Goal: Task Accomplishment & Management: Complete application form

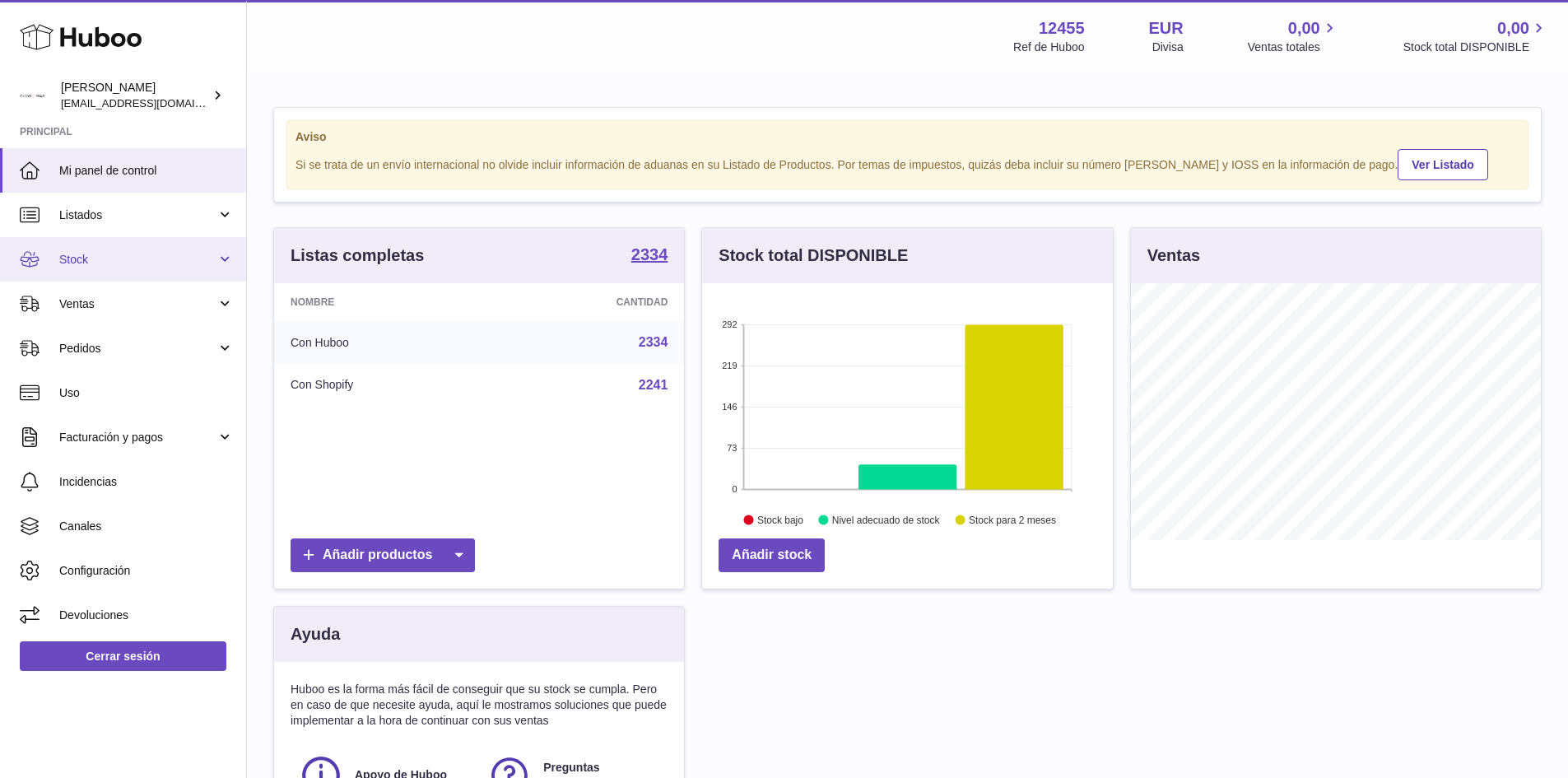
scroll to position [257, 411]
click at [200, 262] on span "Stock" at bounding box center [138, 260] width 157 height 16
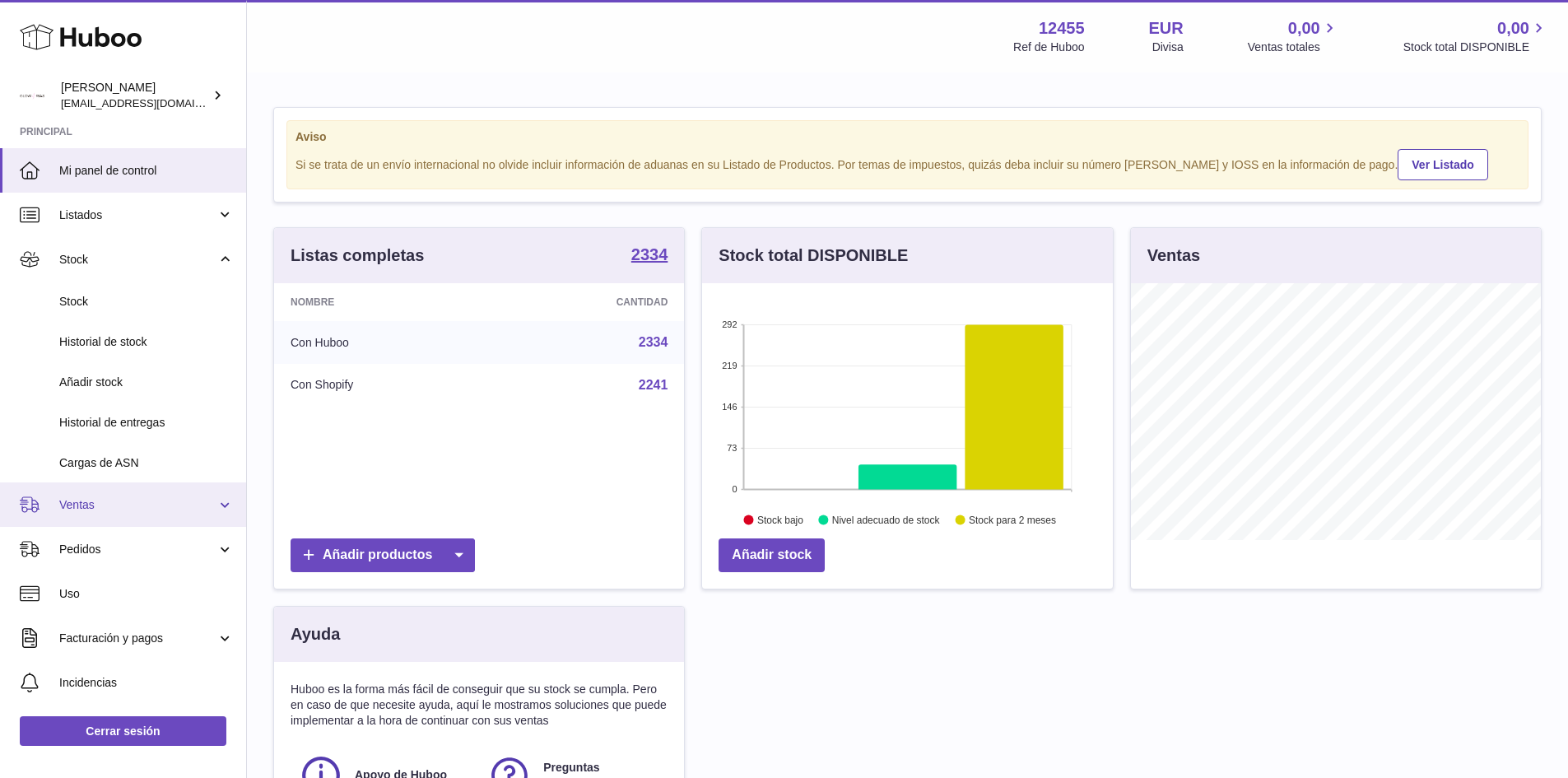
click at [112, 505] on span "Ventas" at bounding box center [138, 505] width 157 height 16
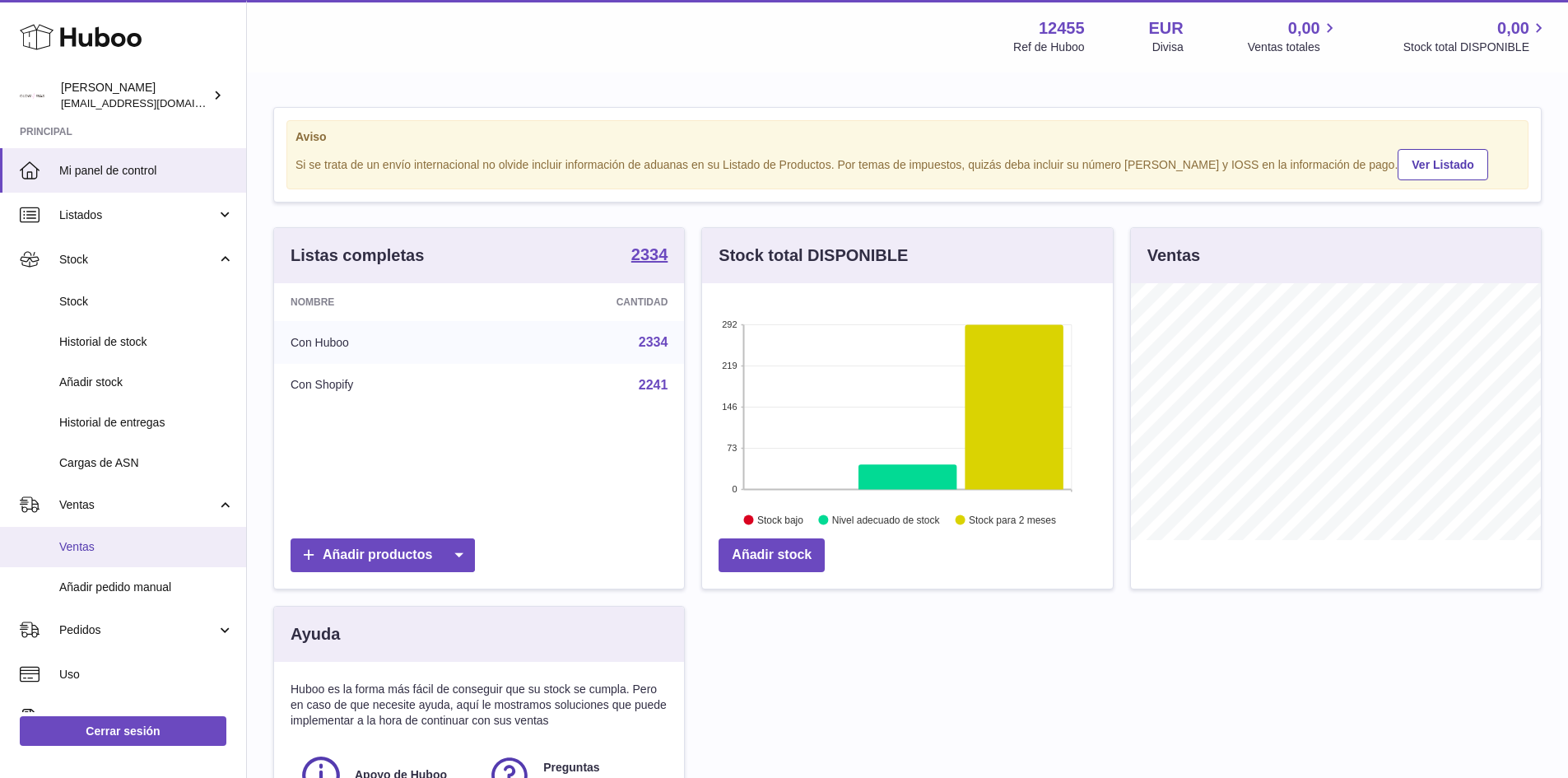
click at [89, 548] on span "Ventas" at bounding box center [147, 547] width 175 height 16
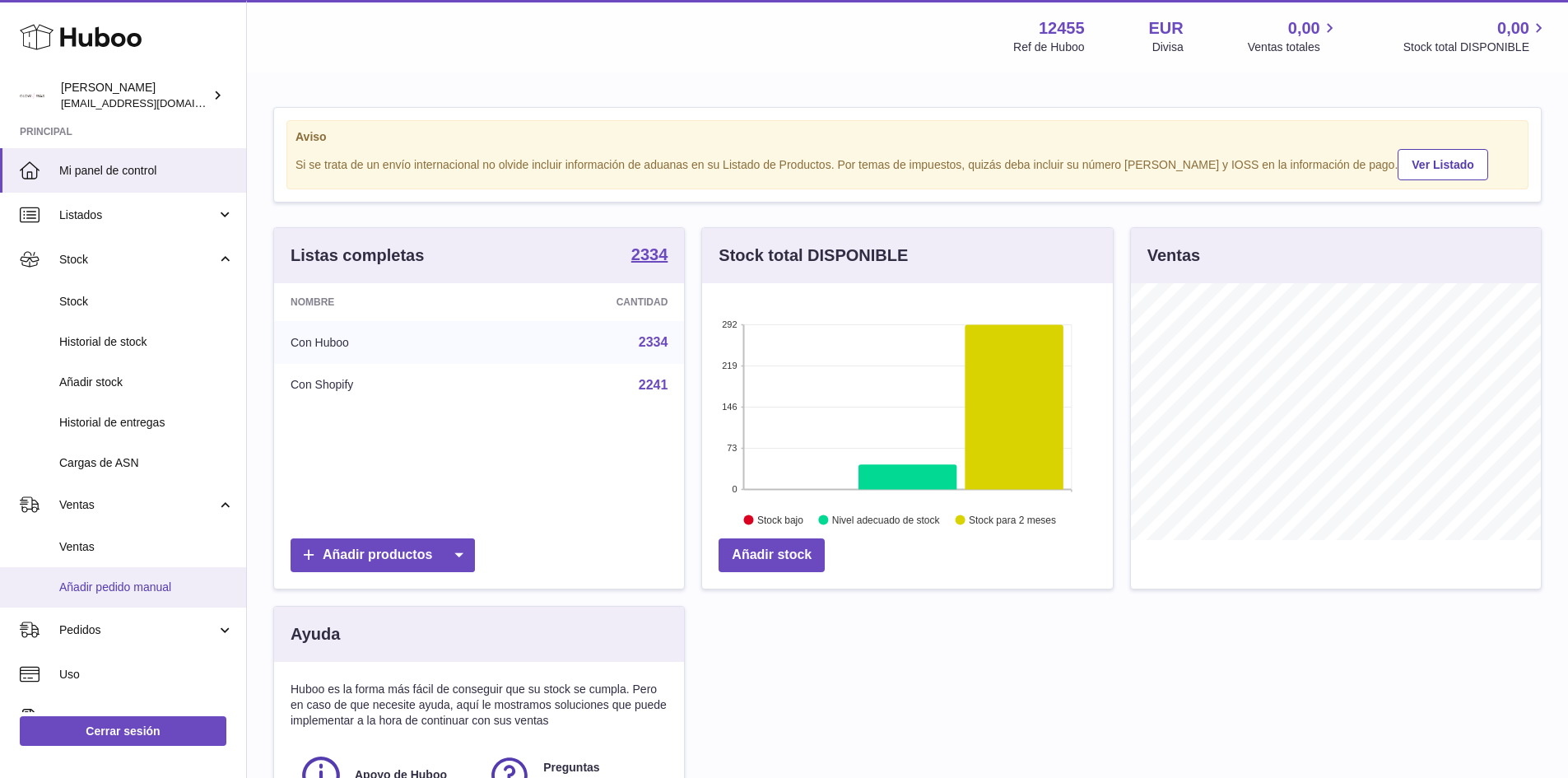
click at [118, 588] on span "Añadir pedido manual" at bounding box center [147, 587] width 175 height 16
click at [128, 588] on span "Añadir pedido manual" at bounding box center [147, 587] width 175 height 16
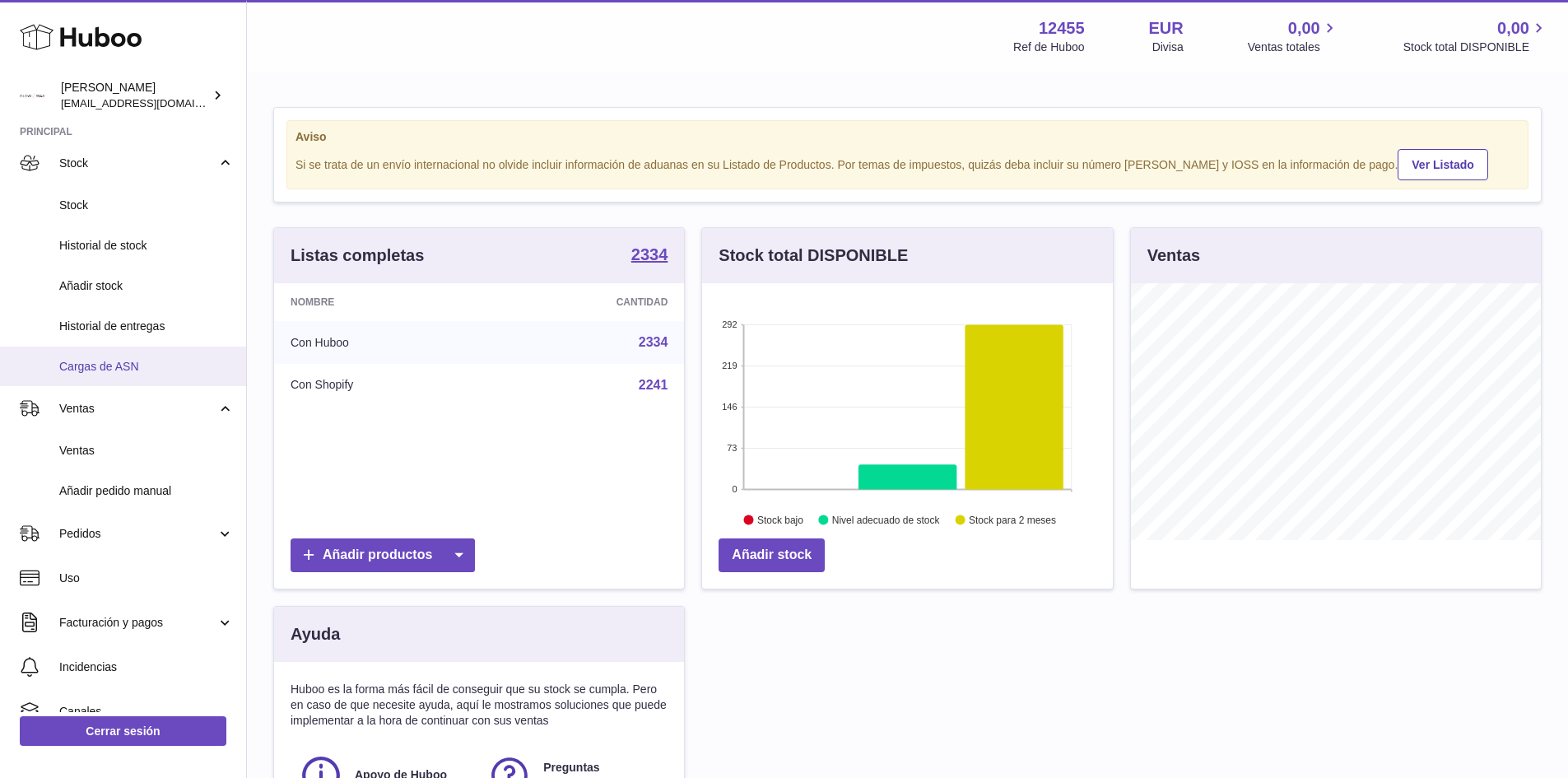
scroll to position [207, 0]
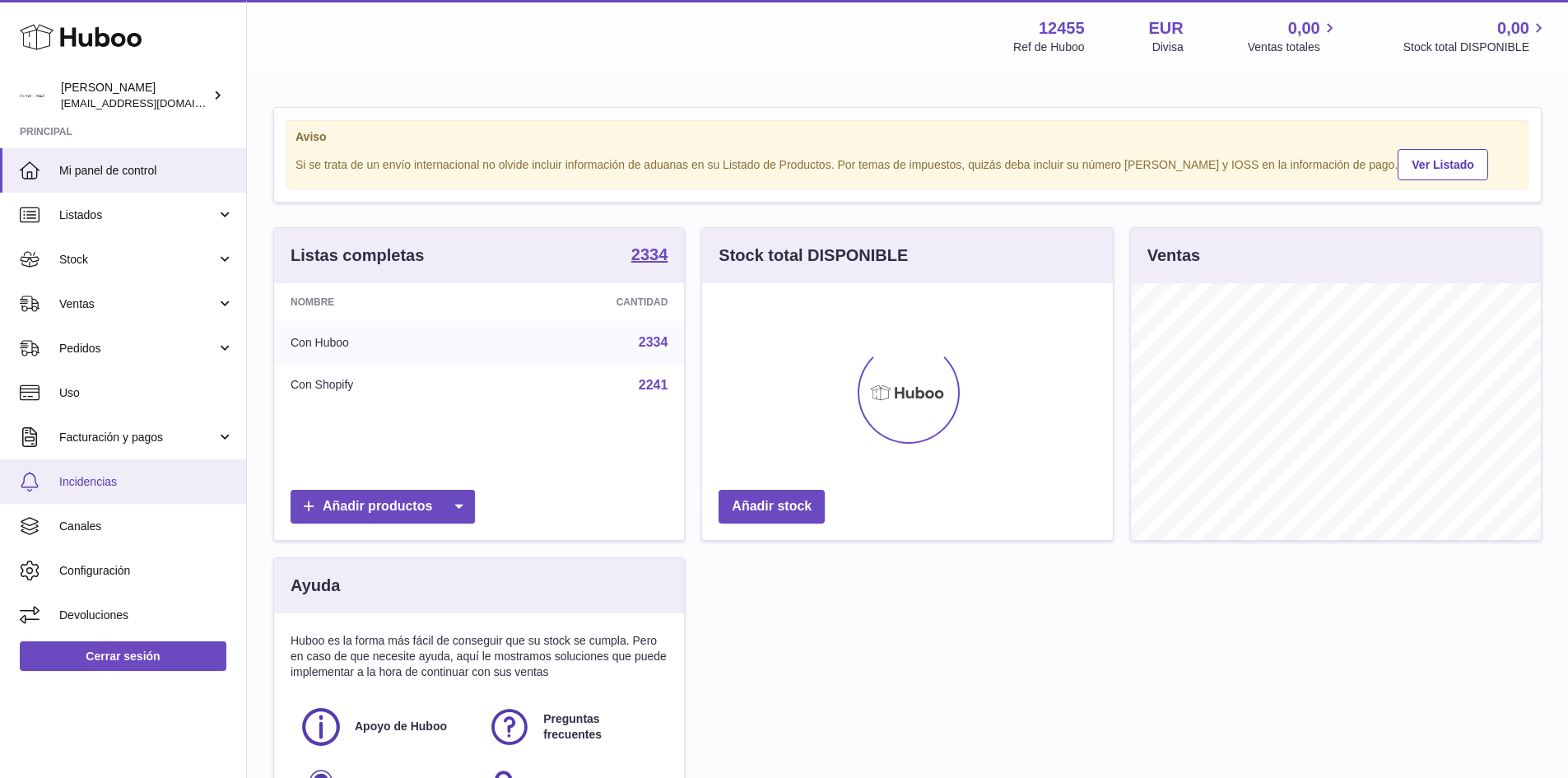
scroll to position [257, 411]
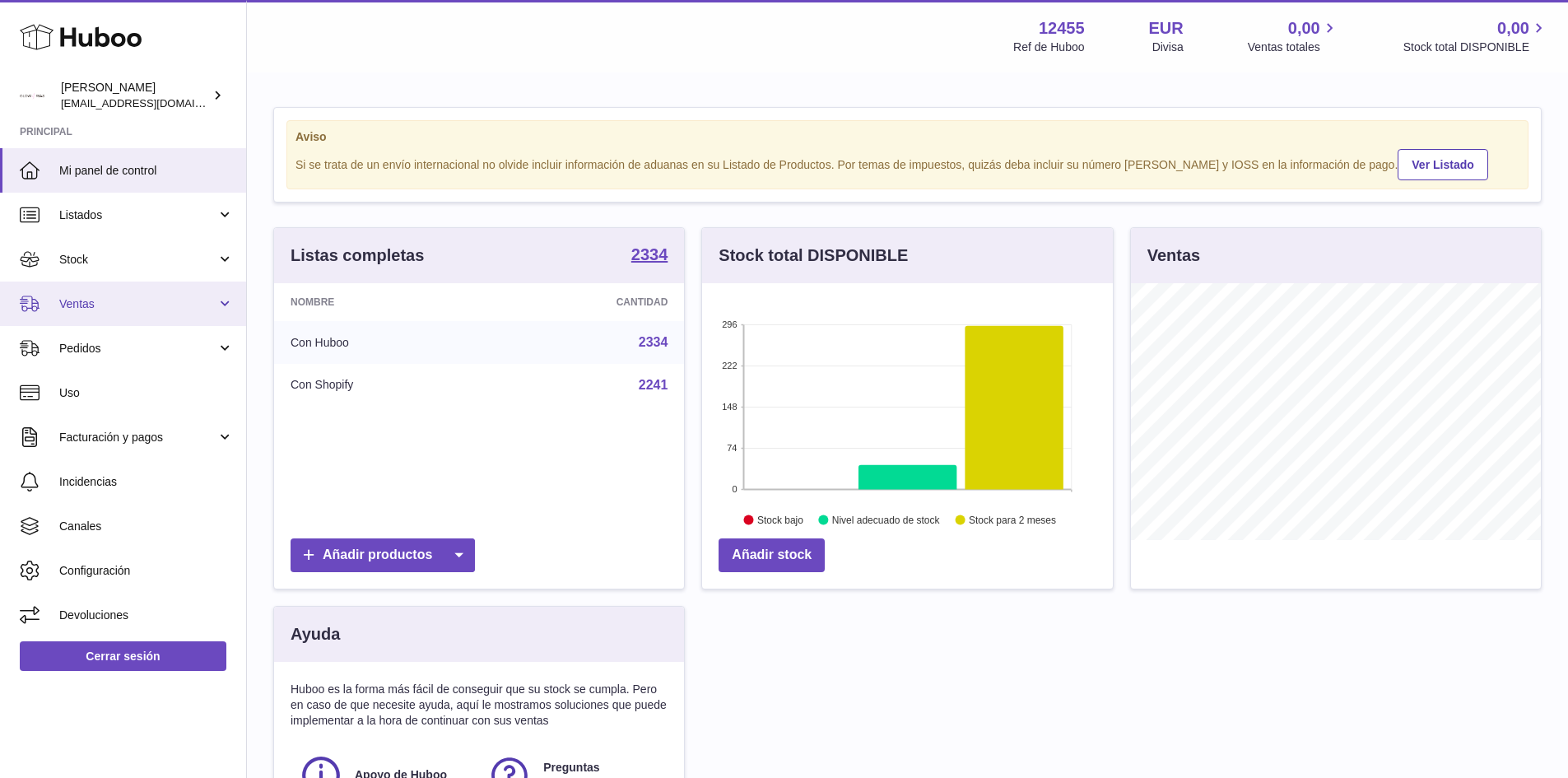
click at [157, 294] on link "Ventas" at bounding box center [123, 303] width 246 height 45
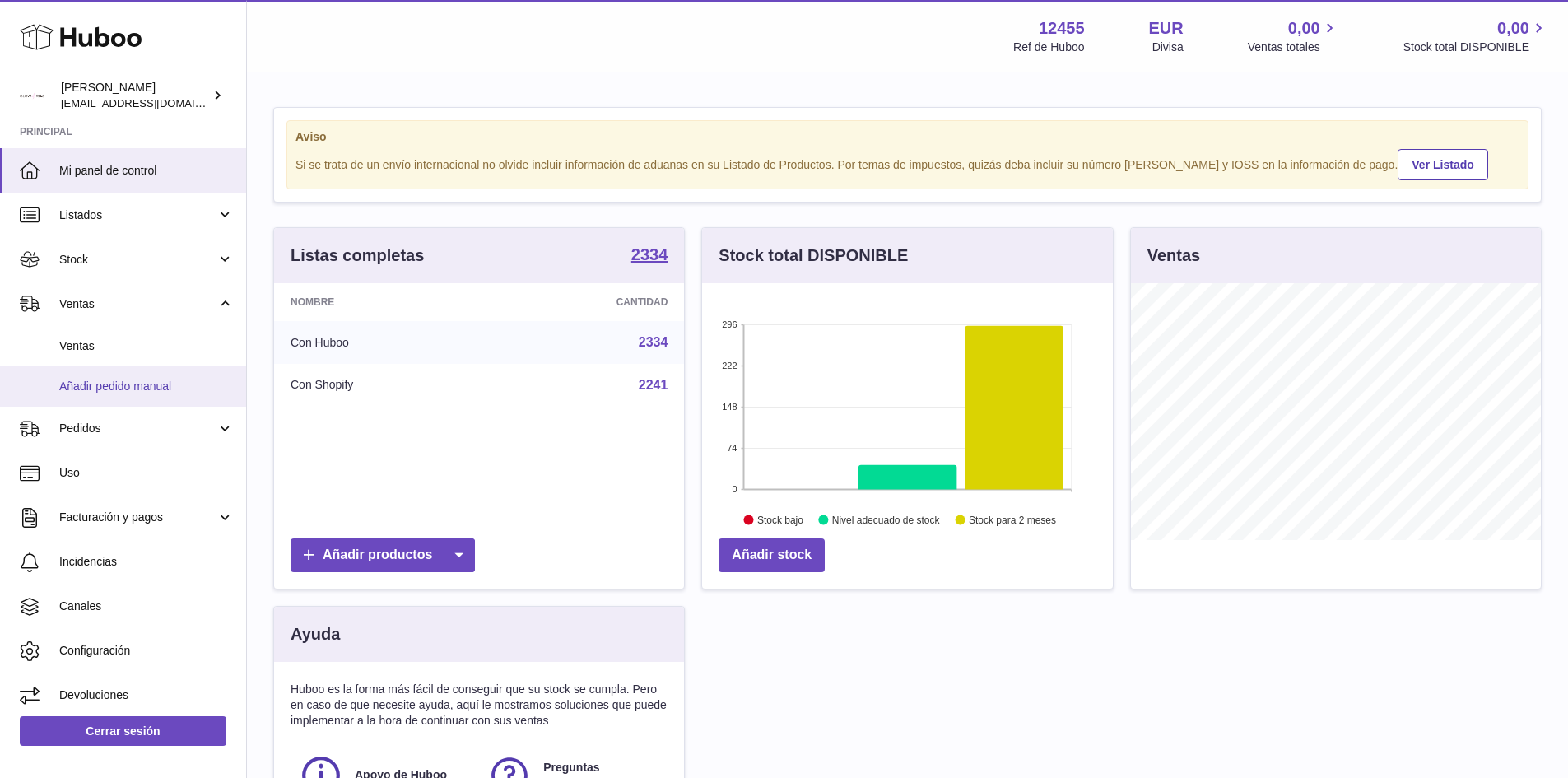
click at [124, 383] on span "Añadir pedido manual" at bounding box center [147, 386] width 175 height 16
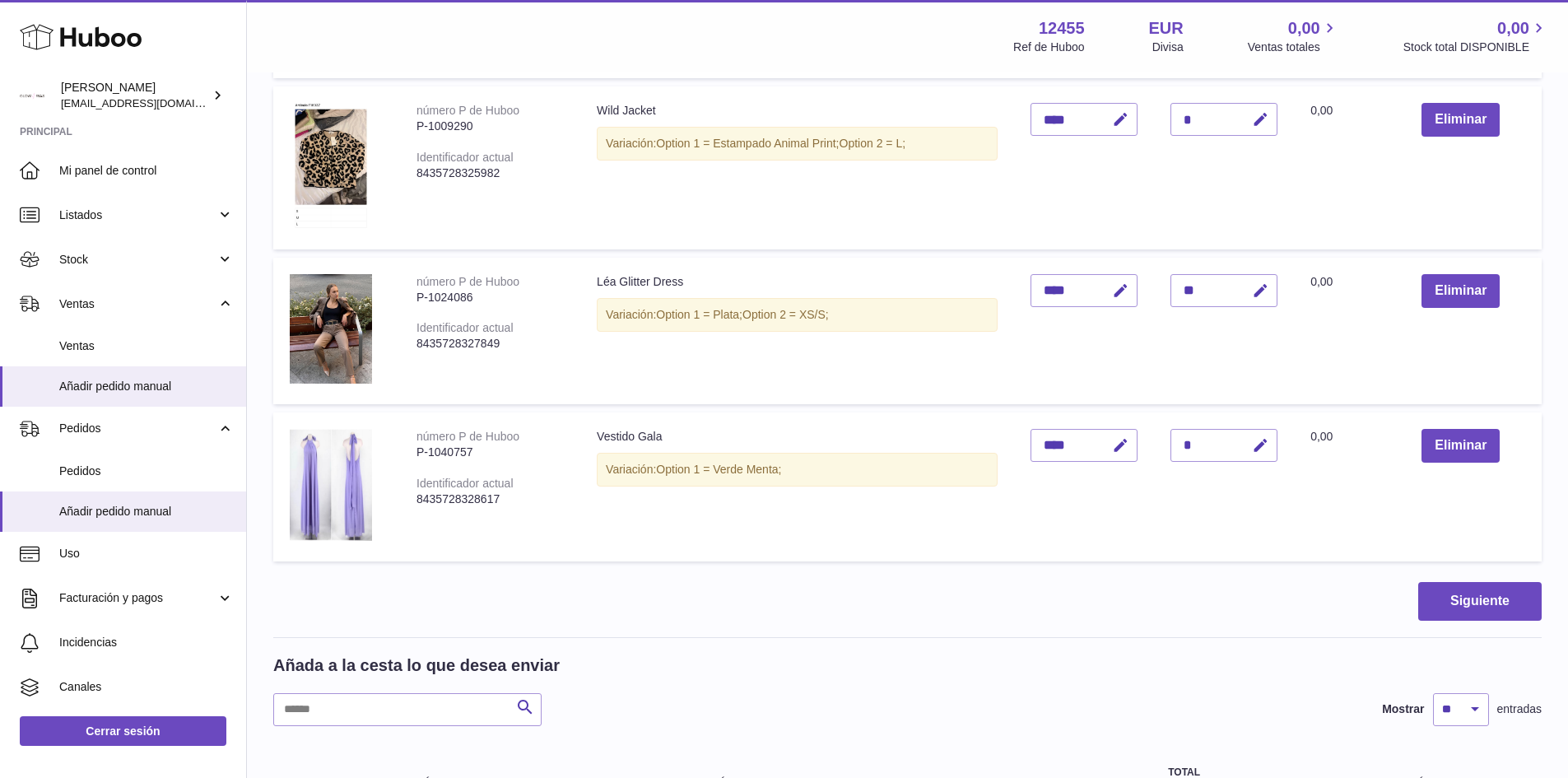
scroll to position [1152, 0]
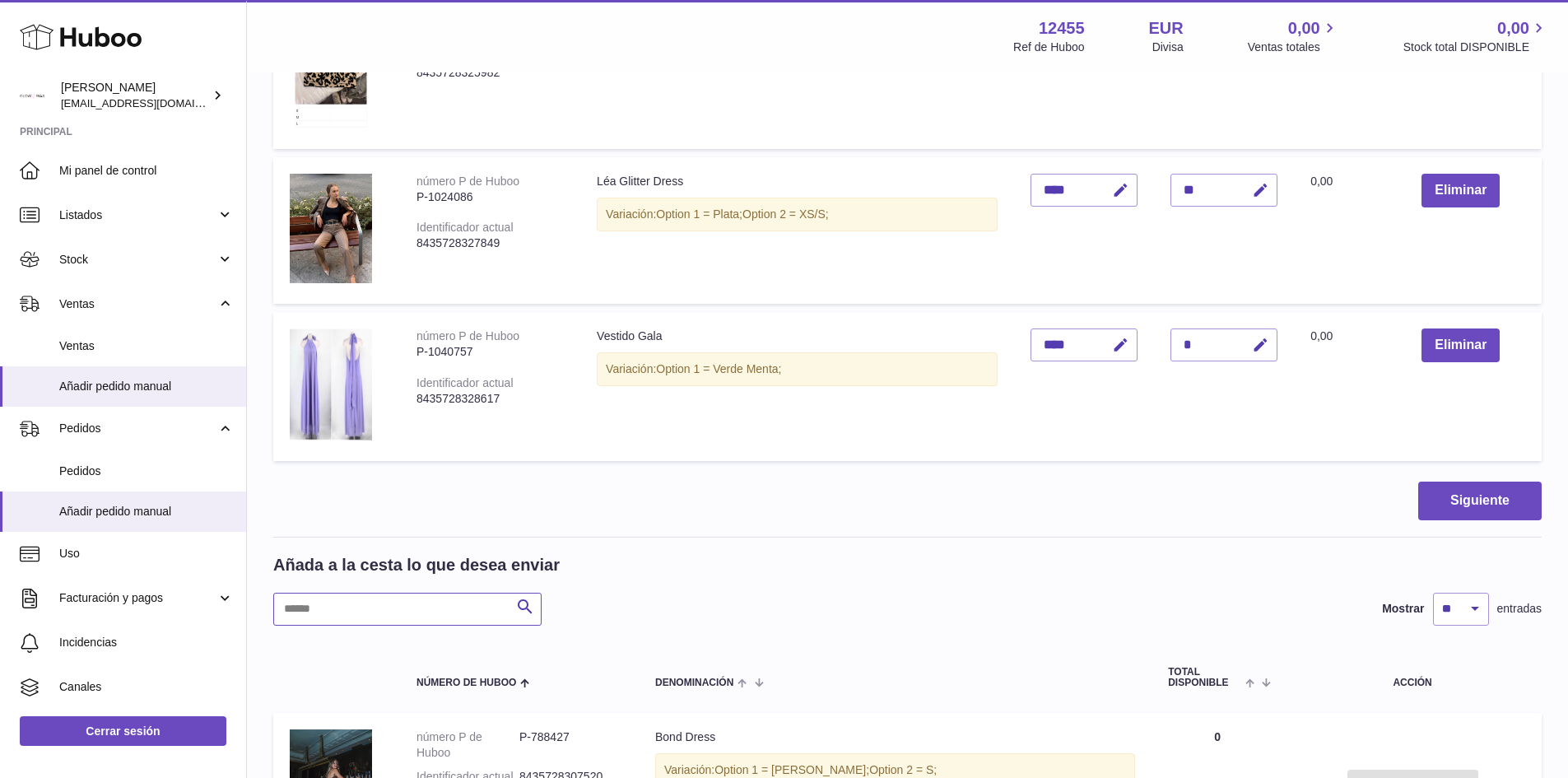
click at [414, 603] on input "text" at bounding box center [407, 608] width 268 height 33
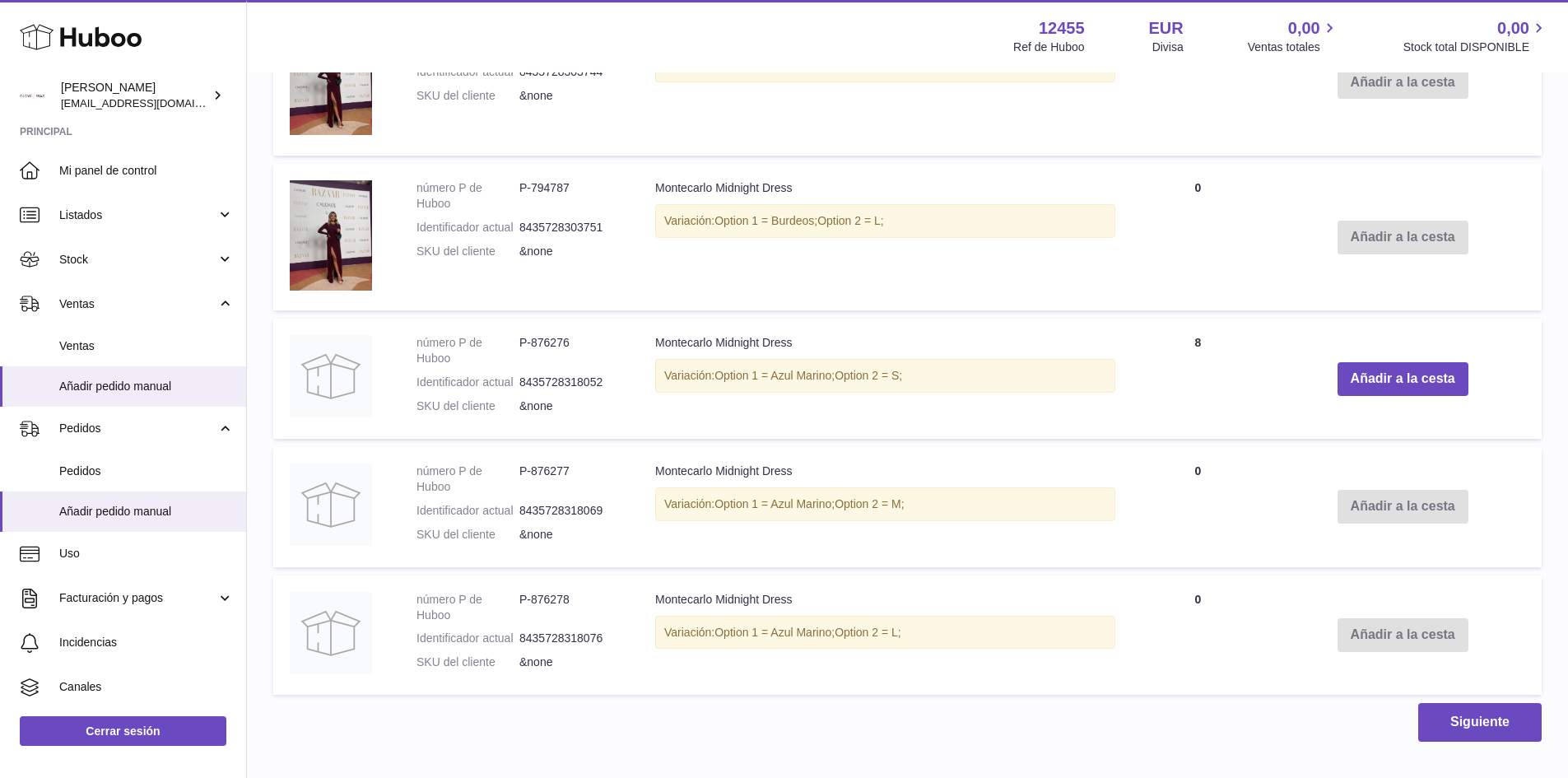
scroll to position [2105, 0]
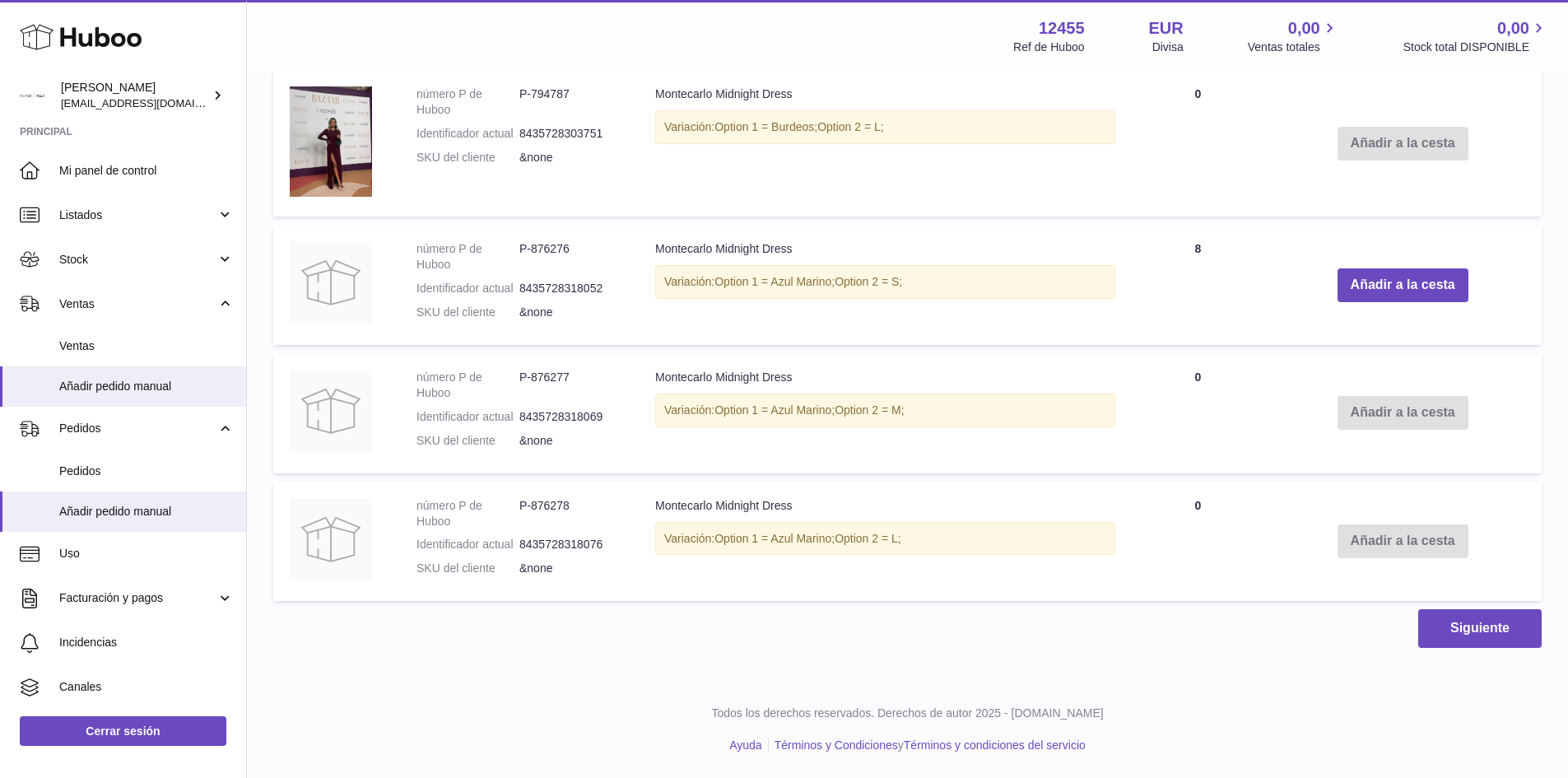
type input "*****"
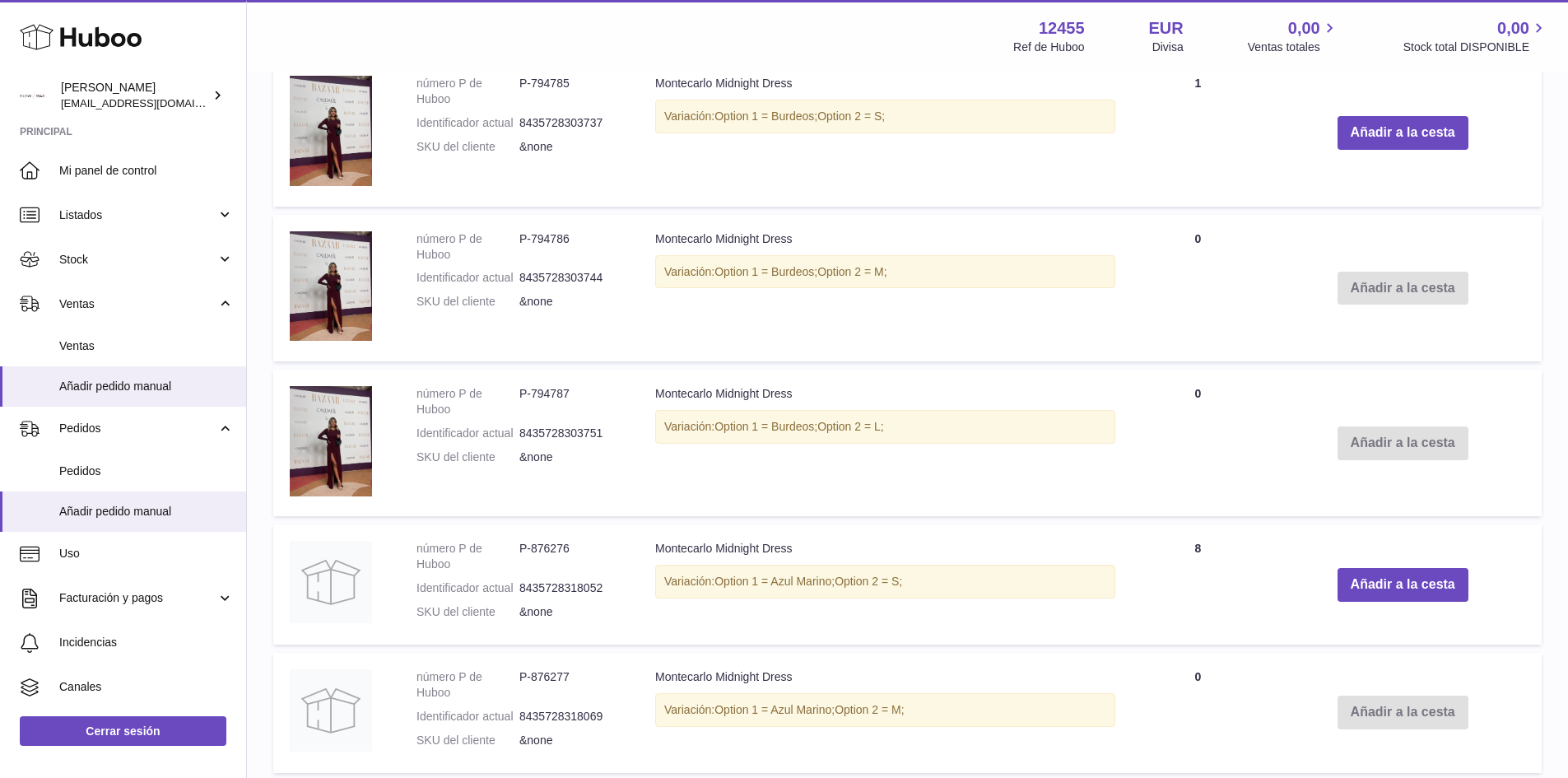
scroll to position [1776, 0]
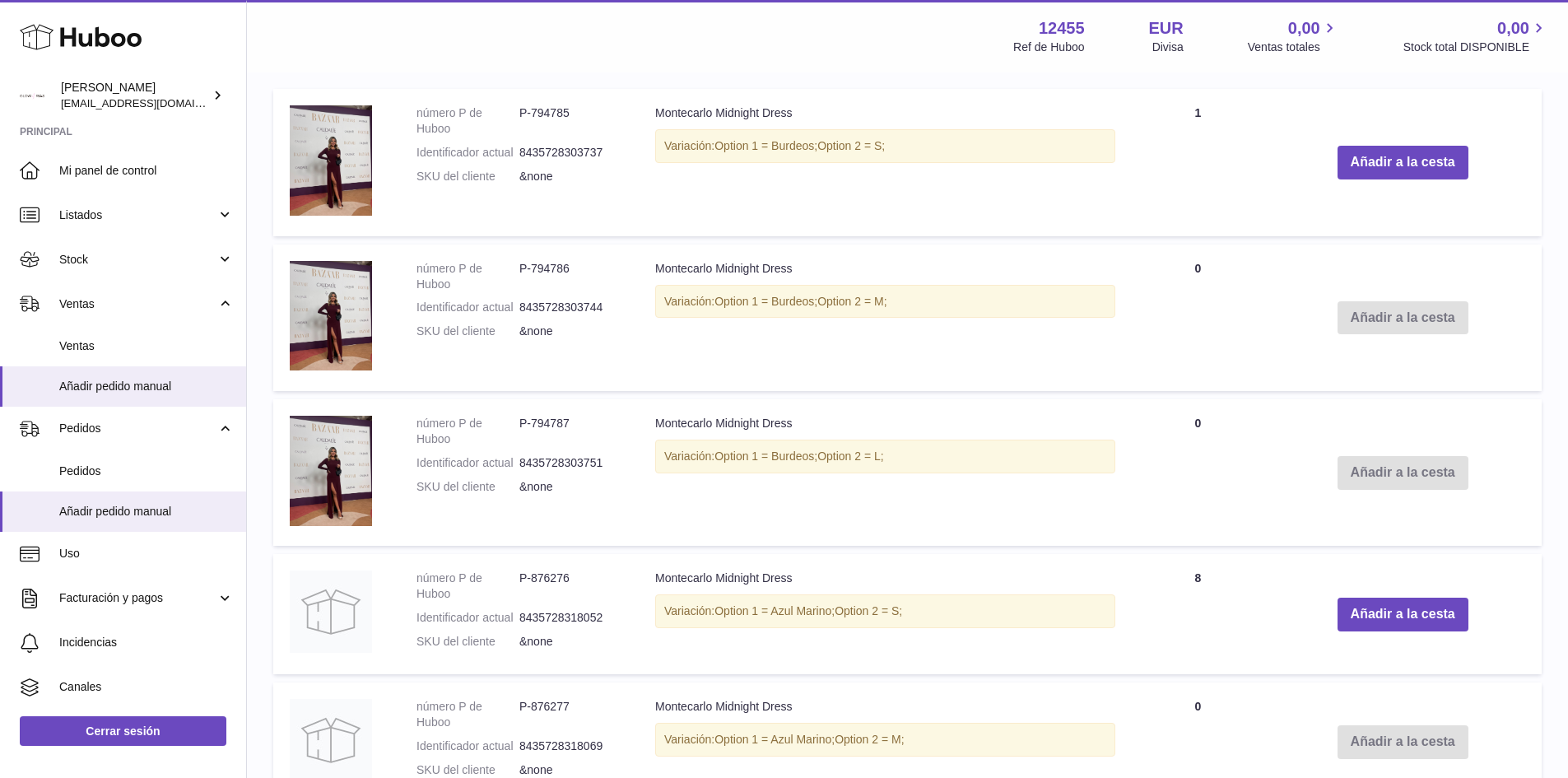
drag, startPoint x: 638, startPoint y: 293, endPoint x: 895, endPoint y: 310, distance: 257.6
click at [895, 310] on tr "número P de Huboo P-794786 Identificador actual 8435728303744 SKU del cliente &…" at bounding box center [908, 318] width 1269 height 146
click at [948, 302] on div "Variación: Option 1 = Burdeos; Option 2 = M;" at bounding box center [886, 302] width 460 height 34
drag, startPoint x: 948, startPoint y: 302, endPoint x: 572, endPoint y: 307, distance: 376.0
click at [572, 307] on tr "número P de Huboo P-794786 Identificador actual 8435728303744 SKU del cliente &…" at bounding box center [908, 318] width 1269 height 146
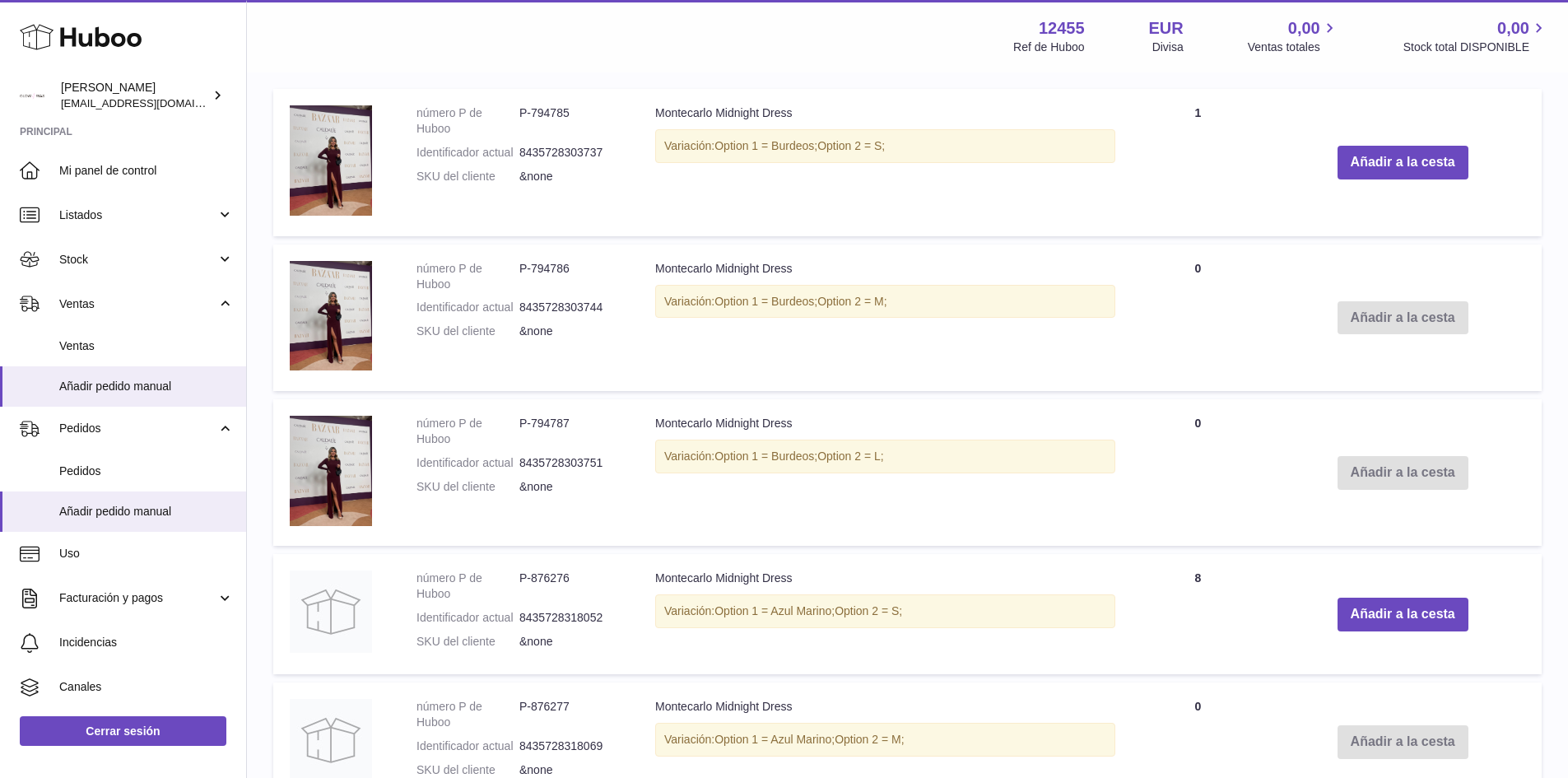
click at [796, 303] on span "Option 1 = Burdeos;" at bounding box center [766, 302] width 103 height 13
click at [964, 309] on div "Variación: Option 1 = Burdeos; Option 2 = M;" at bounding box center [886, 302] width 460 height 34
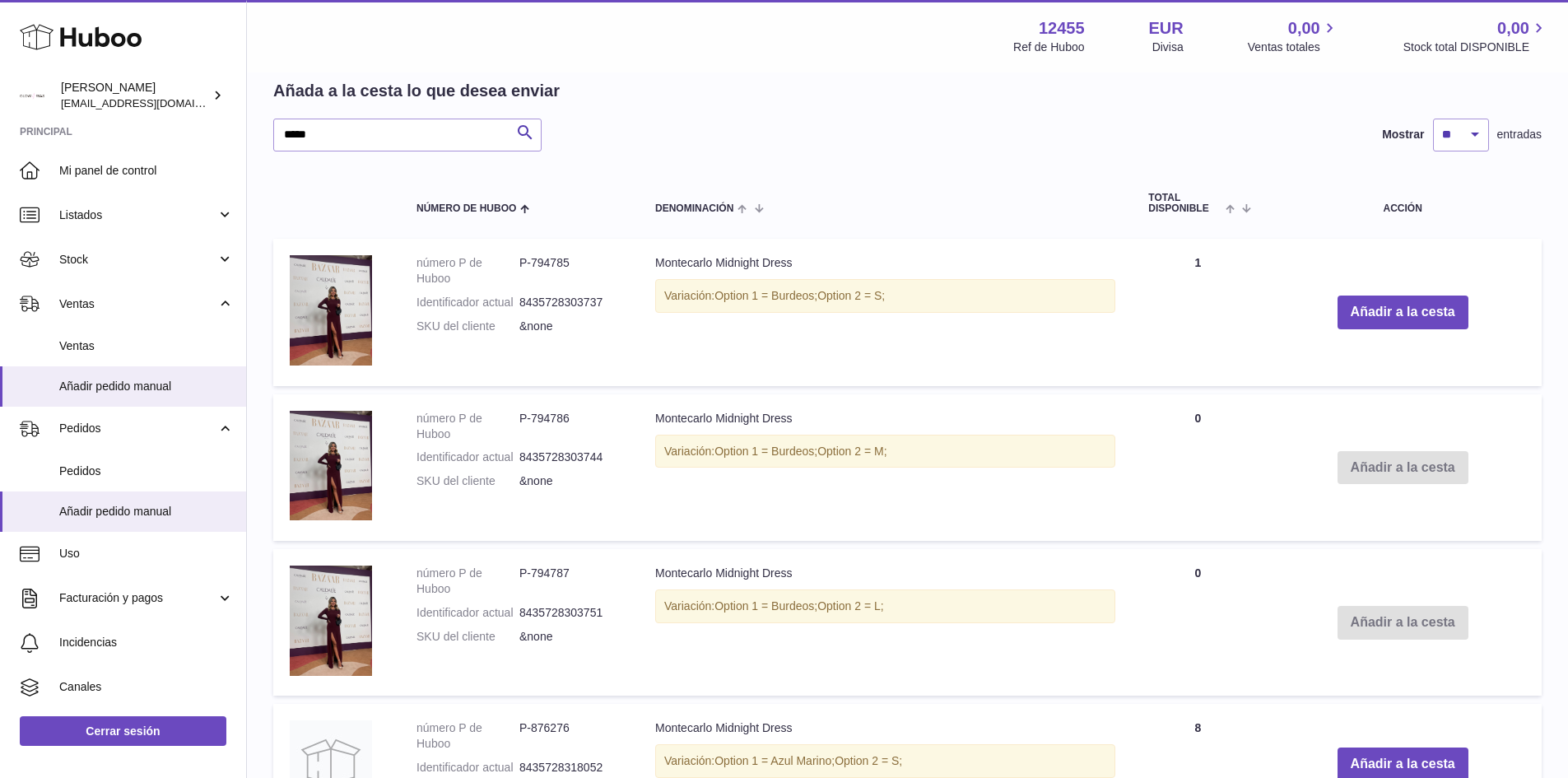
scroll to position [1611, 0]
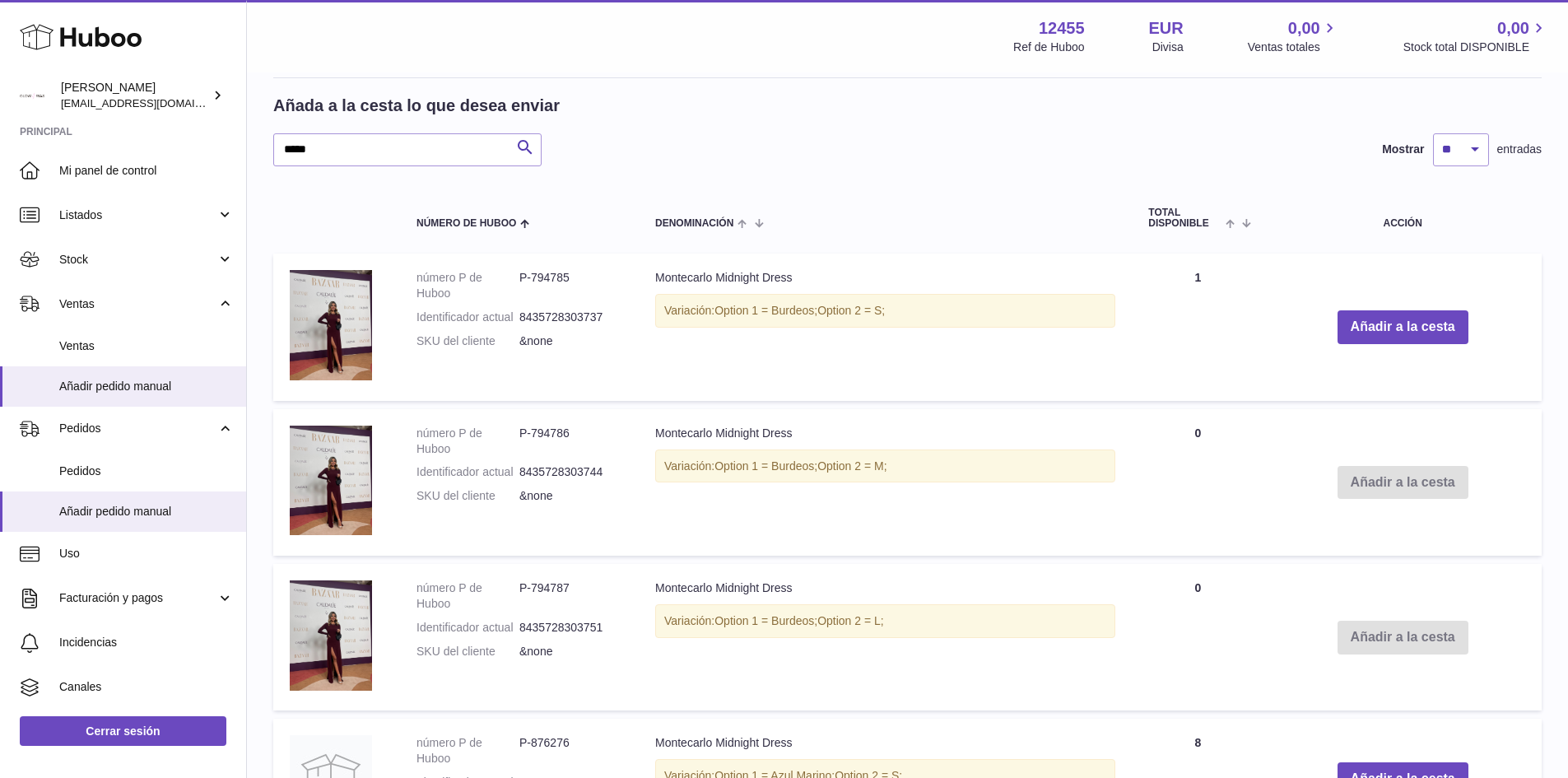
click at [1418, 345] on td "Añadir a la cesta" at bounding box center [1402, 327] width 278 height 146
click at [1402, 328] on button "Añadir a la cesta" at bounding box center [1403, 327] width 131 height 34
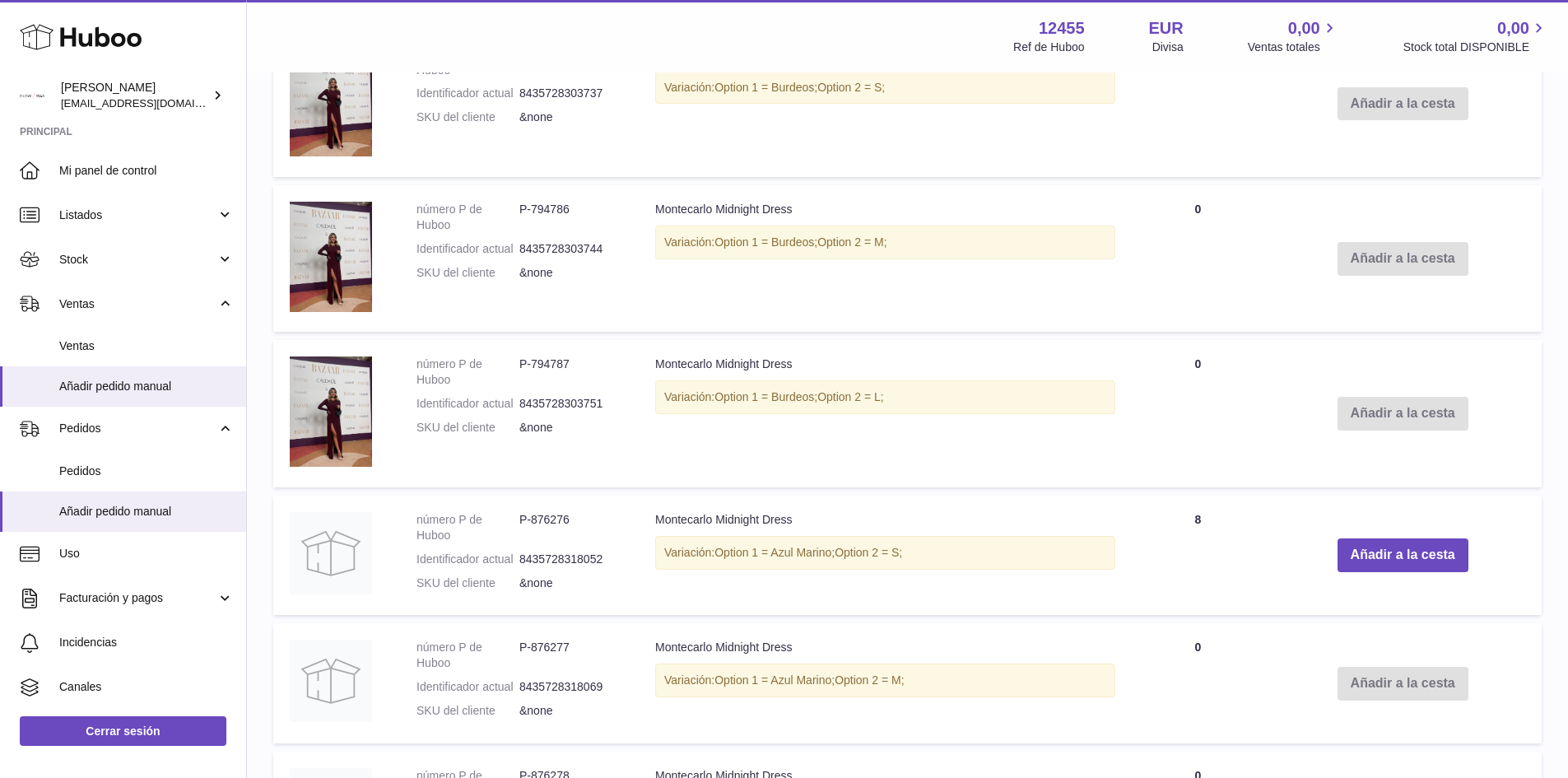
scroll to position [2013, 0]
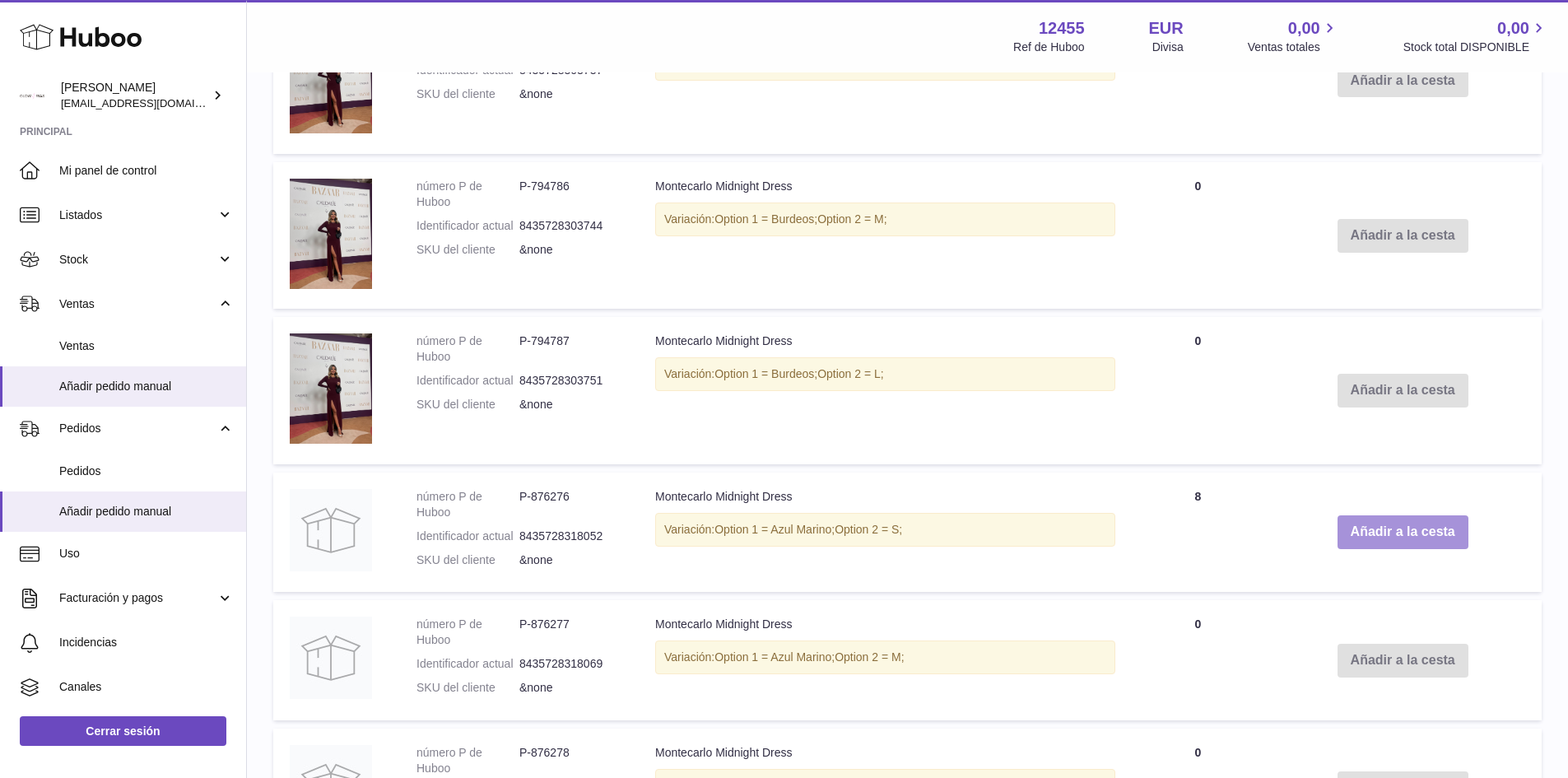
click at [1385, 531] on button "Añadir a la cesta" at bounding box center [1403, 532] width 131 height 34
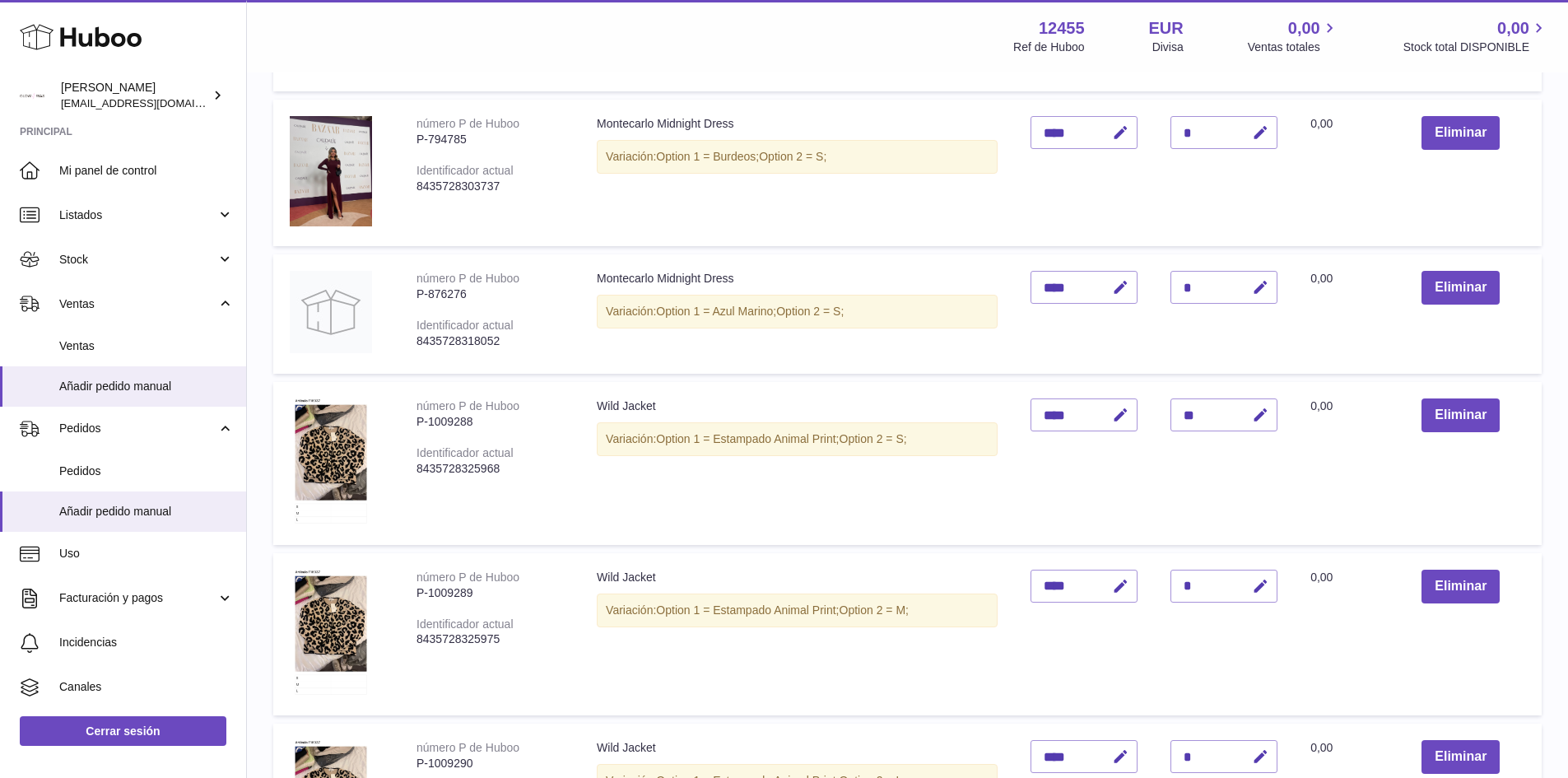
scroll to position [823, 0]
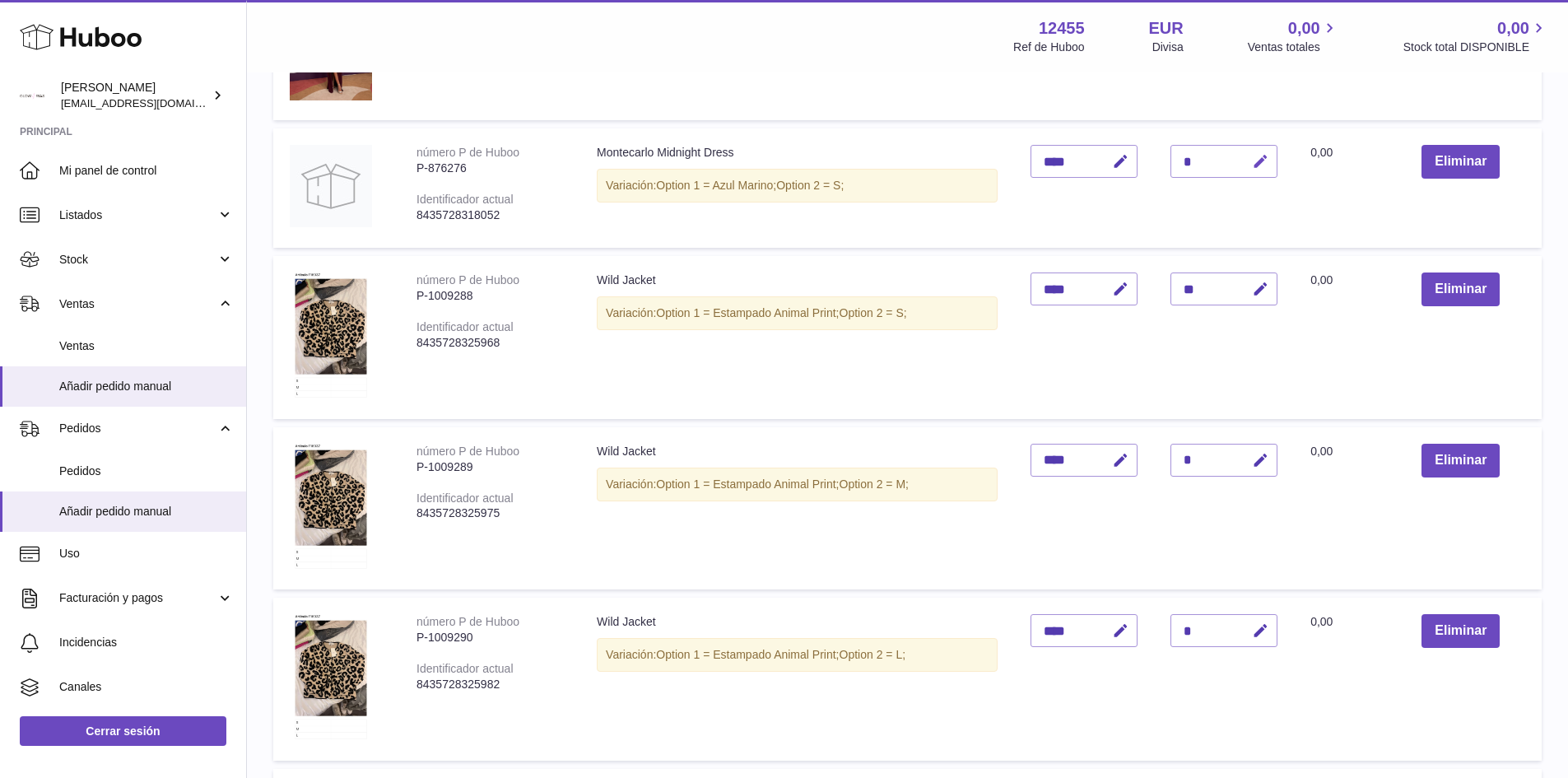
click at [1256, 159] on icon "button" at bounding box center [1260, 161] width 18 height 18
click at [1197, 157] on input "*" at bounding box center [1223, 160] width 107 height 33
type input "*"
click at [1266, 161] on icon "submit" at bounding box center [1261, 161] width 15 height 15
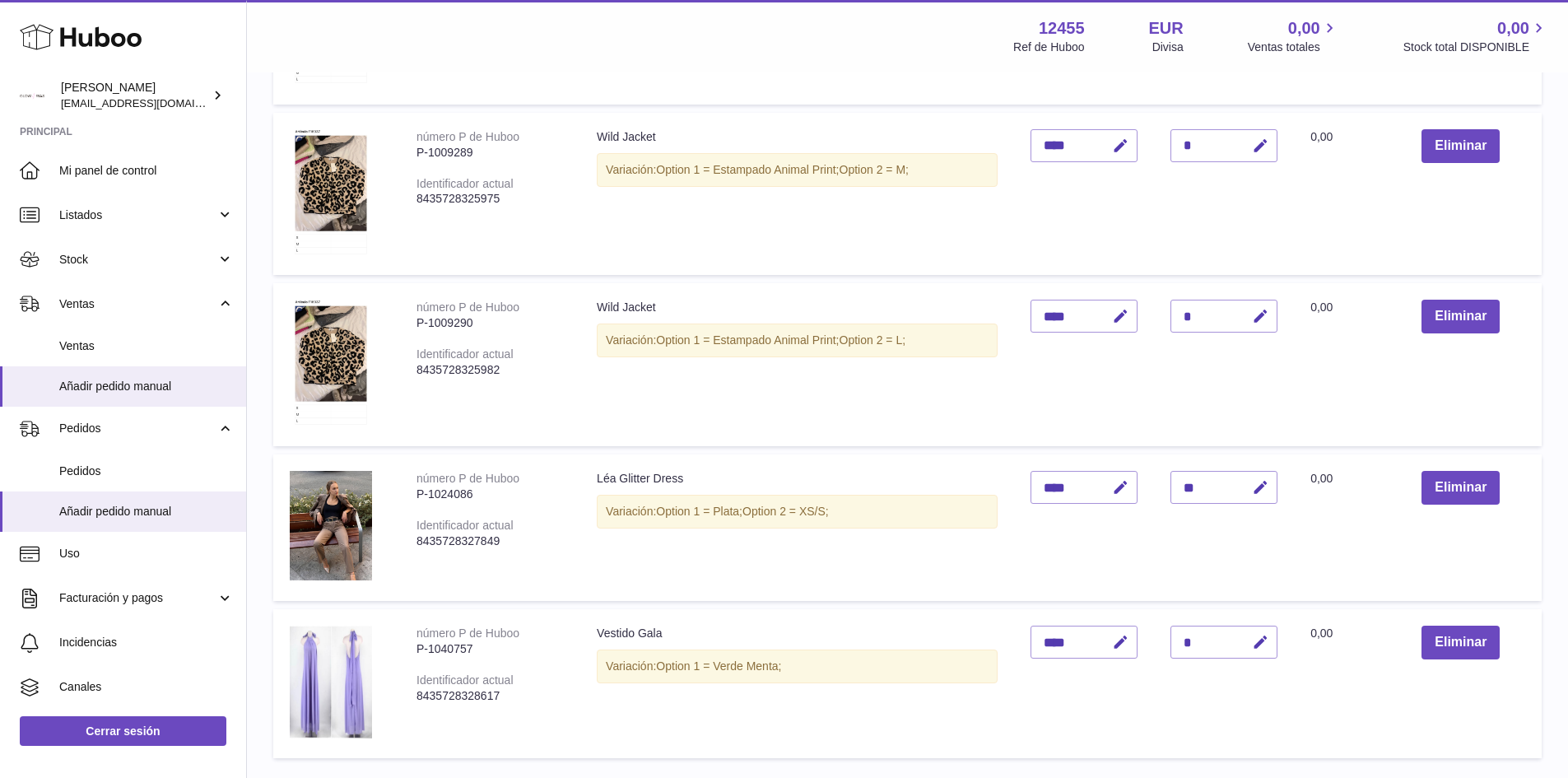
scroll to position [1564, 0]
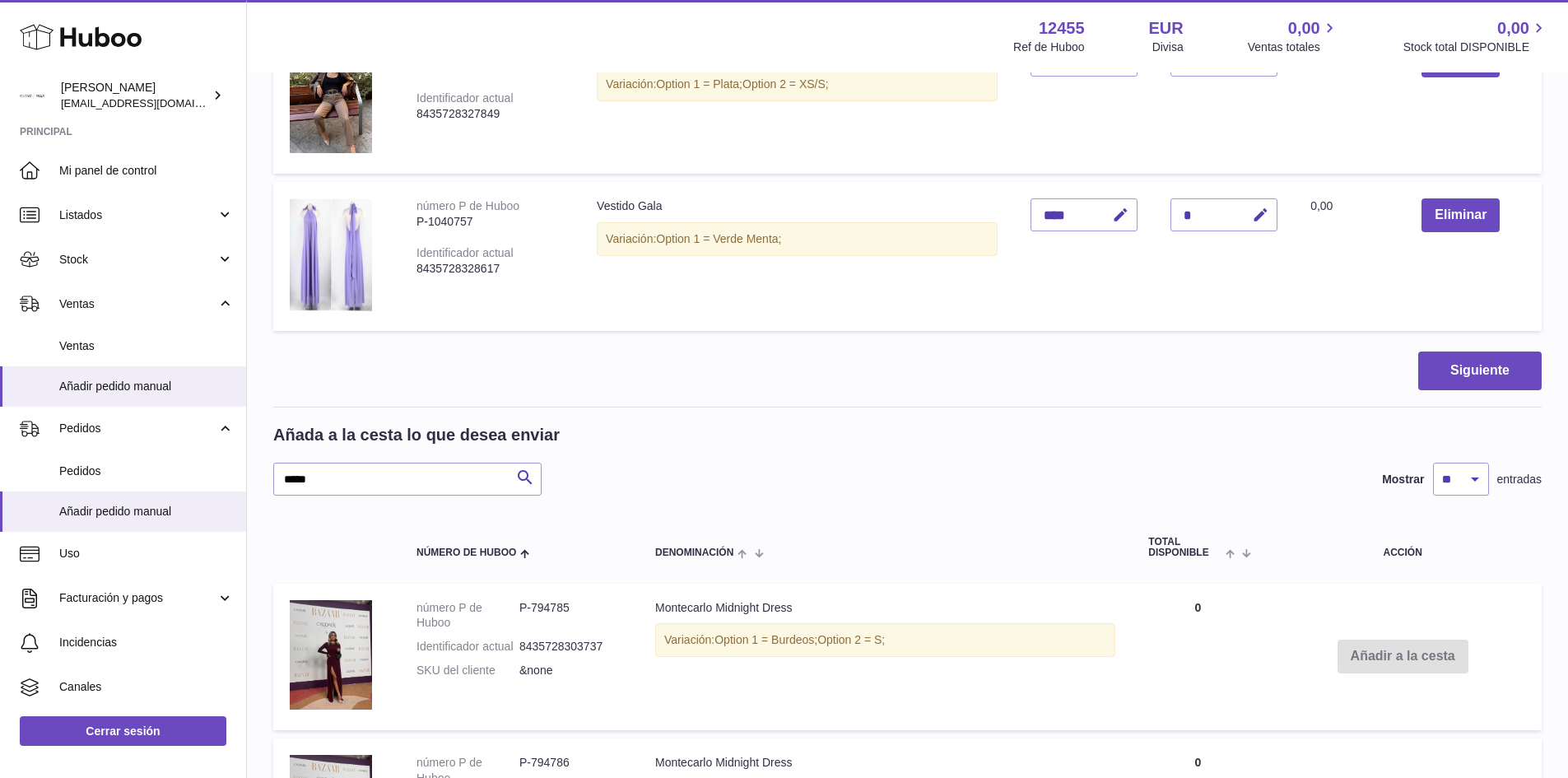
click at [338, 457] on div "[PERSON_NAME] lo que desea enviar ***** Buscar Mostrar ** ** ** *** entradas" at bounding box center [908, 460] width 1269 height 71
click at [344, 470] on input "*****" at bounding box center [407, 479] width 268 height 33
drag, startPoint x: 344, startPoint y: 470, endPoint x: 336, endPoint y: 459, distance: 13.6
click at [349, 472] on input "*****" at bounding box center [407, 479] width 268 height 33
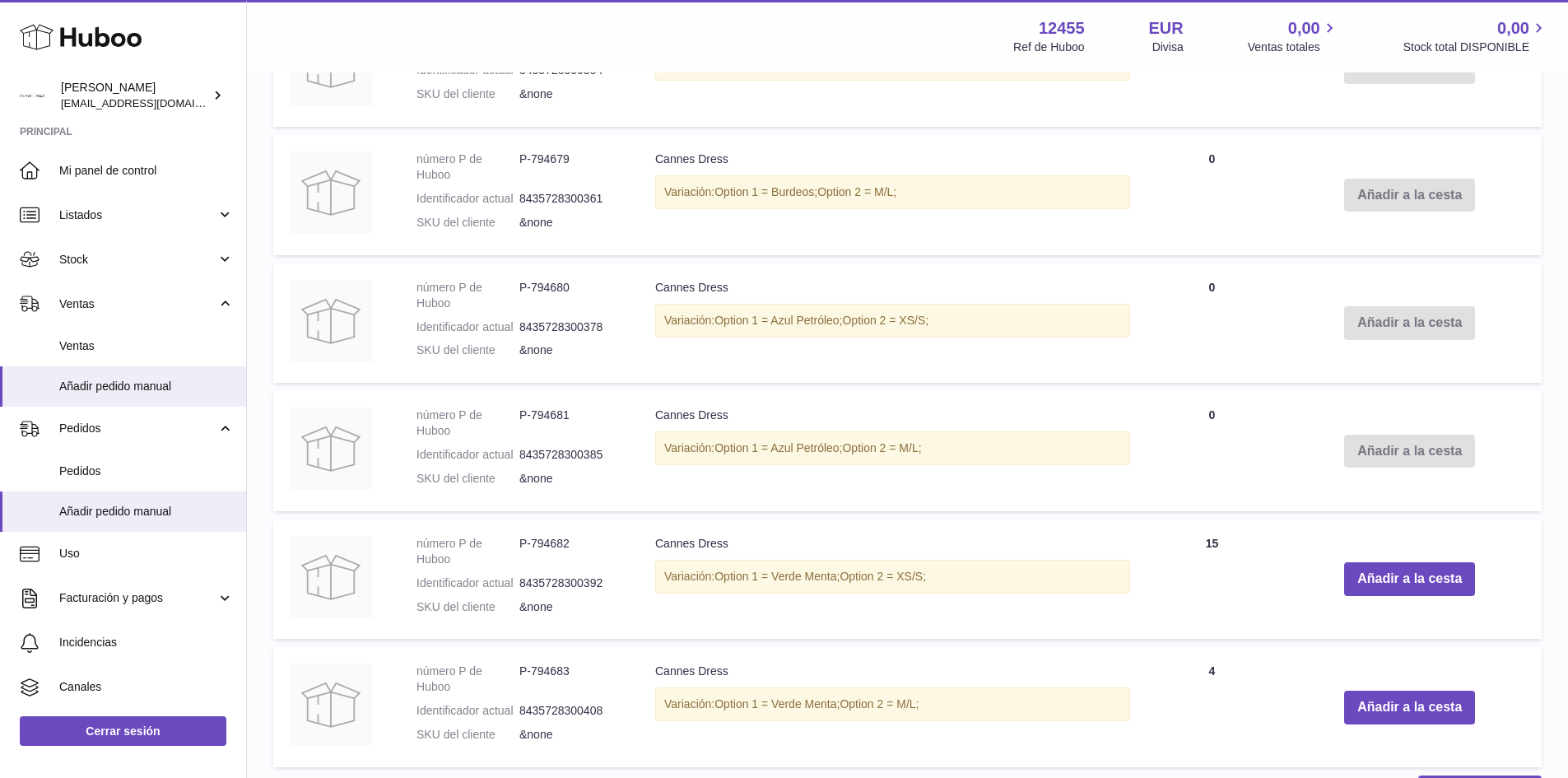
scroll to position [2307, 0]
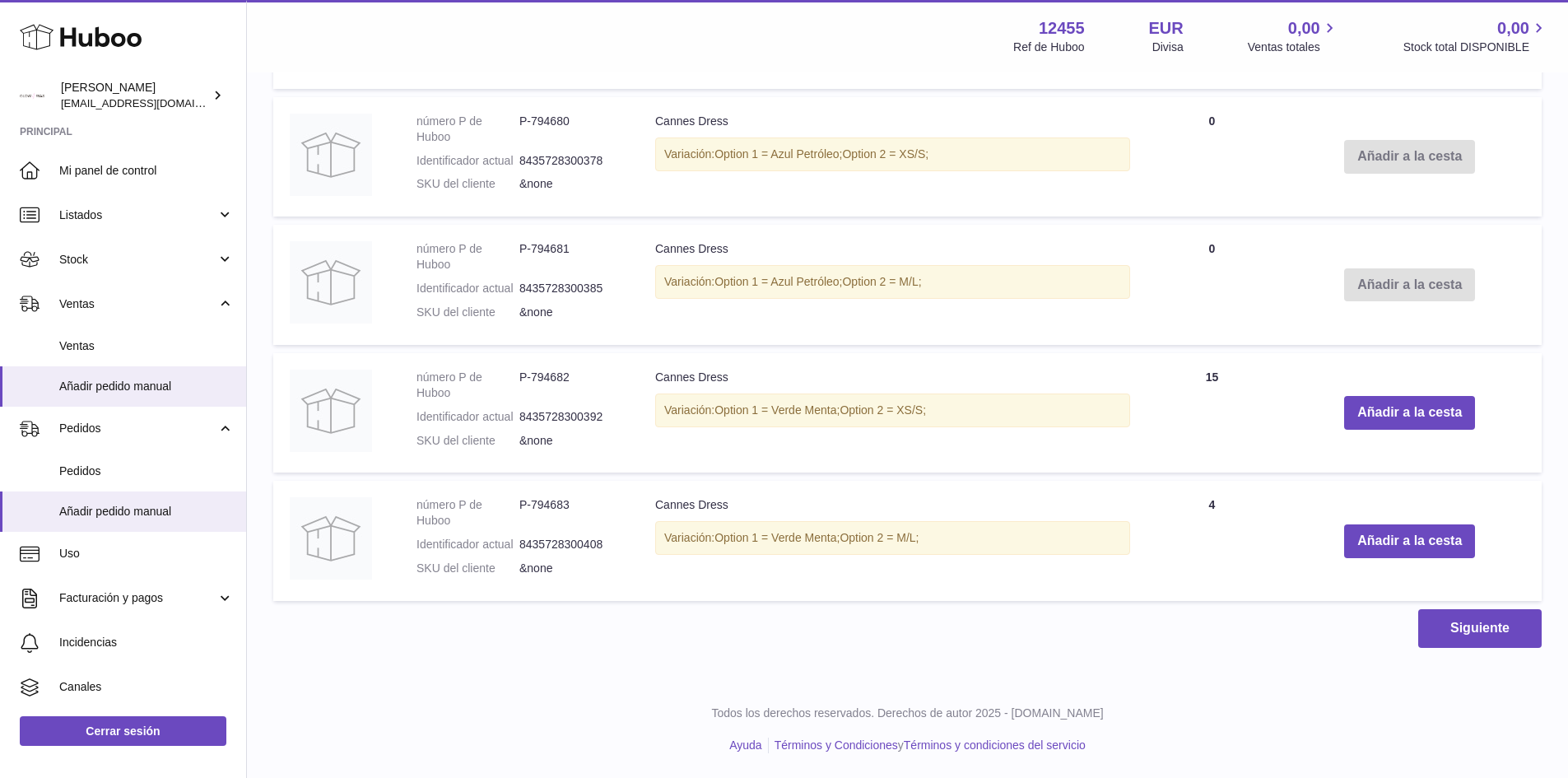
drag, startPoint x: 923, startPoint y: 553, endPoint x: 804, endPoint y: 553, distance: 119.0
click at [804, 553] on div "Variación: Option 1 = Verde Menta; Option 2 = M/L;" at bounding box center [892, 538] width 475 height 34
click at [632, 560] on td "número P de Huboo P-794683 Identificador actual 8435728300408 SKU del cliente &…" at bounding box center [519, 540] width 239 height 120
drag, startPoint x: 661, startPoint y: 529, endPoint x: 964, endPoint y: 535, distance: 303.1
click at [964, 535] on div "Variación: Option 1 = Verde Menta; Option 2 = M/L;" at bounding box center [892, 538] width 475 height 34
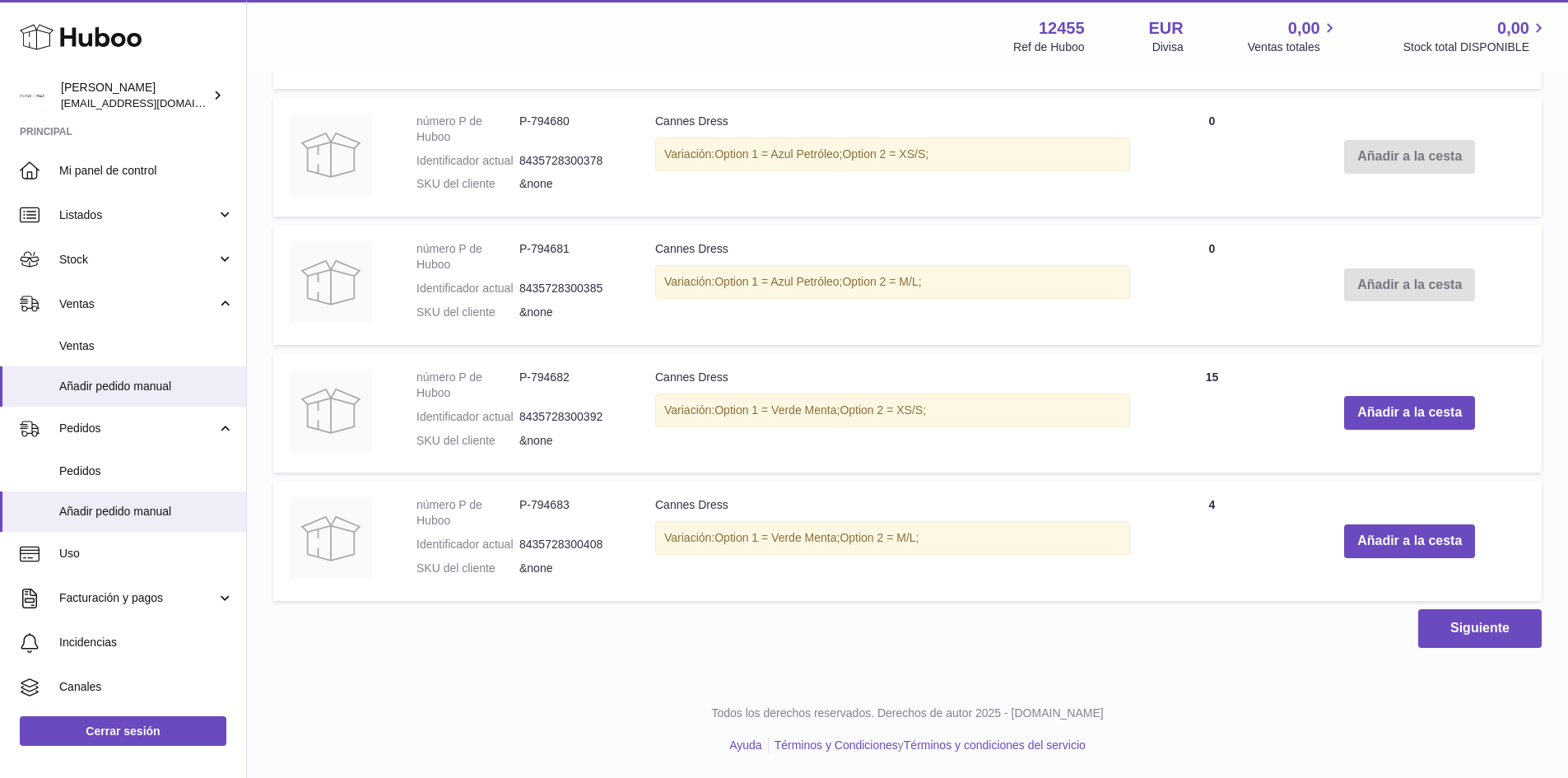
click at [955, 539] on div "Variación: Option 1 = Verde Menta; Option 2 = M/L;" at bounding box center [892, 538] width 475 height 34
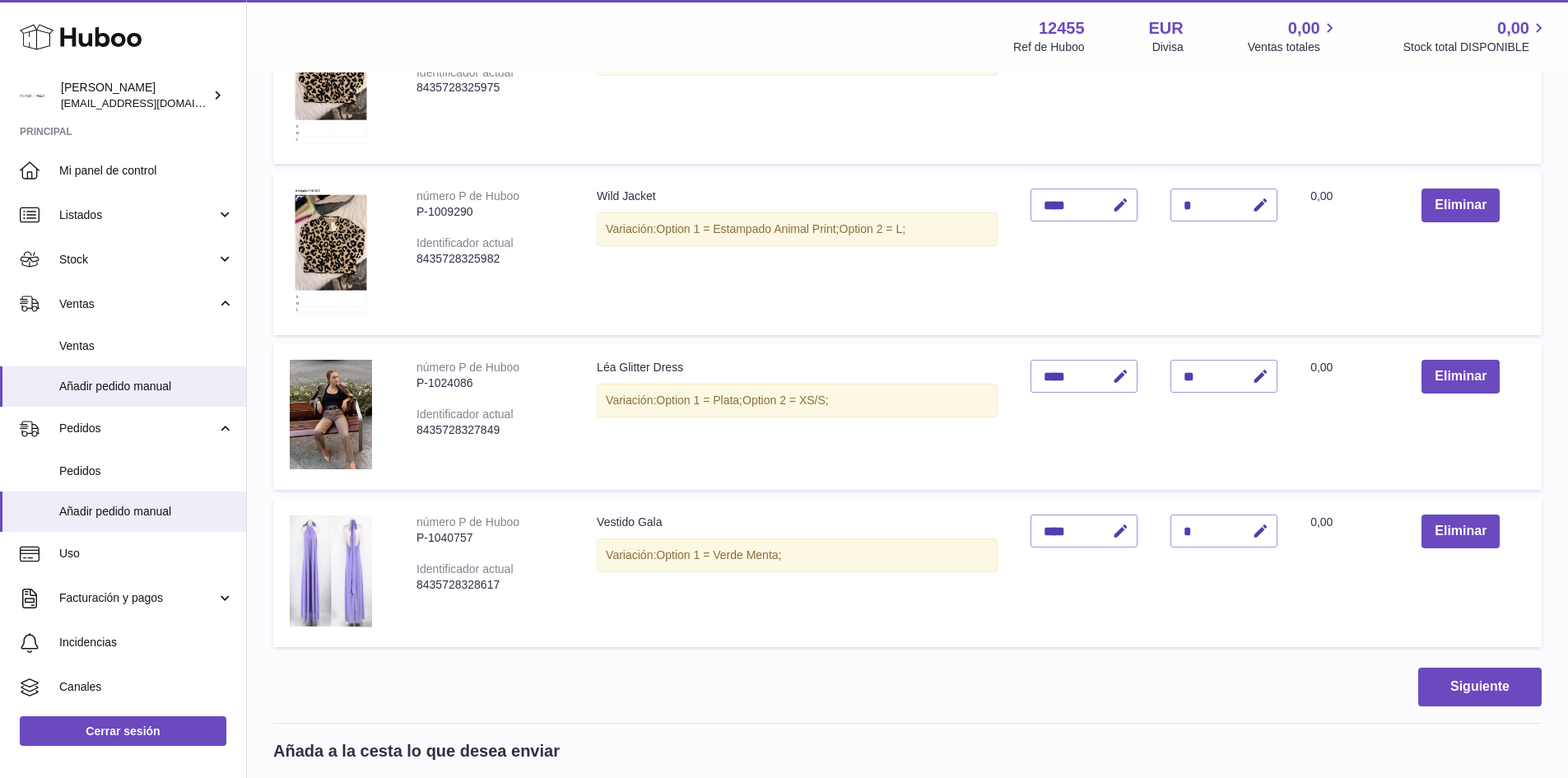
scroll to position [1484, 0]
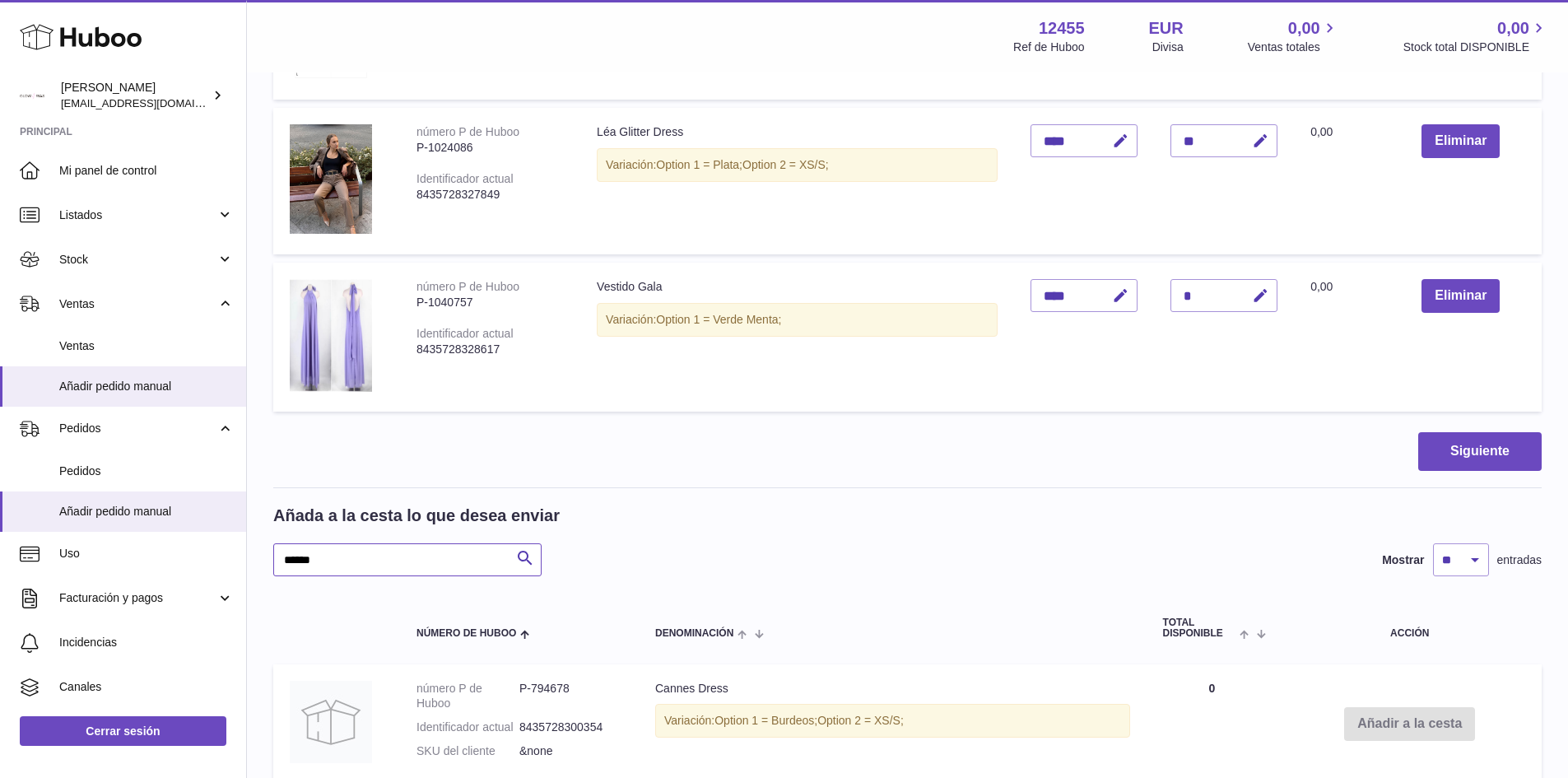
click at [347, 574] on input "******" at bounding box center [407, 560] width 268 height 33
click at [347, 570] on input "******" at bounding box center [407, 560] width 268 height 33
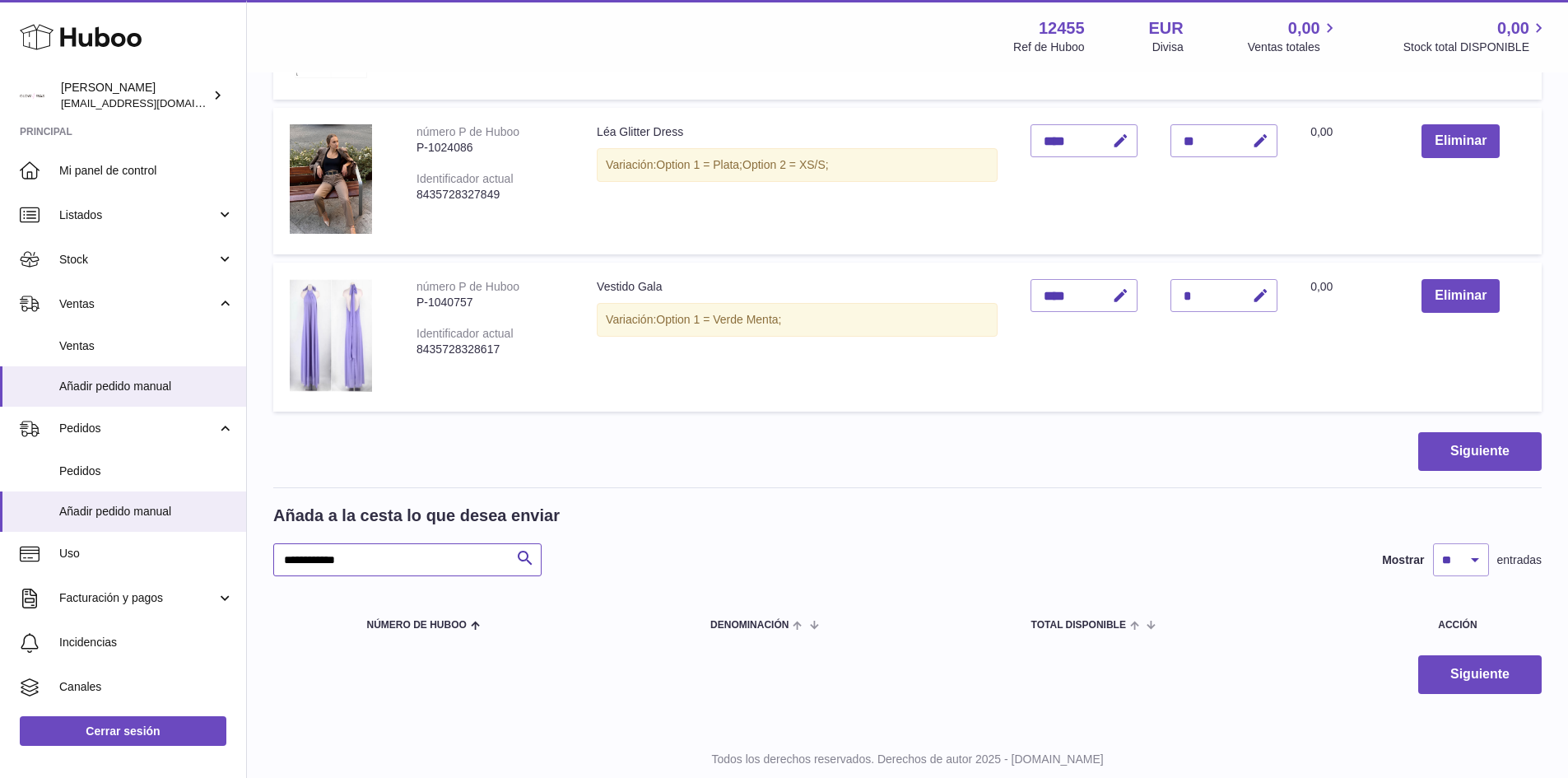
scroll to position [1530, 0]
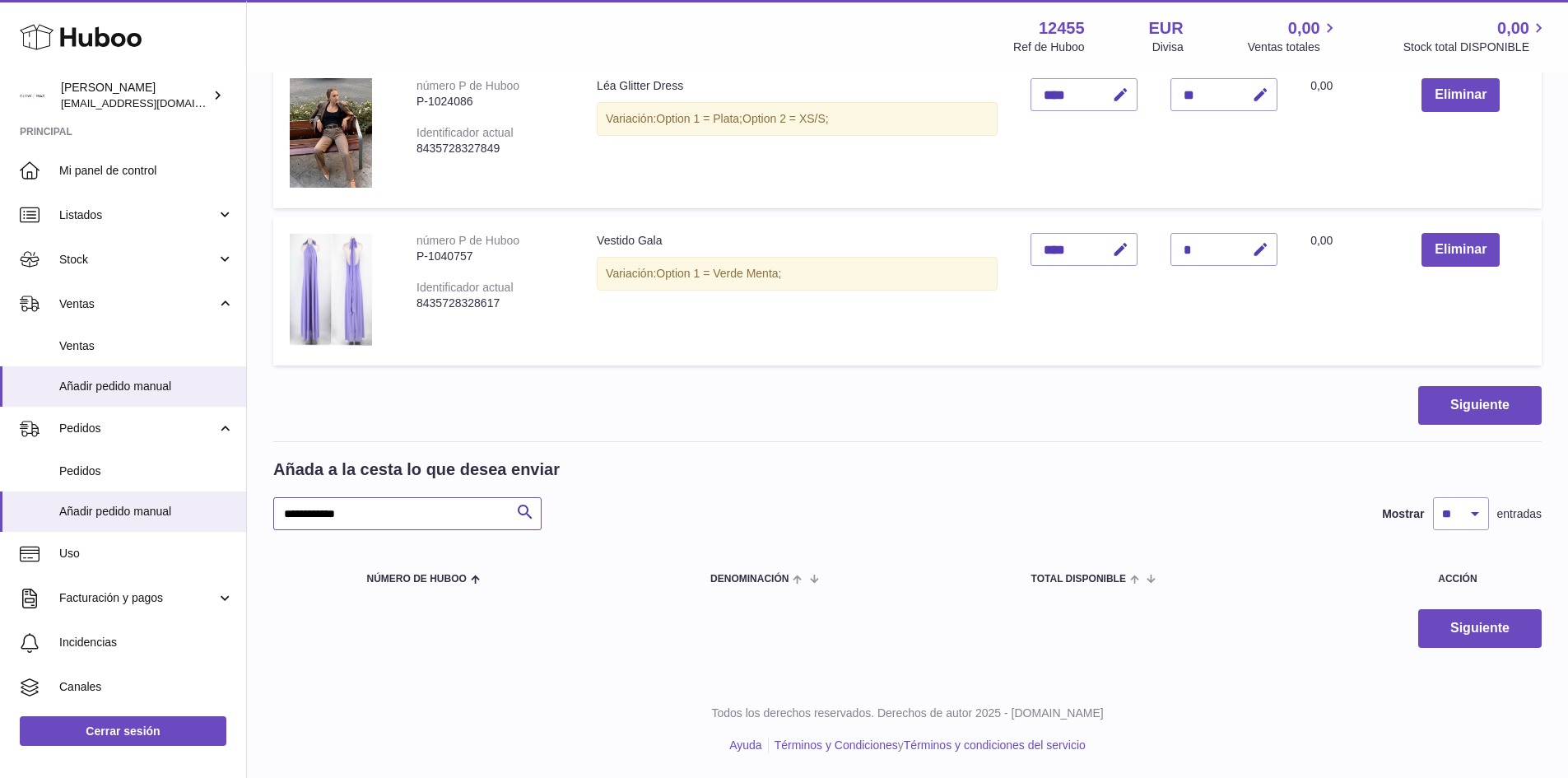
click at [371, 510] on input "**********" at bounding box center [407, 513] width 268 height 33
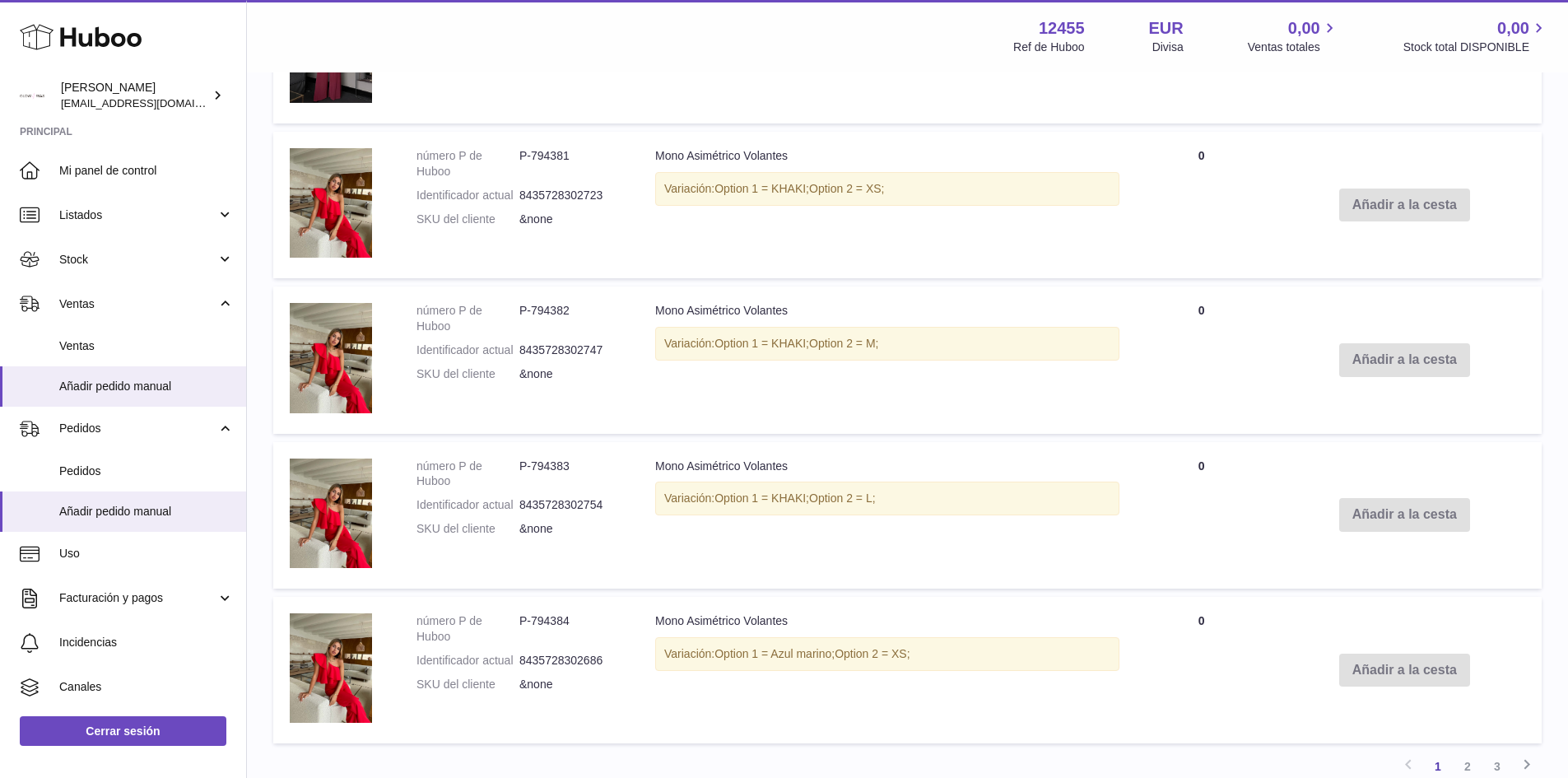
scroll to position [3023, 0]
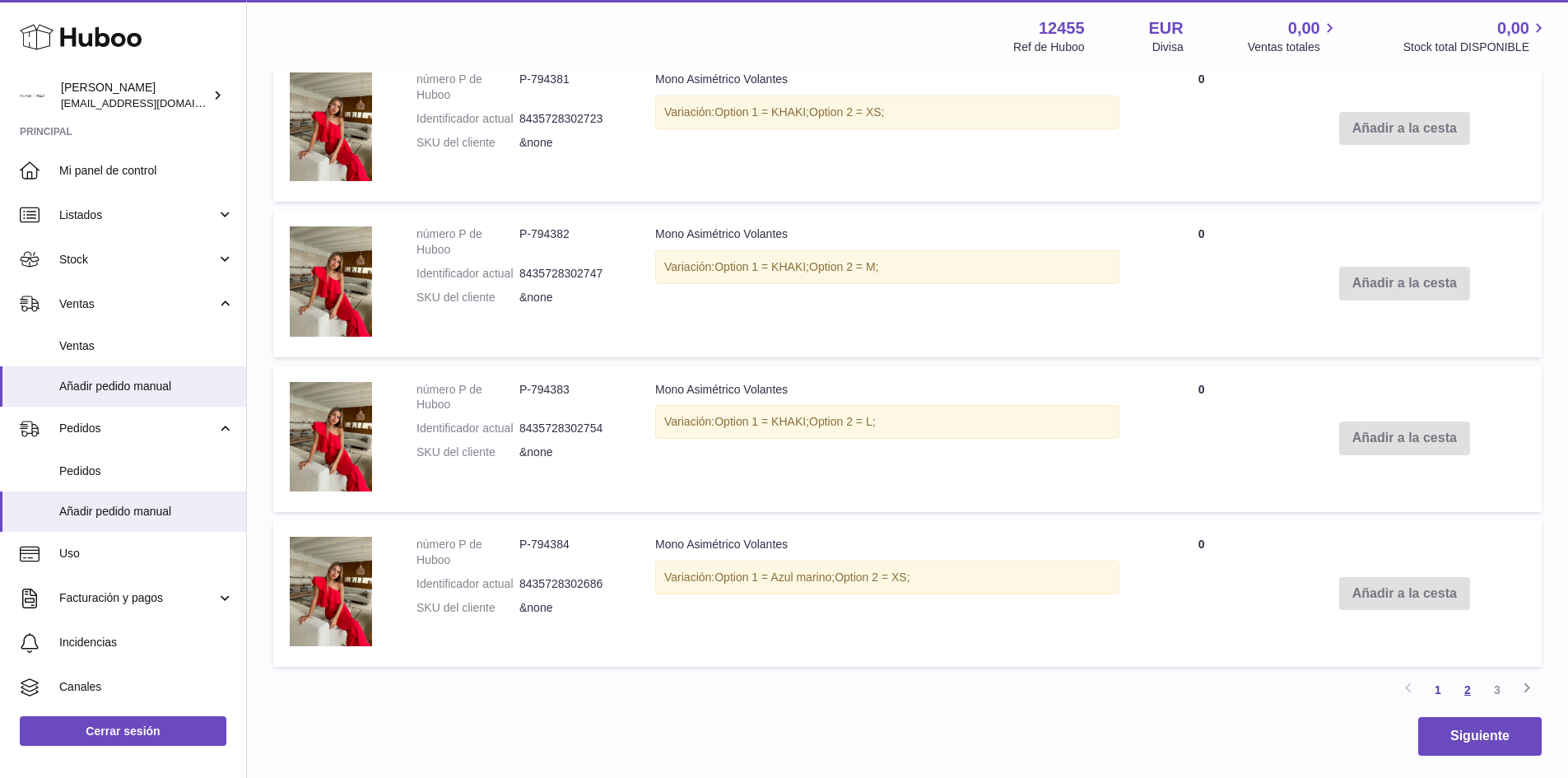
click at [1466, 692] on link "2" at bounding box center [1467, 689] width 29 height 29
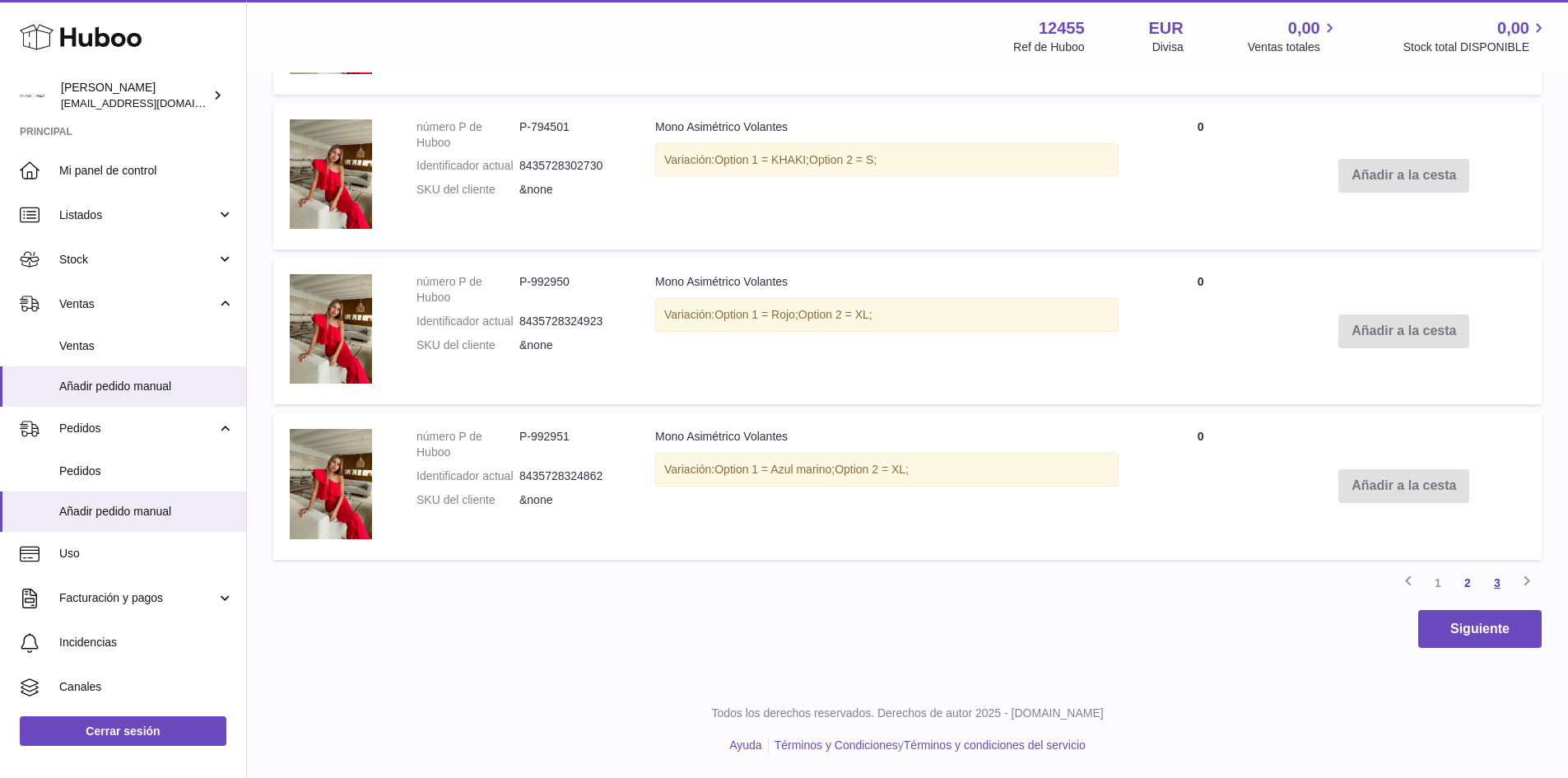
click at [1497, 585] on link "3" at bounding box center [1497, 582] width 29 height 29
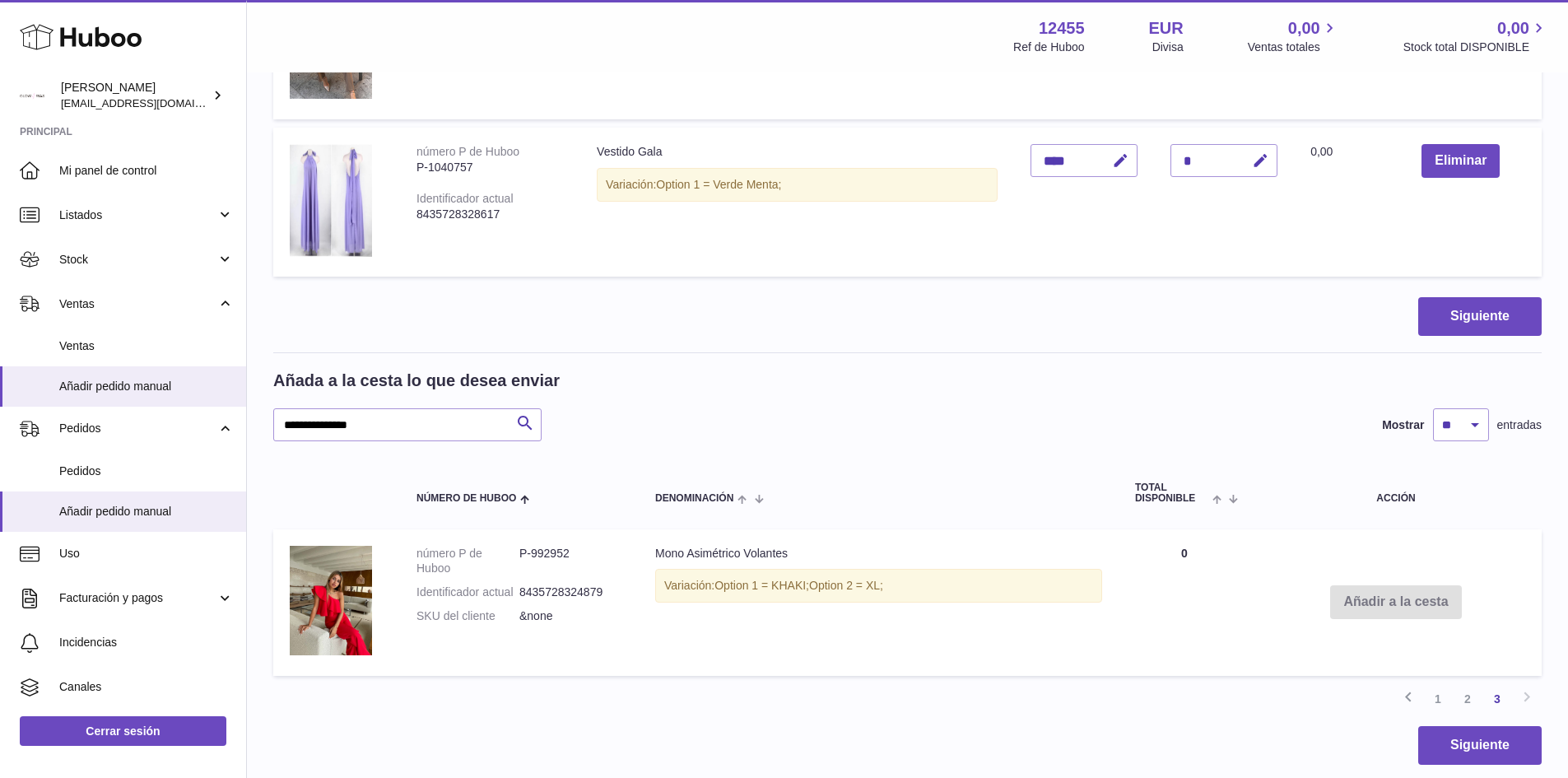
scroll to position [1735, 0]
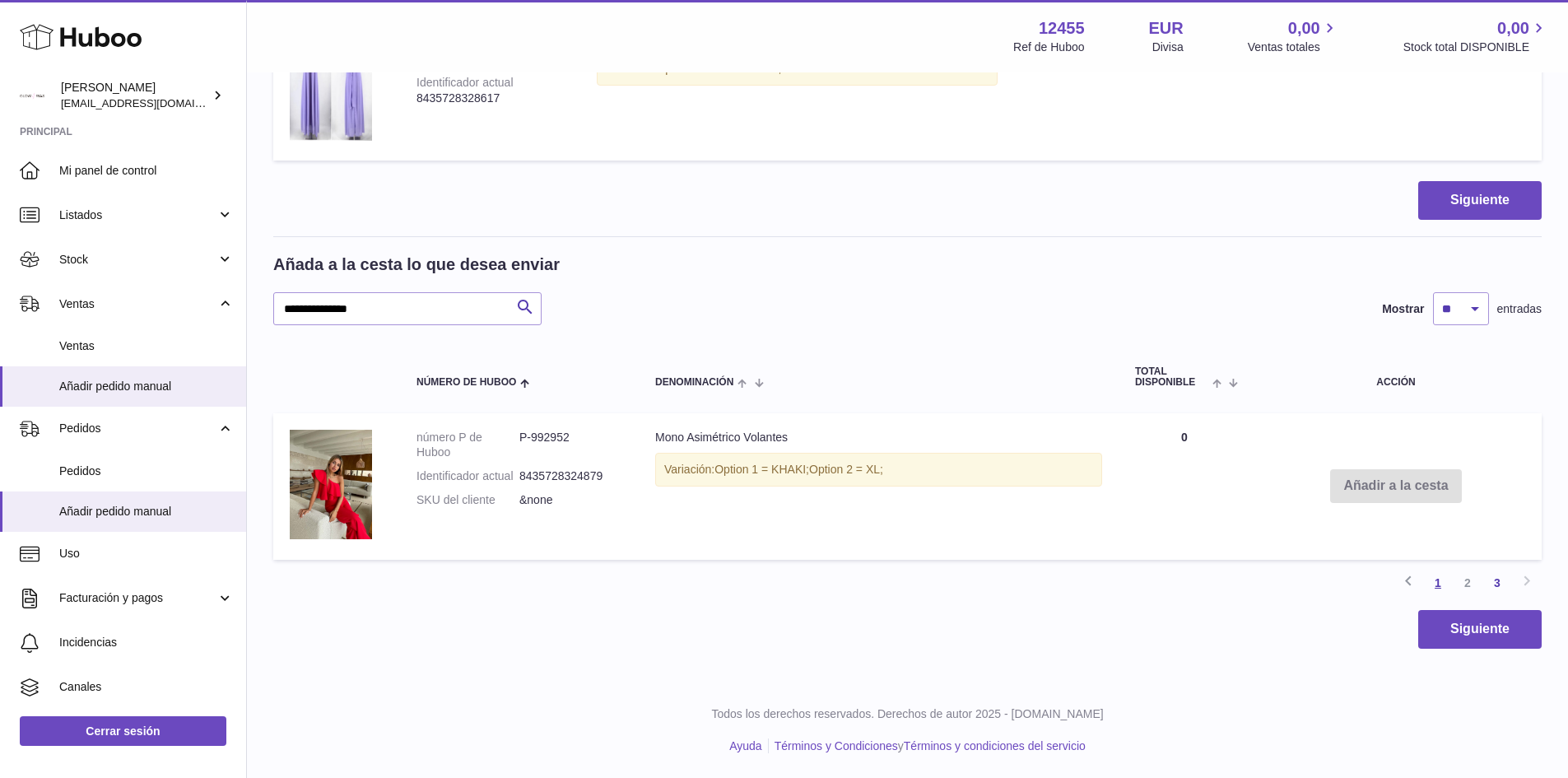
click at [1437, 587] on link "1" at bounding box center [1438, 582] width 29 height 29
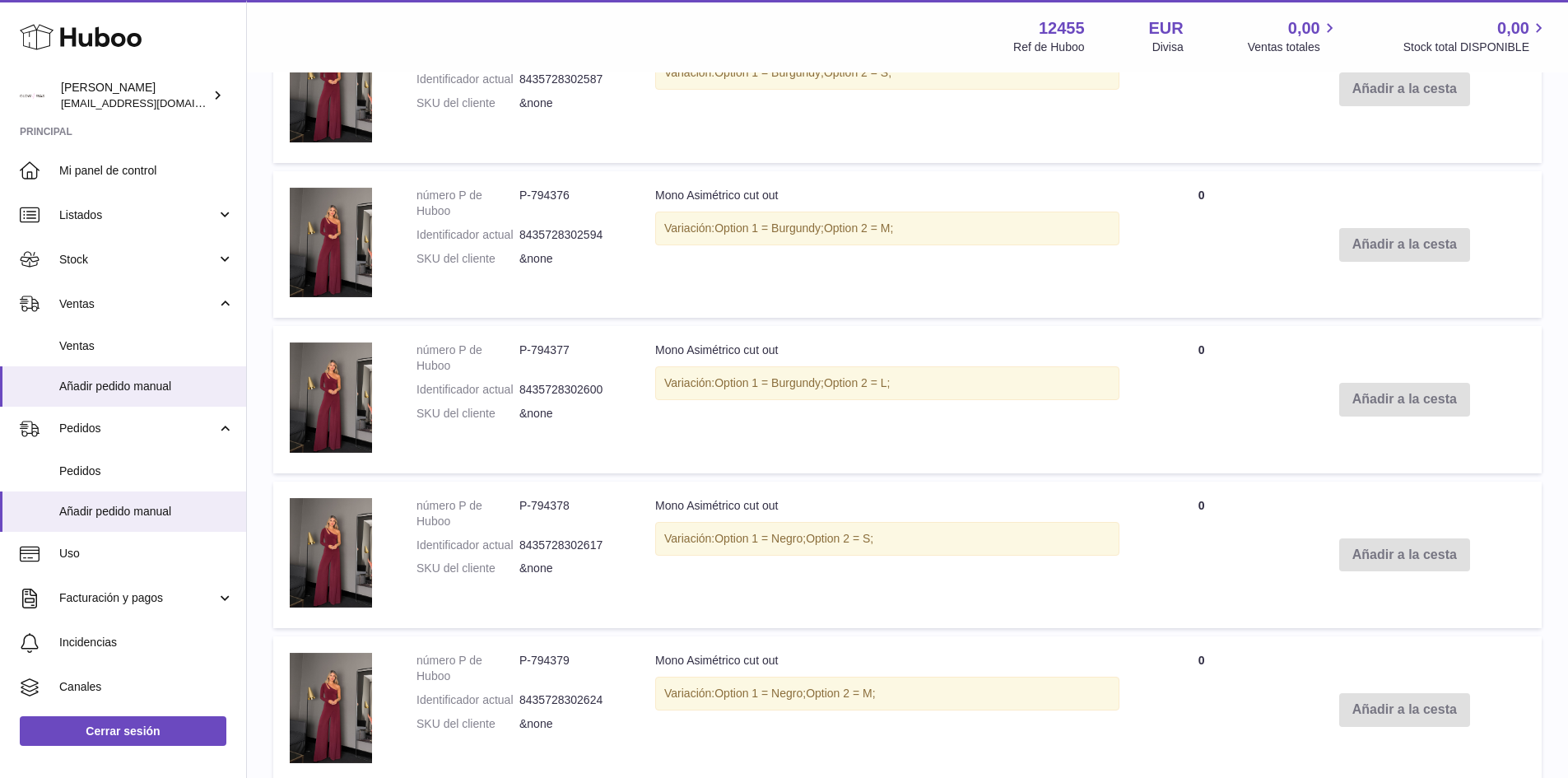
scroll to position [1720, 0]
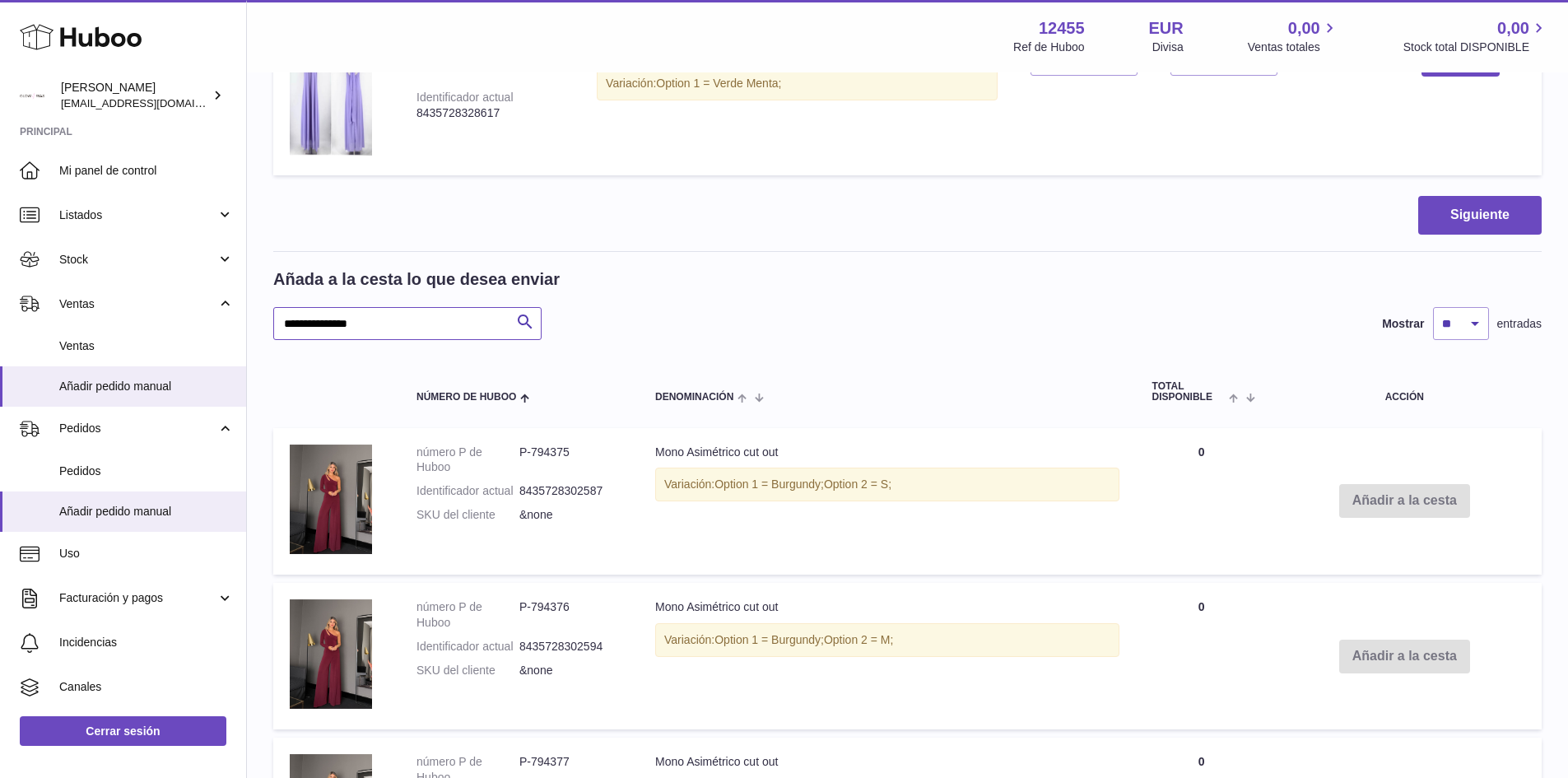
click at [403, 333] on input "**********" at bounding box center [407, 323] width 268 height 33
click at [405, 332] on input "**********" at bounding box center [407, 323] width 268 height 33
click at [483, 331] on input "**********" at bounding box center [407, 323] width 268 height 33
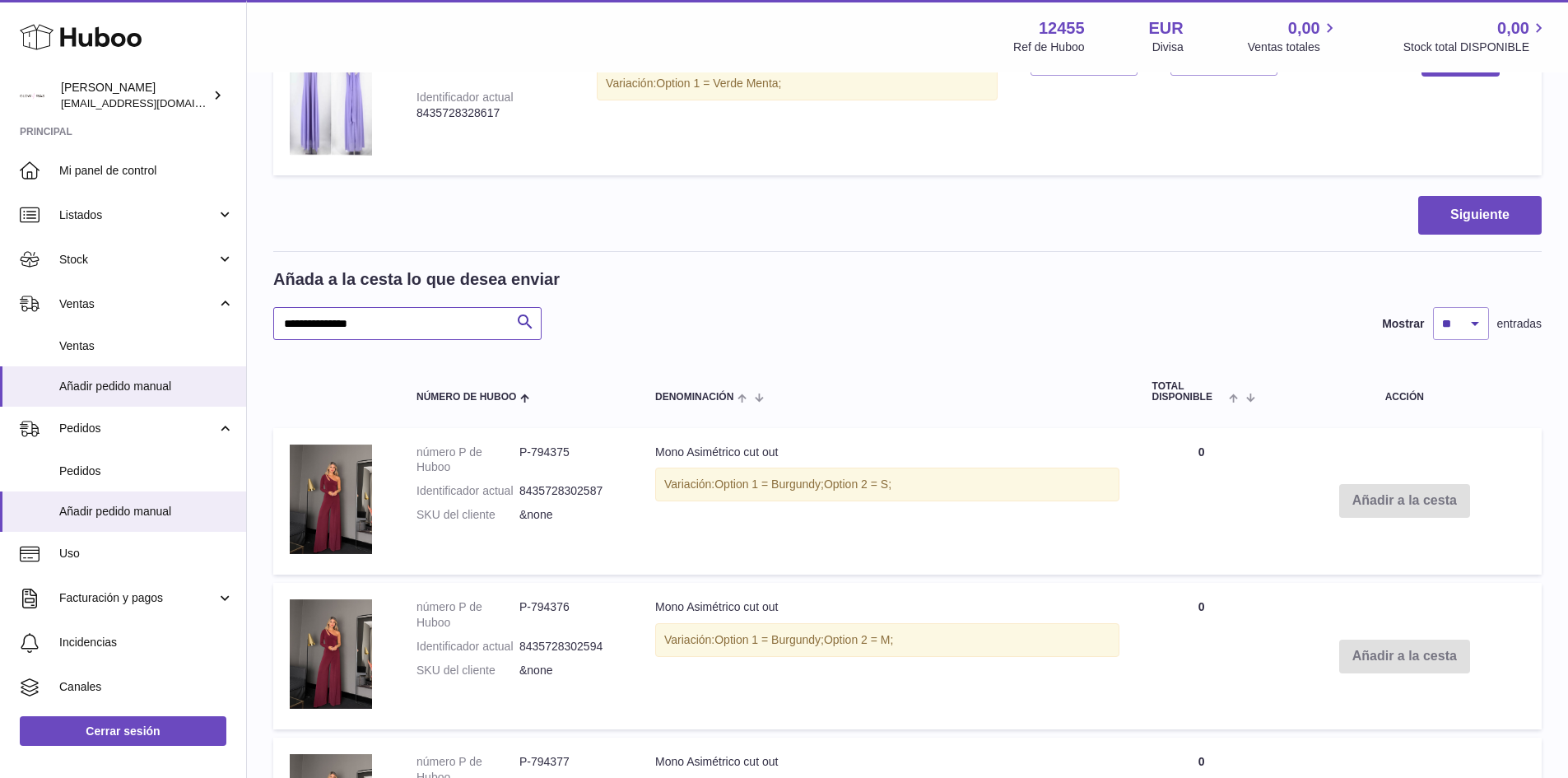
click at [425, 331] on input "**********" at bounding box center [407, 323] width 268 height 33
click at [426, 331] on input "**********" at bounding box center [407, 323] width 268 height 33
type input "********"
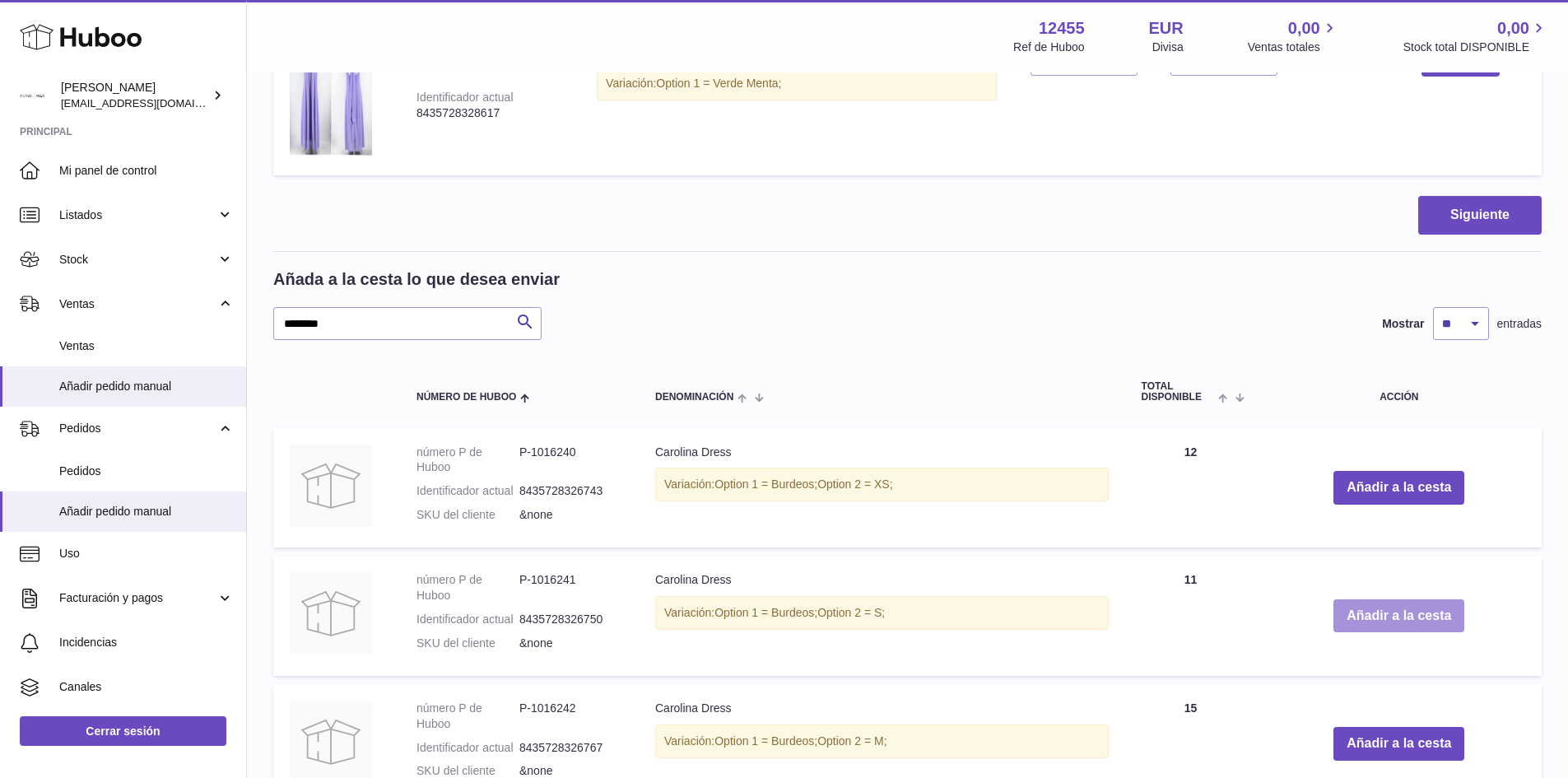
click at [1397, 613] on button "Añadir a la cesta" at bounding box center [1399, 616] width 131 height 34
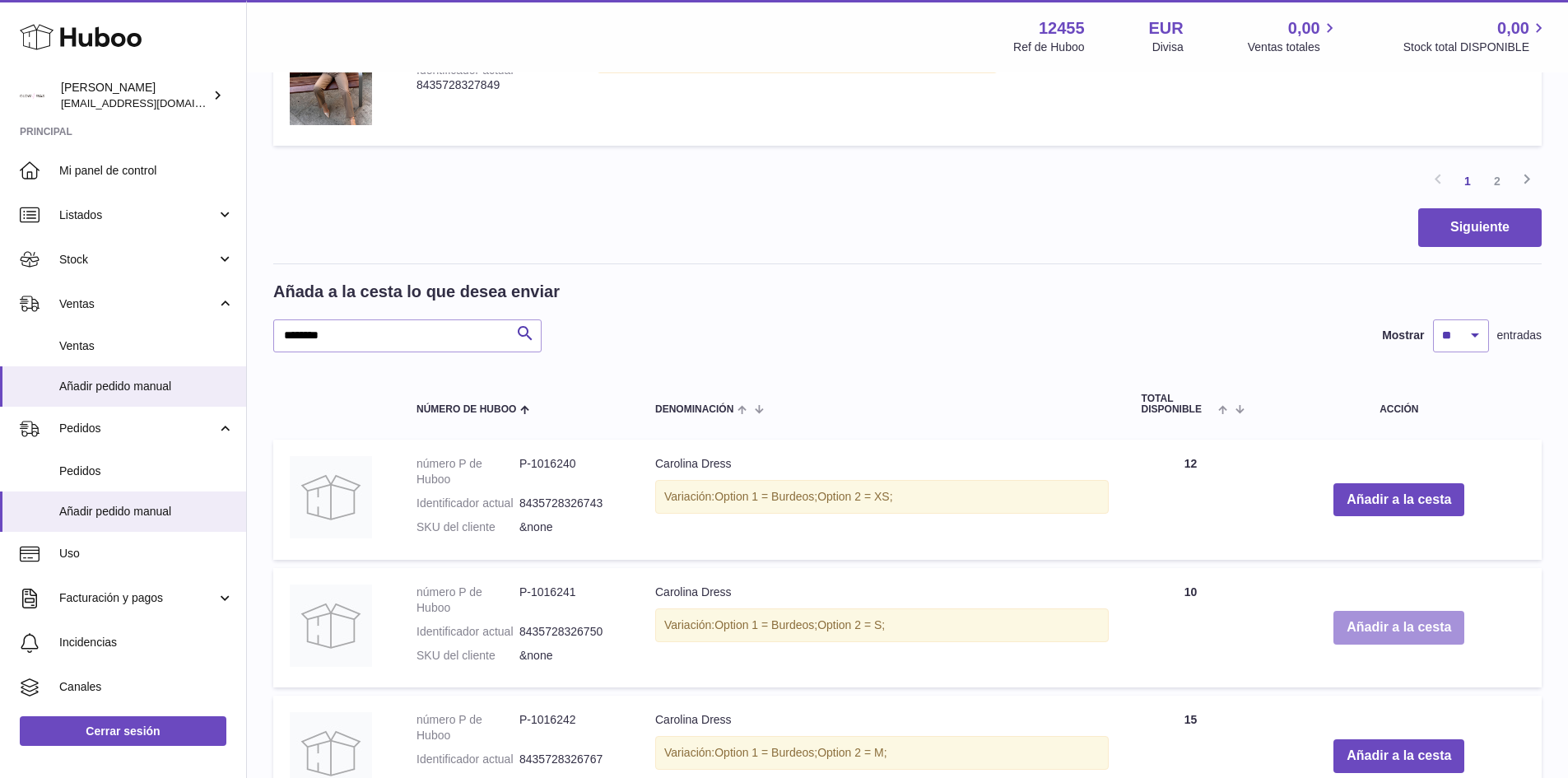
click at [1406, 633] on button "Añadir a la cesta" at bounding box center [1399, 628] width 131 height 34
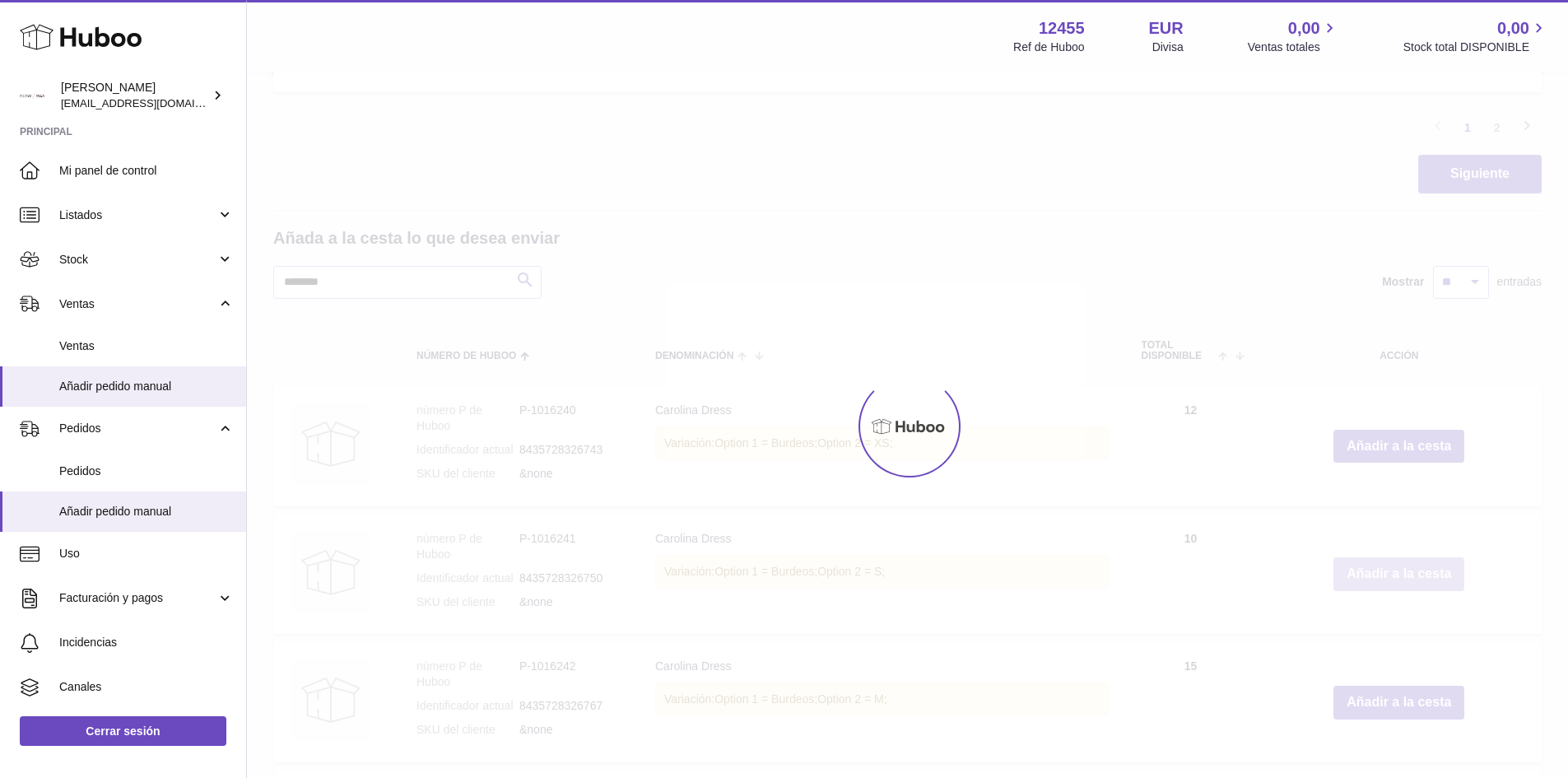
scroll to position [1802, 0]
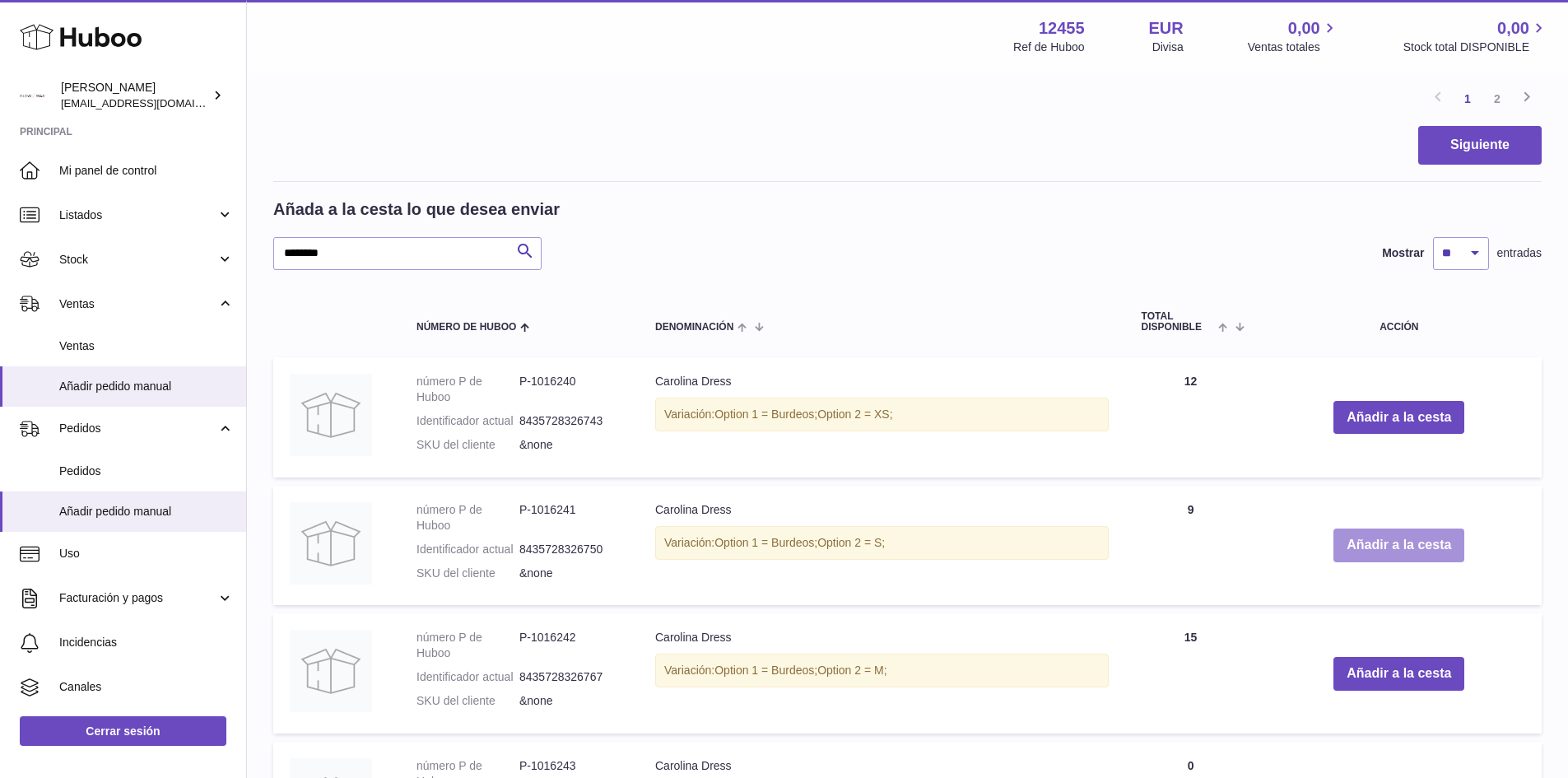
click at [1380, 560] on button "Añadir a la cesta" at bounding box center [1399, 545] width 131 height 34
click at [1385, 557] on button "Añadir a la cesta" at bounding box center [1399, 545] width 131 height 34
click at [1390, 555] on button "Añadir a la cesta" at bounding box center [1399, 545] width 131 height 34
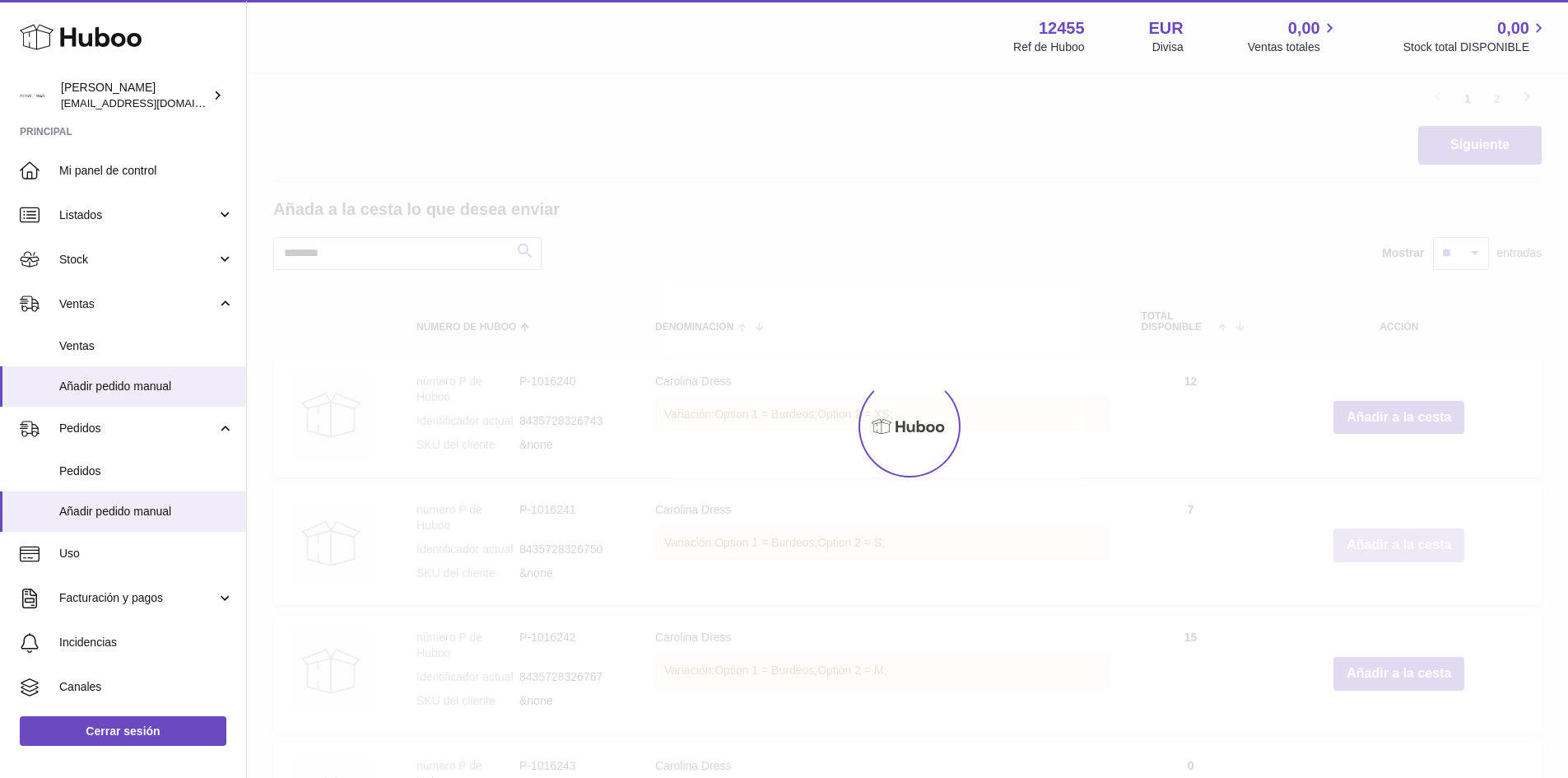
type input "*"
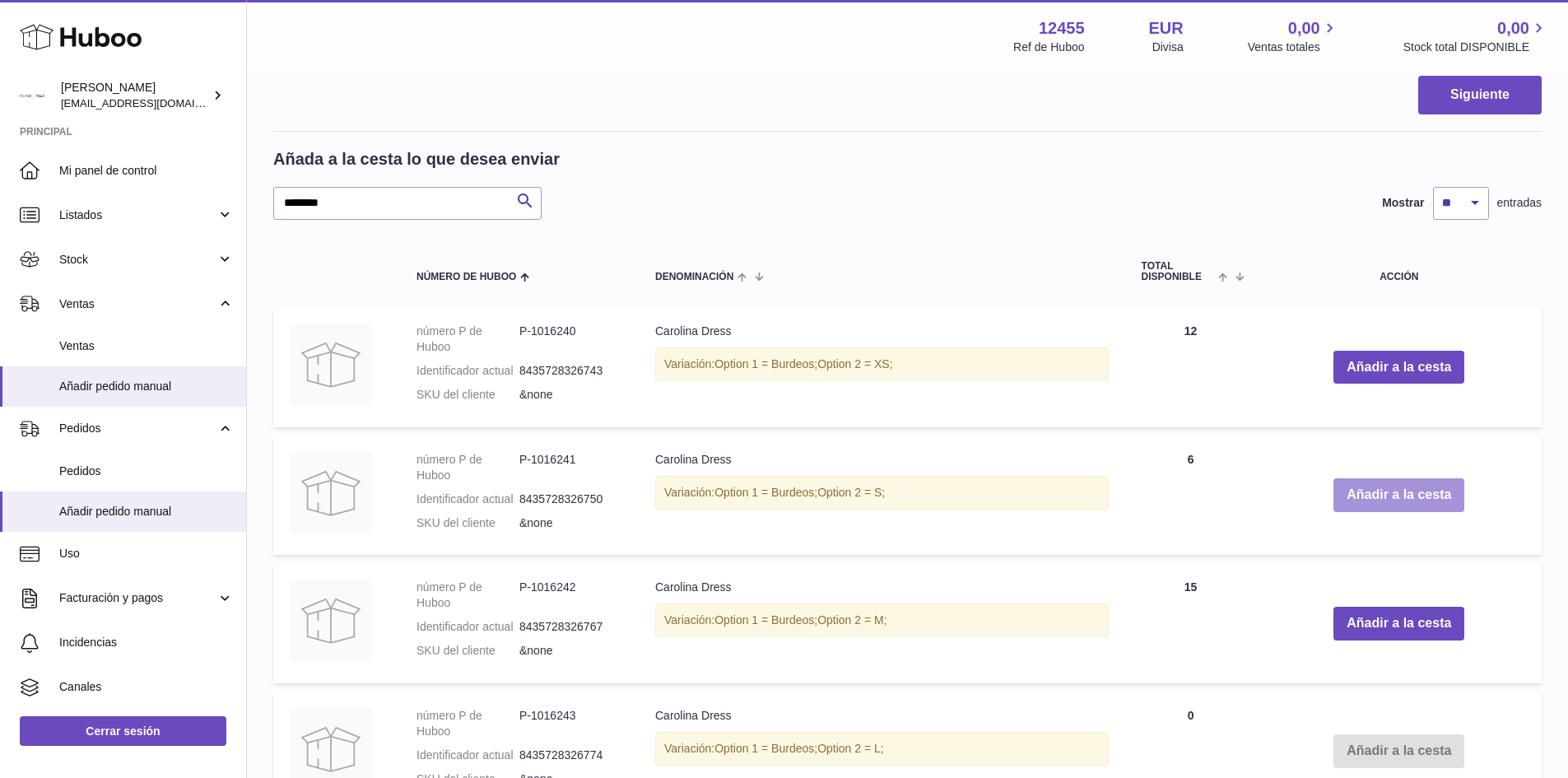
scroll to position [1733, 0]
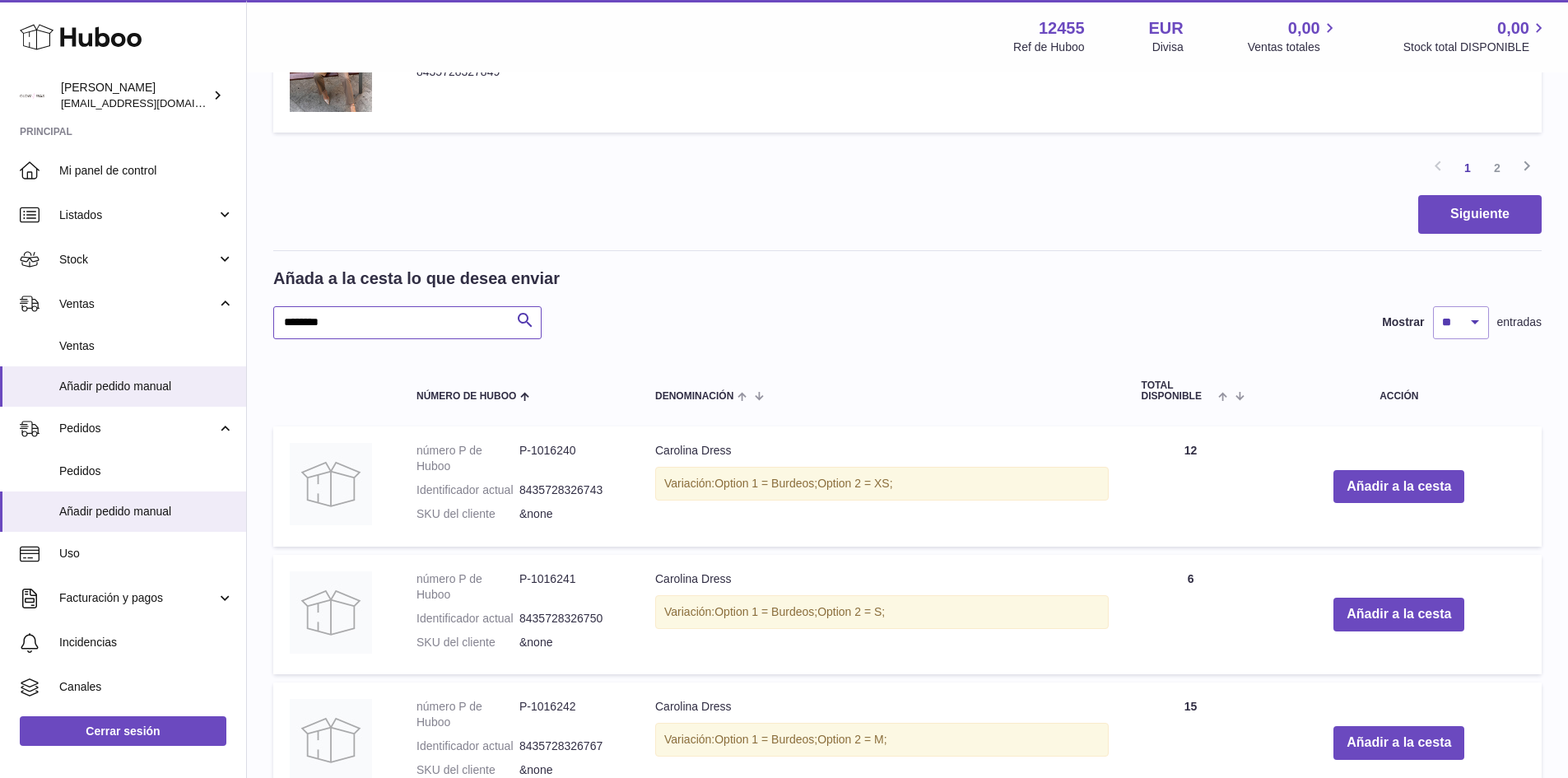
click at [392, 323] on input "********" at bounding box center [407, 322] width 268 height 33
type input "********"
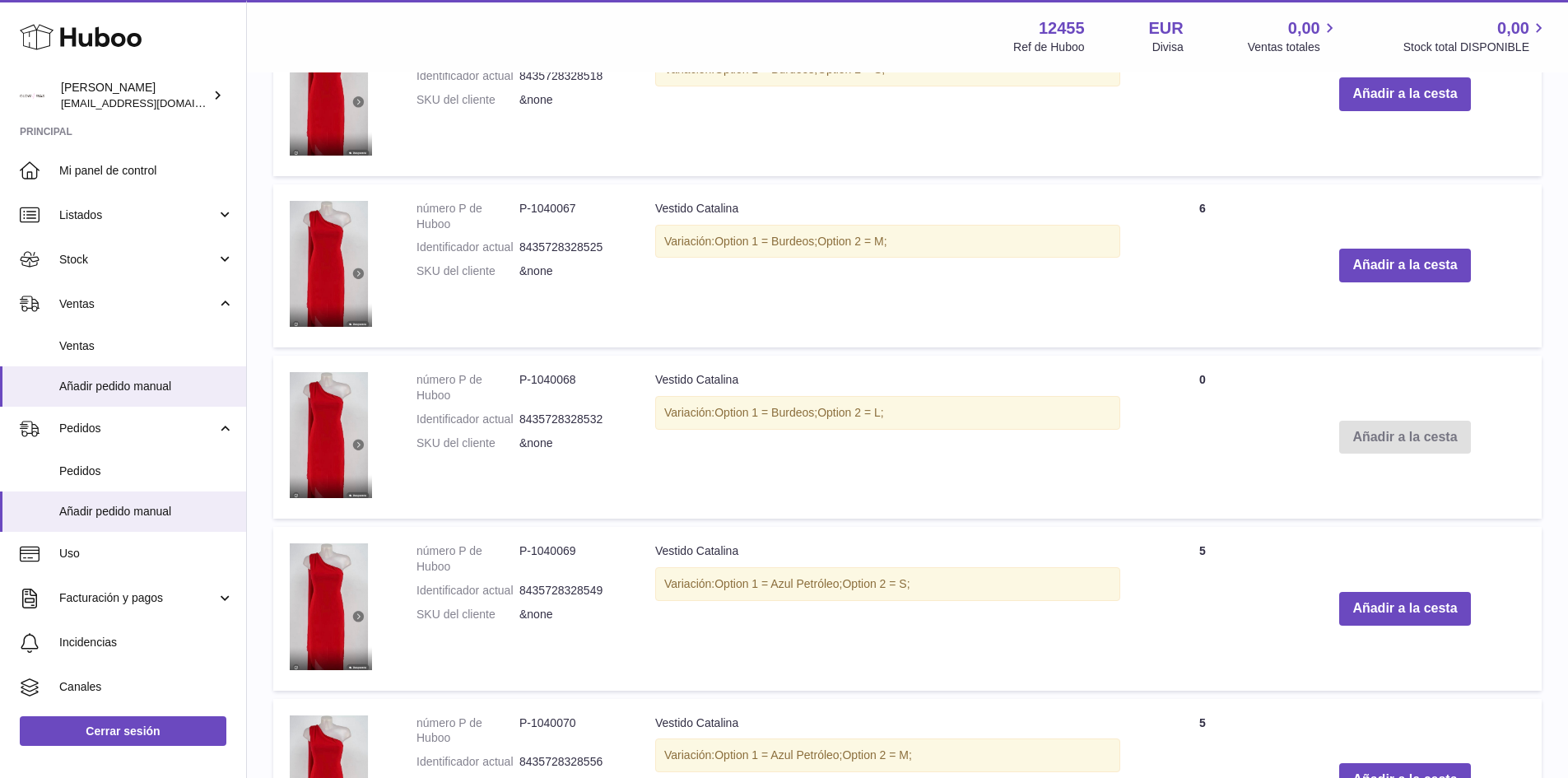
scroll to position [2003, 0]
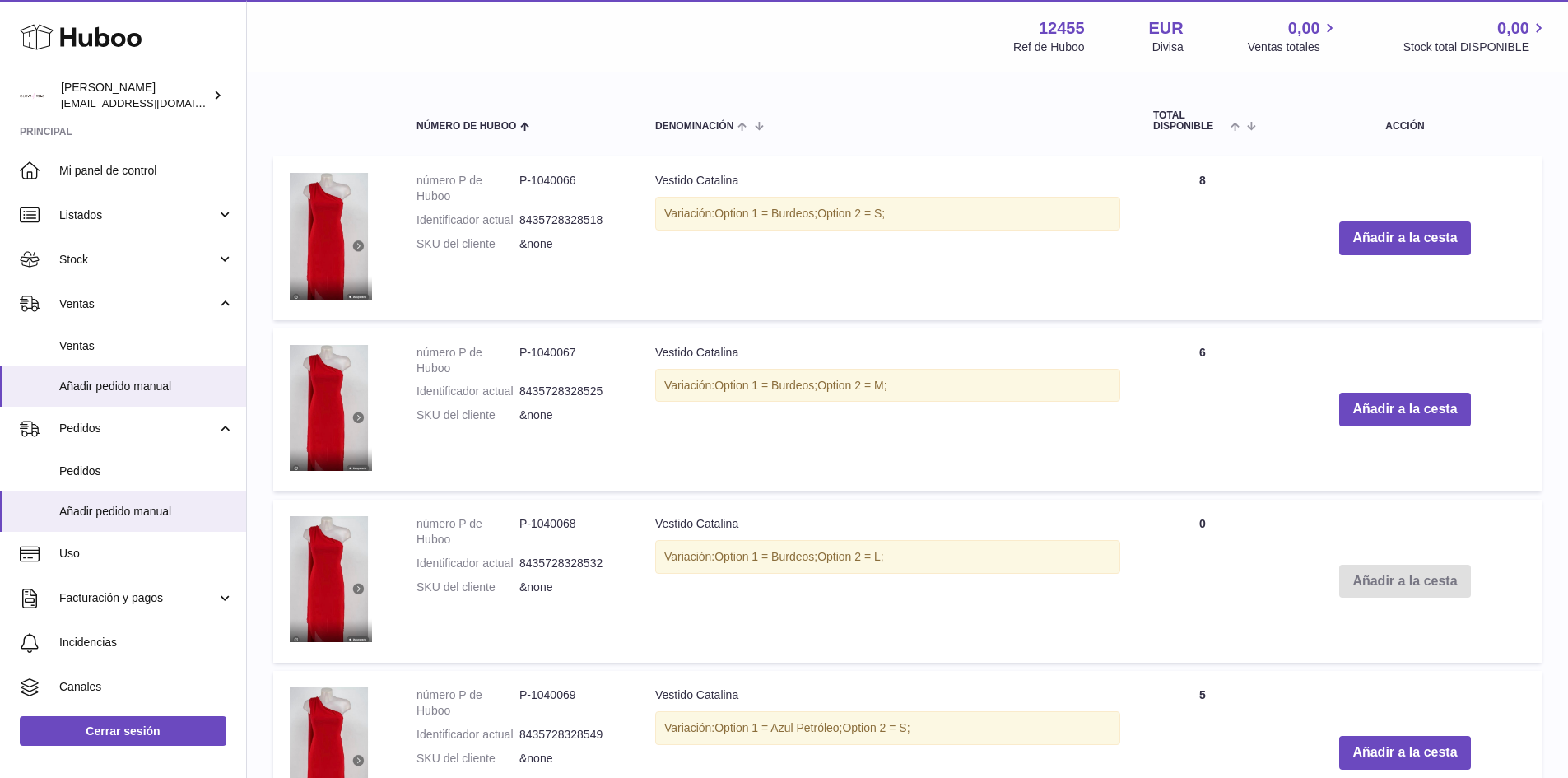
click at [1388, 255] on td "Añadir a la cesta" at bounding box center [1405, 238] width 273 height 163
click at [1387, 250] on button "Añadir a la cesta" at bounding box center [1405, 239] width 131 height 34
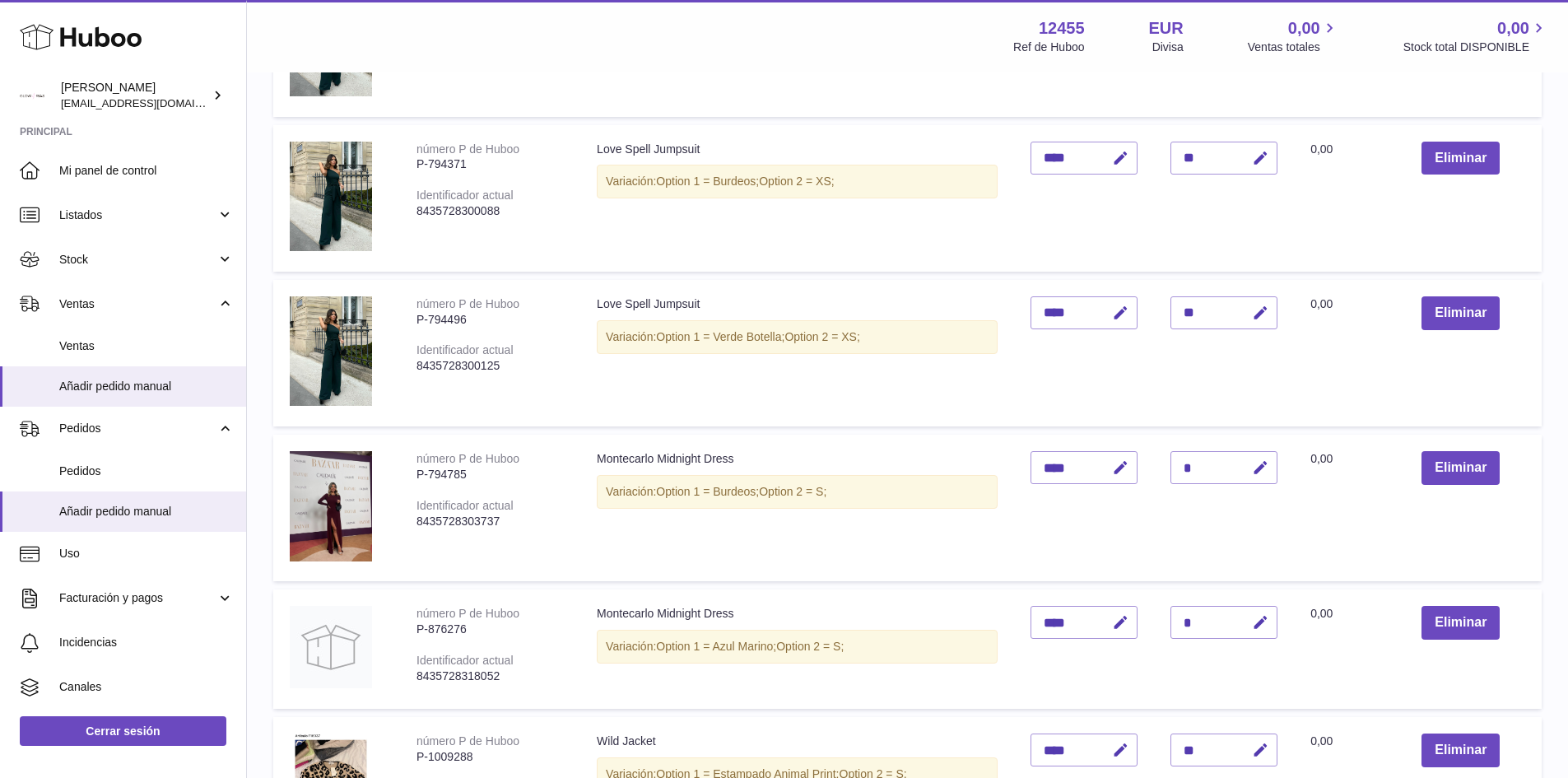
scroll to position [357, 0]
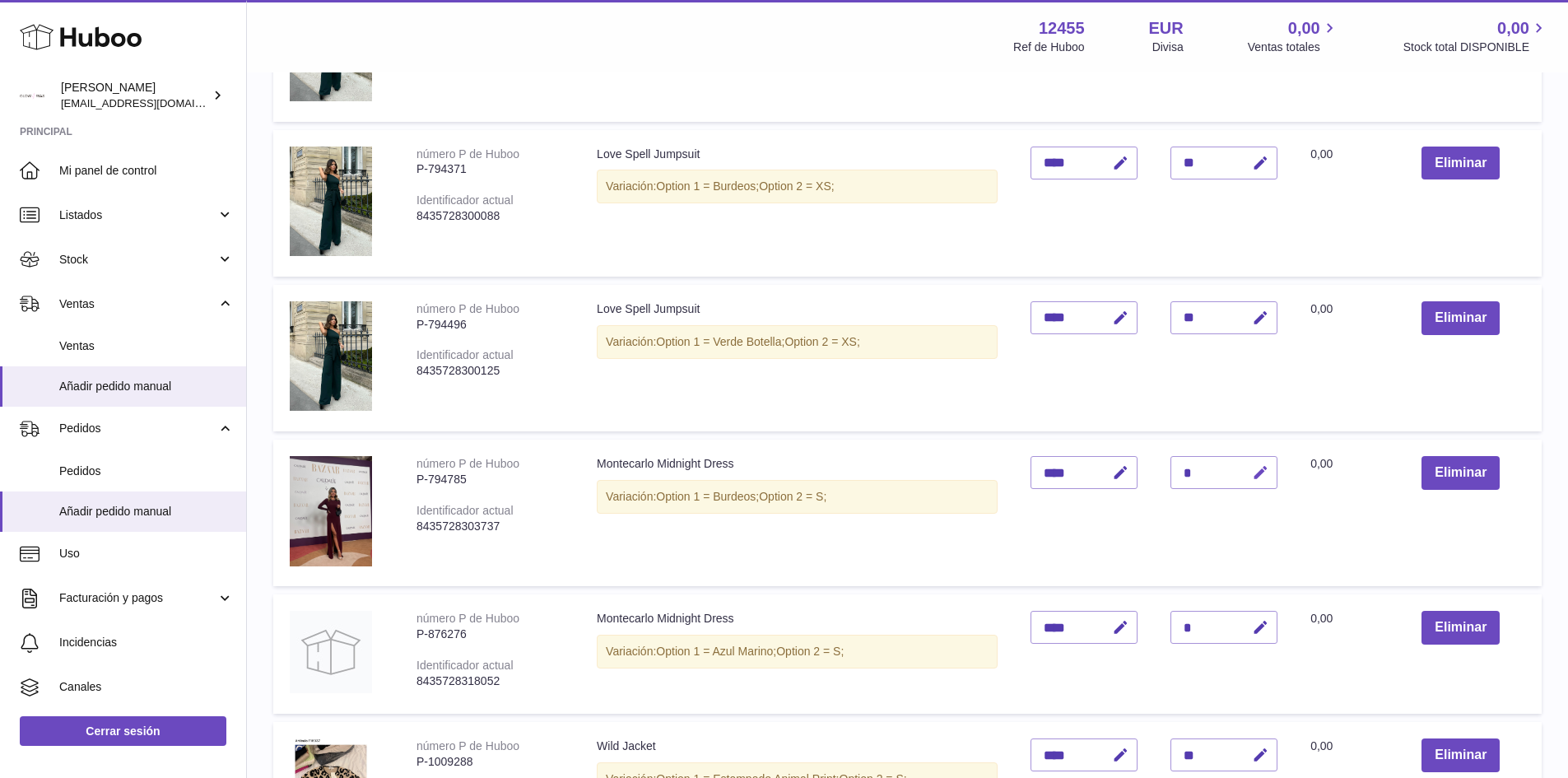
click at [1266, 475] on icon "button" at bounding box center [1260, 473] width 18 height 18
click at [1199, 470] on input "*" at bounding box center [1223, 472] width 107 height 33
click at [1272, 462] on button "submit" at bounding box center [1258, 472] width 31 height 26
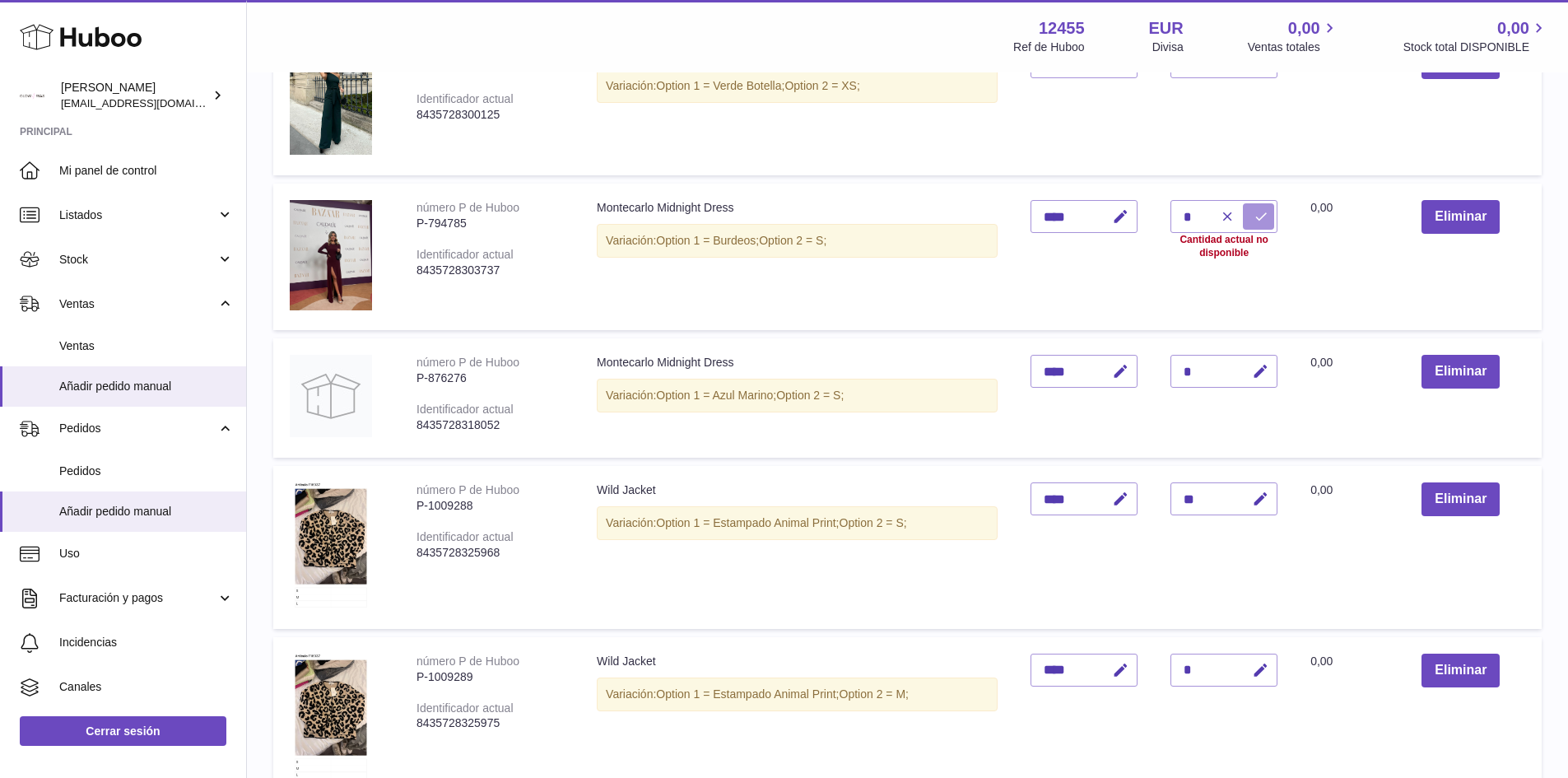
scroll to position [604, 0]
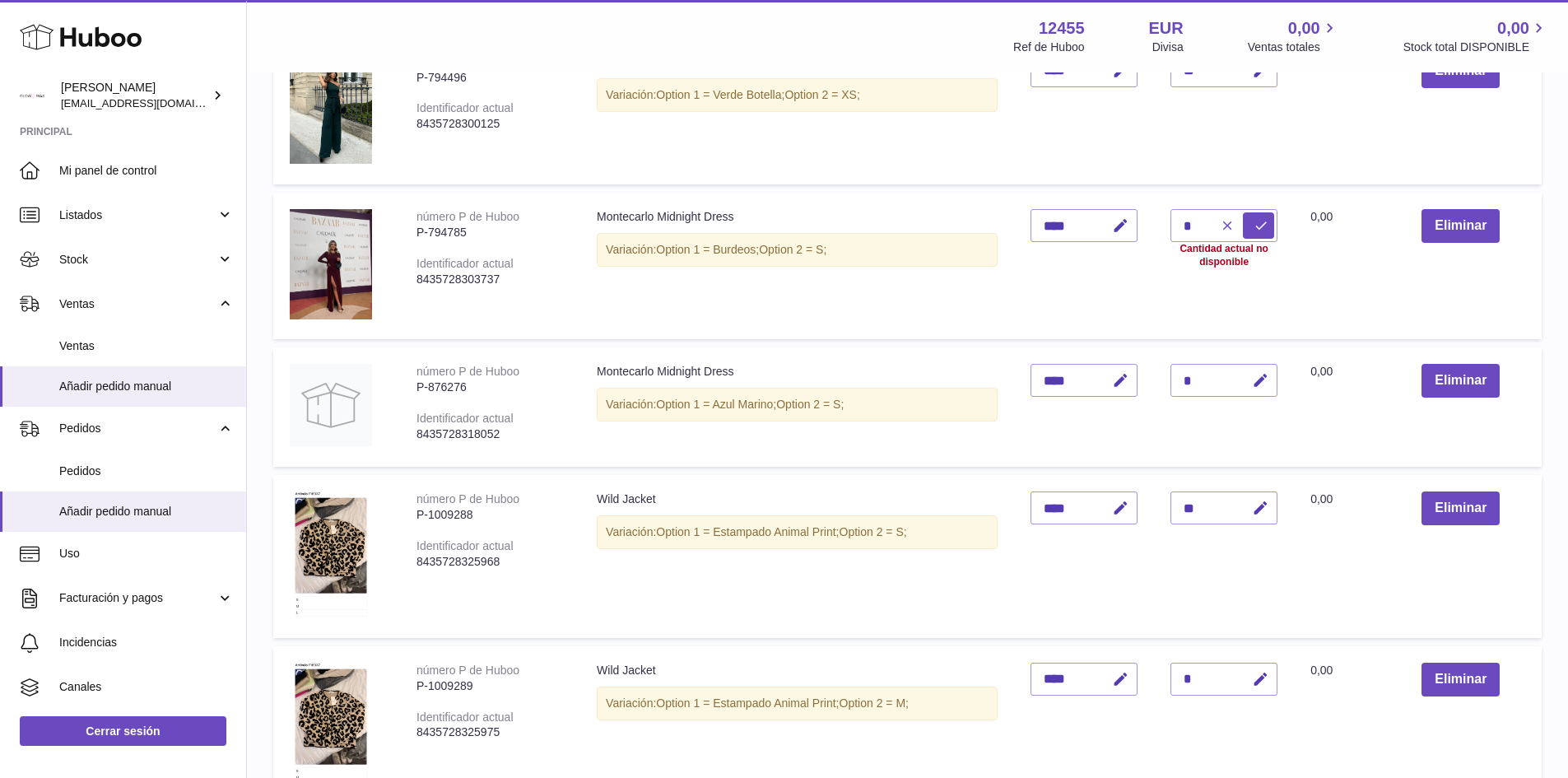
click at [1229, 226] on icon "button" at bounding box center [1228, 226] width 15 height 15
type input "*"
click at [1254, 290] on td "Cantidad *" at bounding box center [1223, 265] width 140 height 146
click at [1216, 230] on div "*" at bounding box center [1223, 225] width 107 height 33
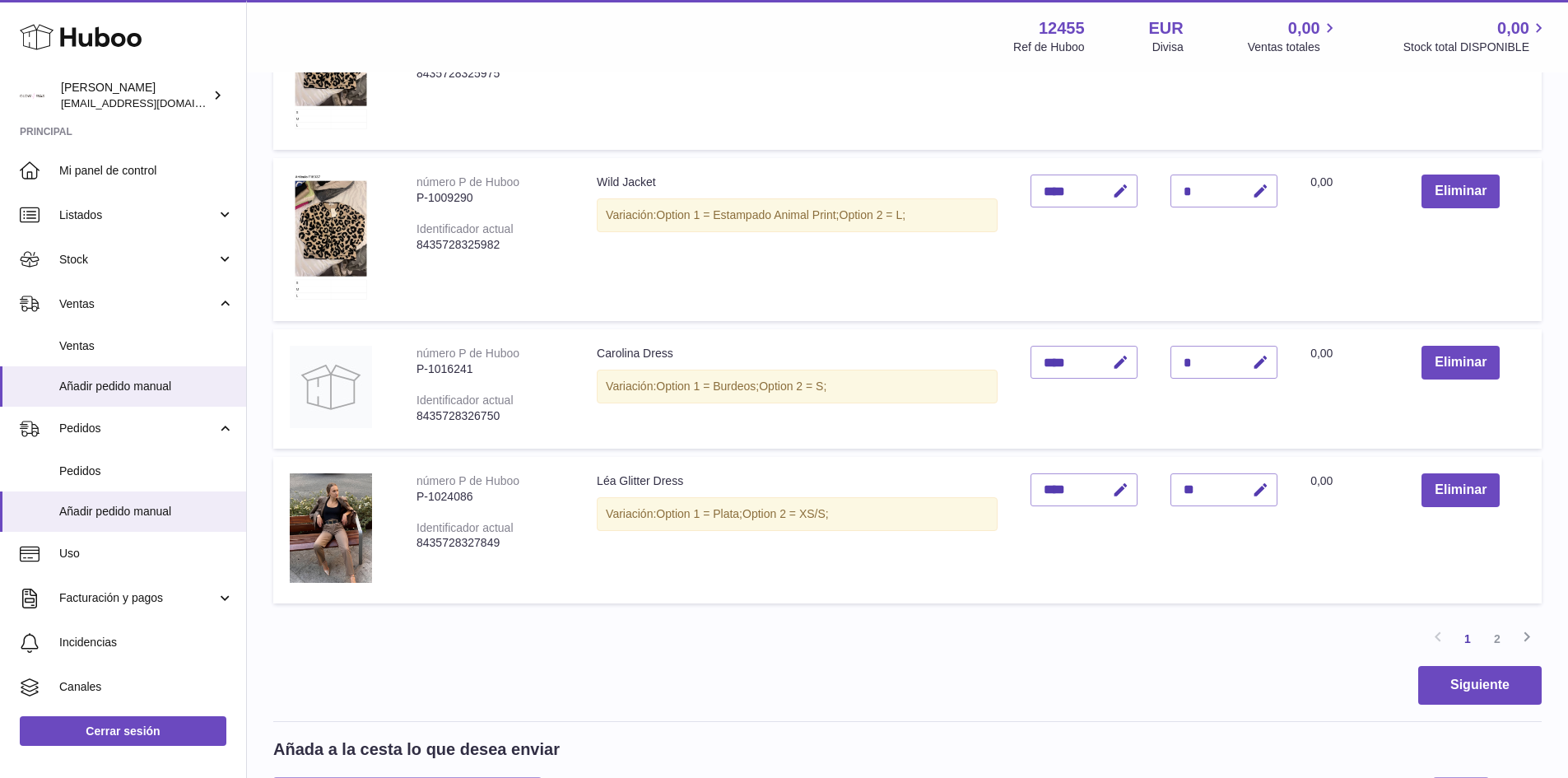
scroll to position [1674, 0]
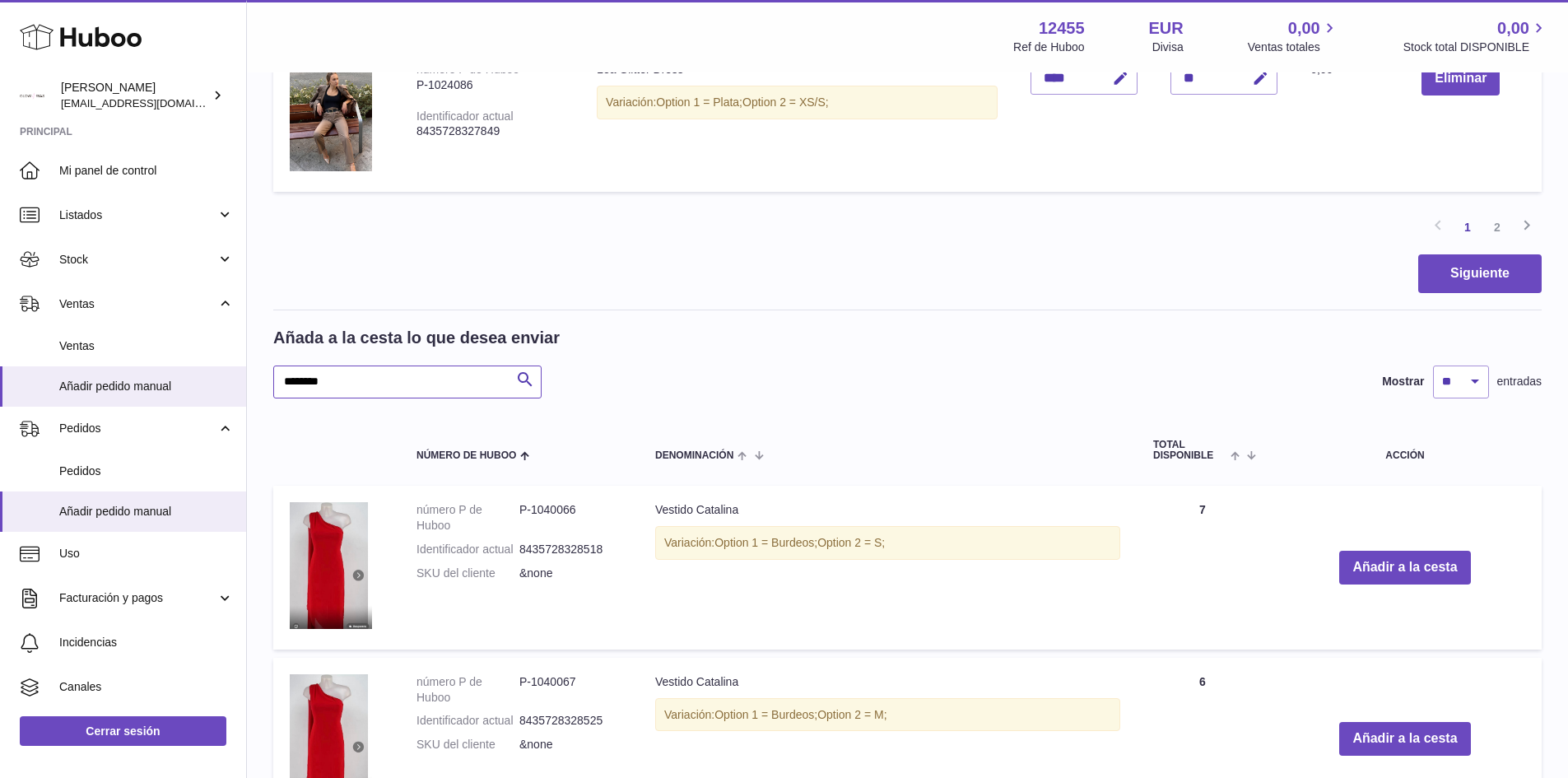
click at [377, 373] on input "********" at bounding box center [407, 381] width 268 height 33
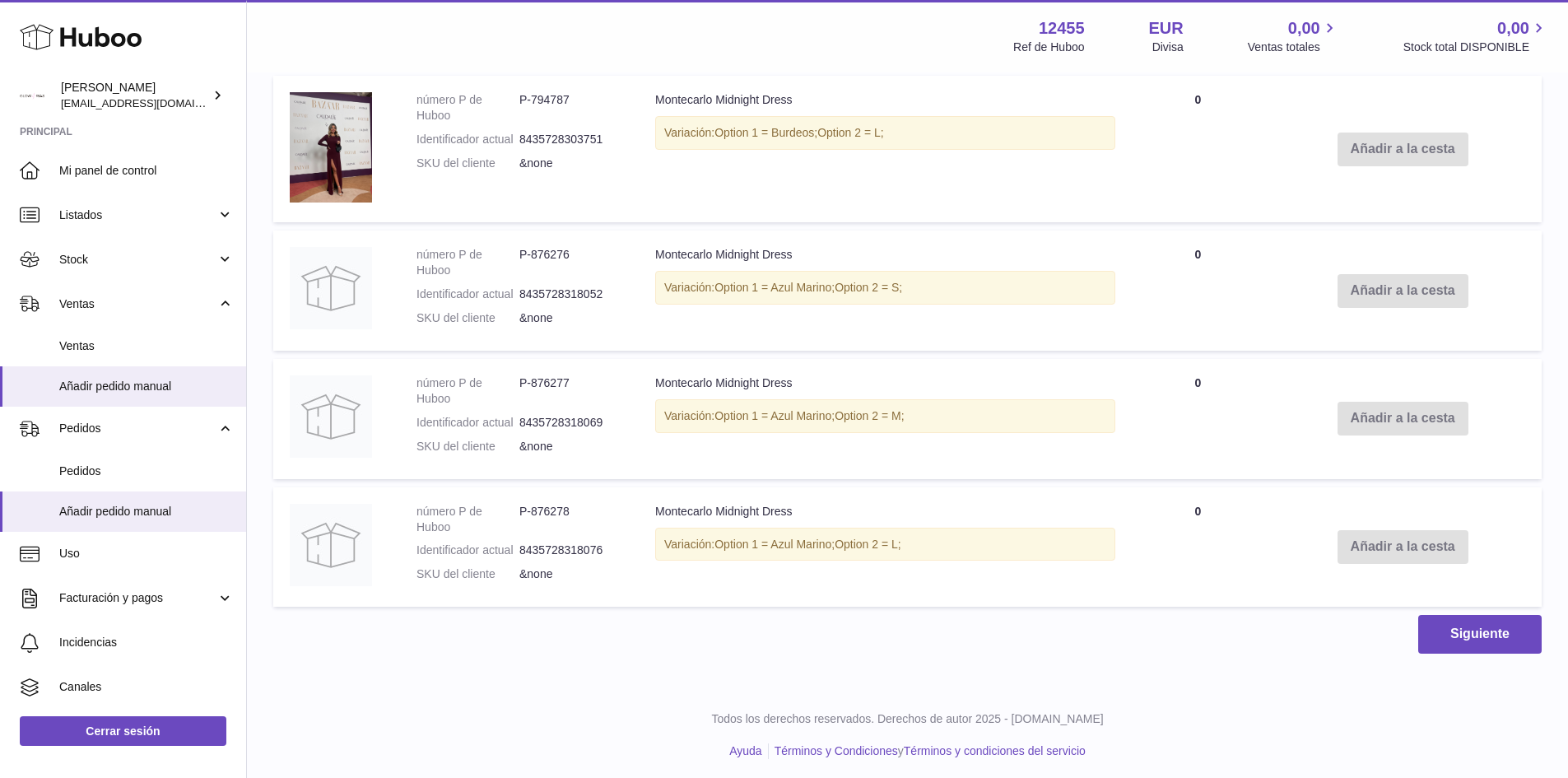
scroll to position [1742, 0]
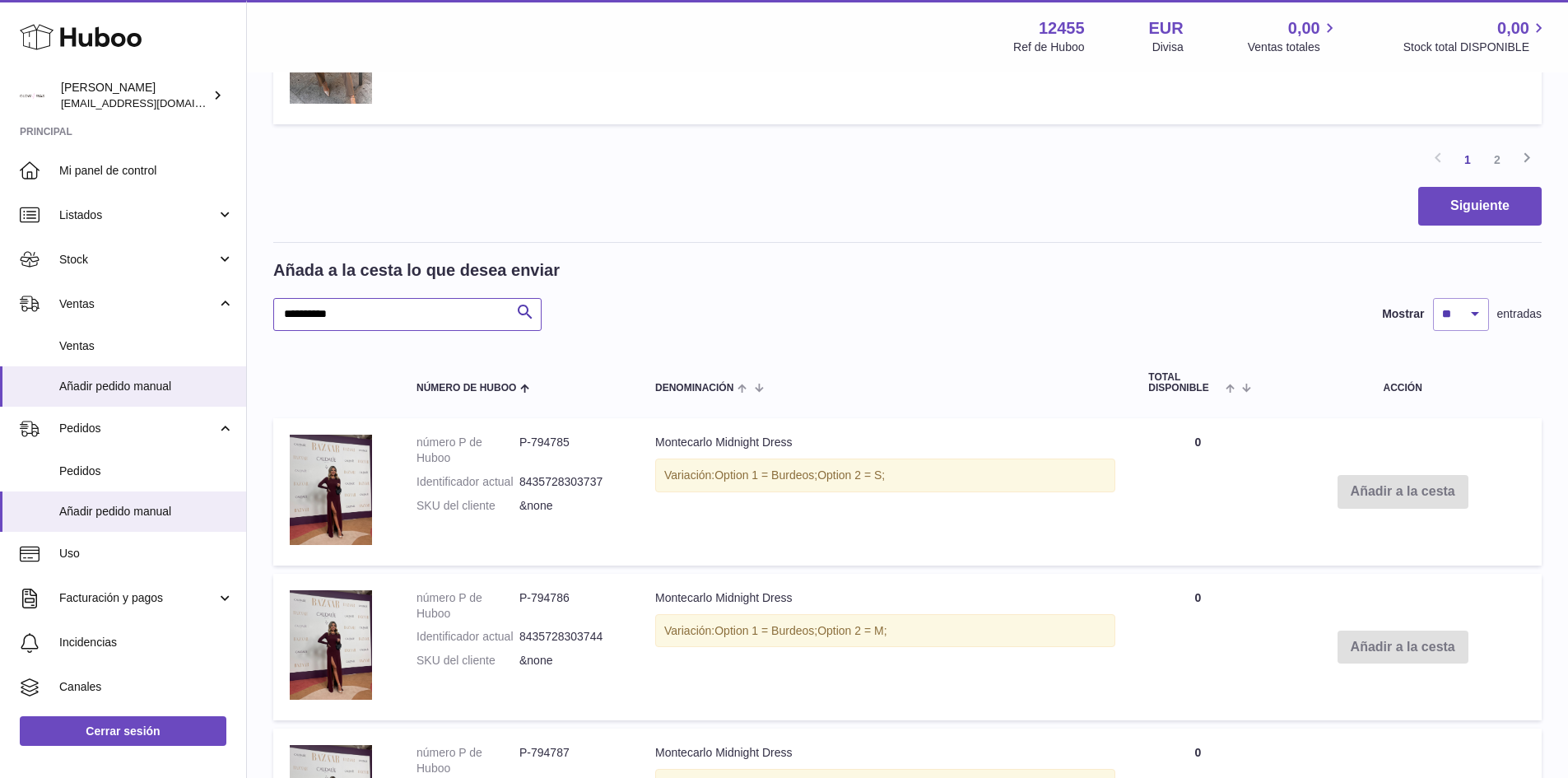
click at [434, 317] on input "**********" at bounding box center [407, 314] width 268 height 33
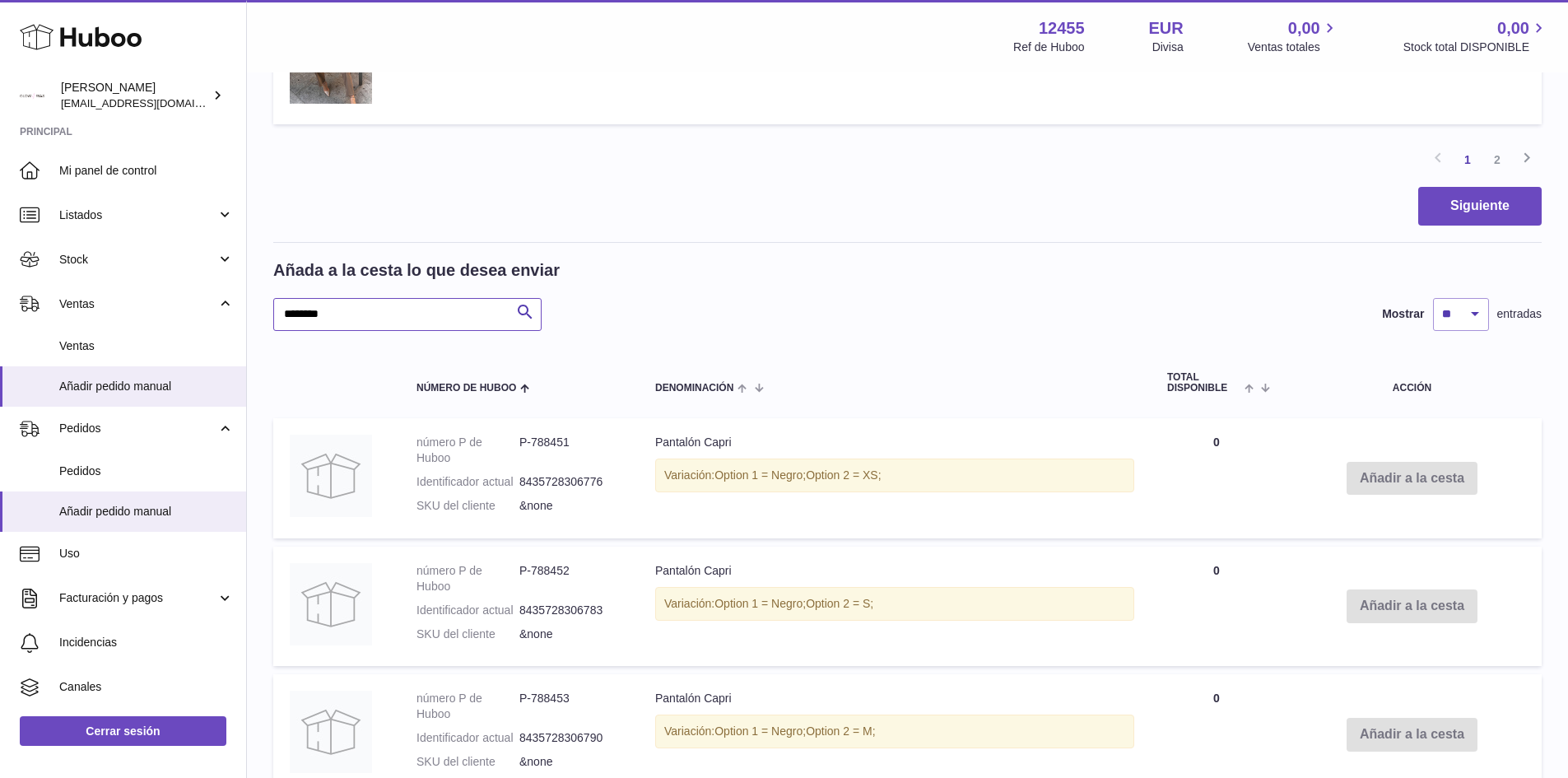
type input "********"
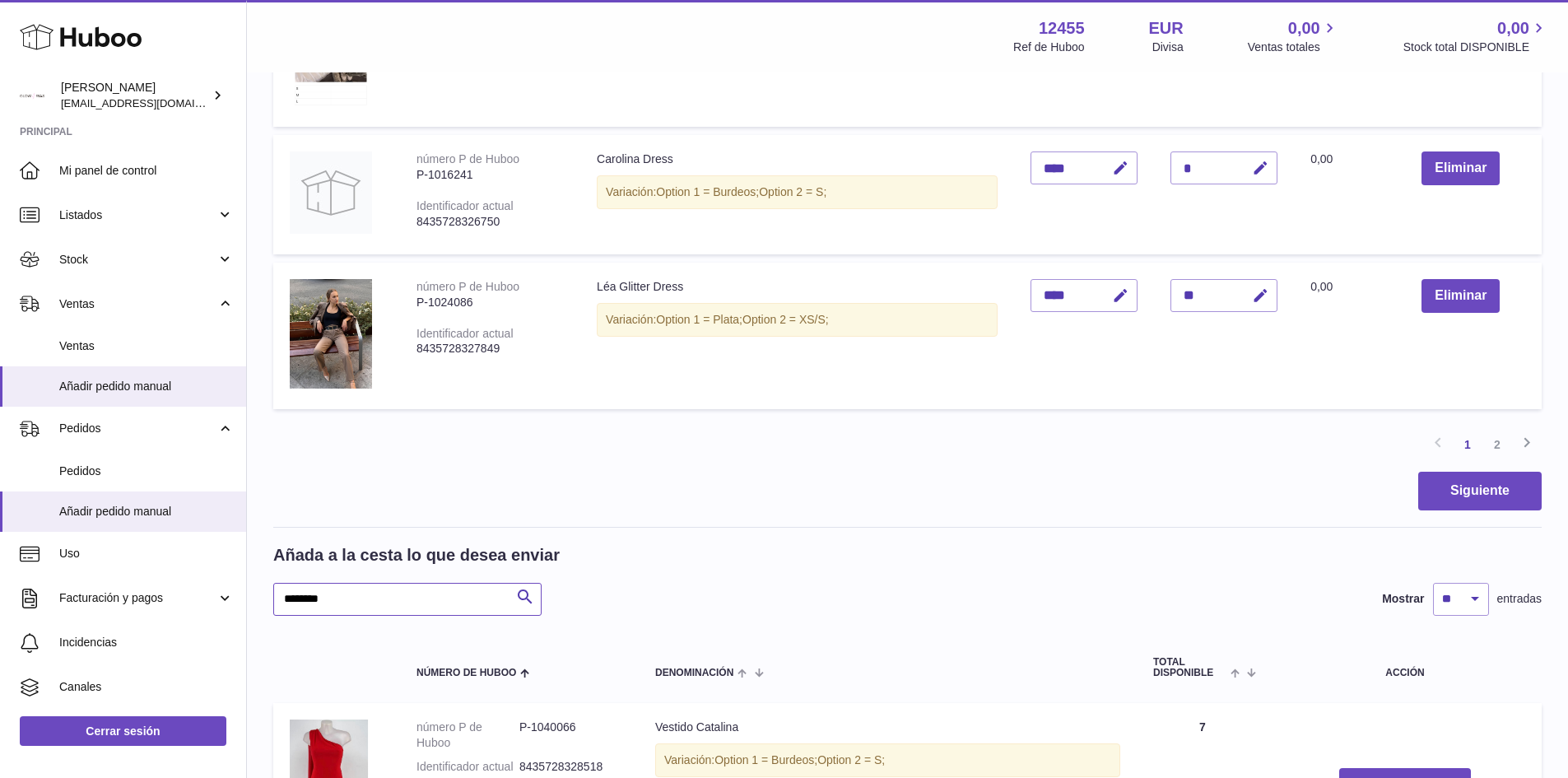
scroll to position [1577, 0]
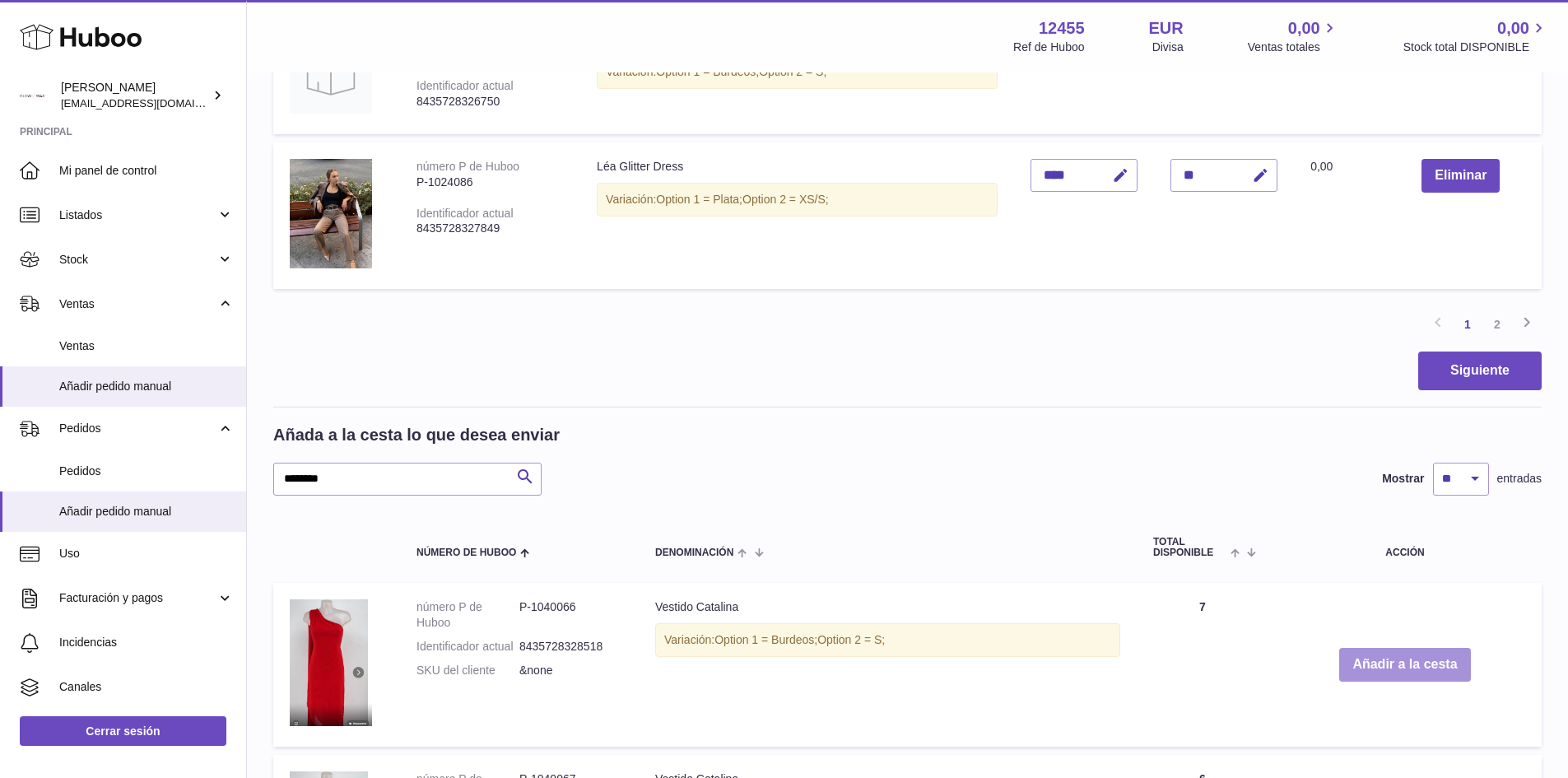
click at [1387, 664] on button "Añadir a la cesta" at bounding box center [1405, 665] width 131 height 34
click at [1442, 667] on button "Añadir a la cesta" at bounding box center [1405, 665] width 131 height 34
click at [1444, 667] on button "Añadir a la cesta" at bounding box center [1405, 665] width 131 height 34
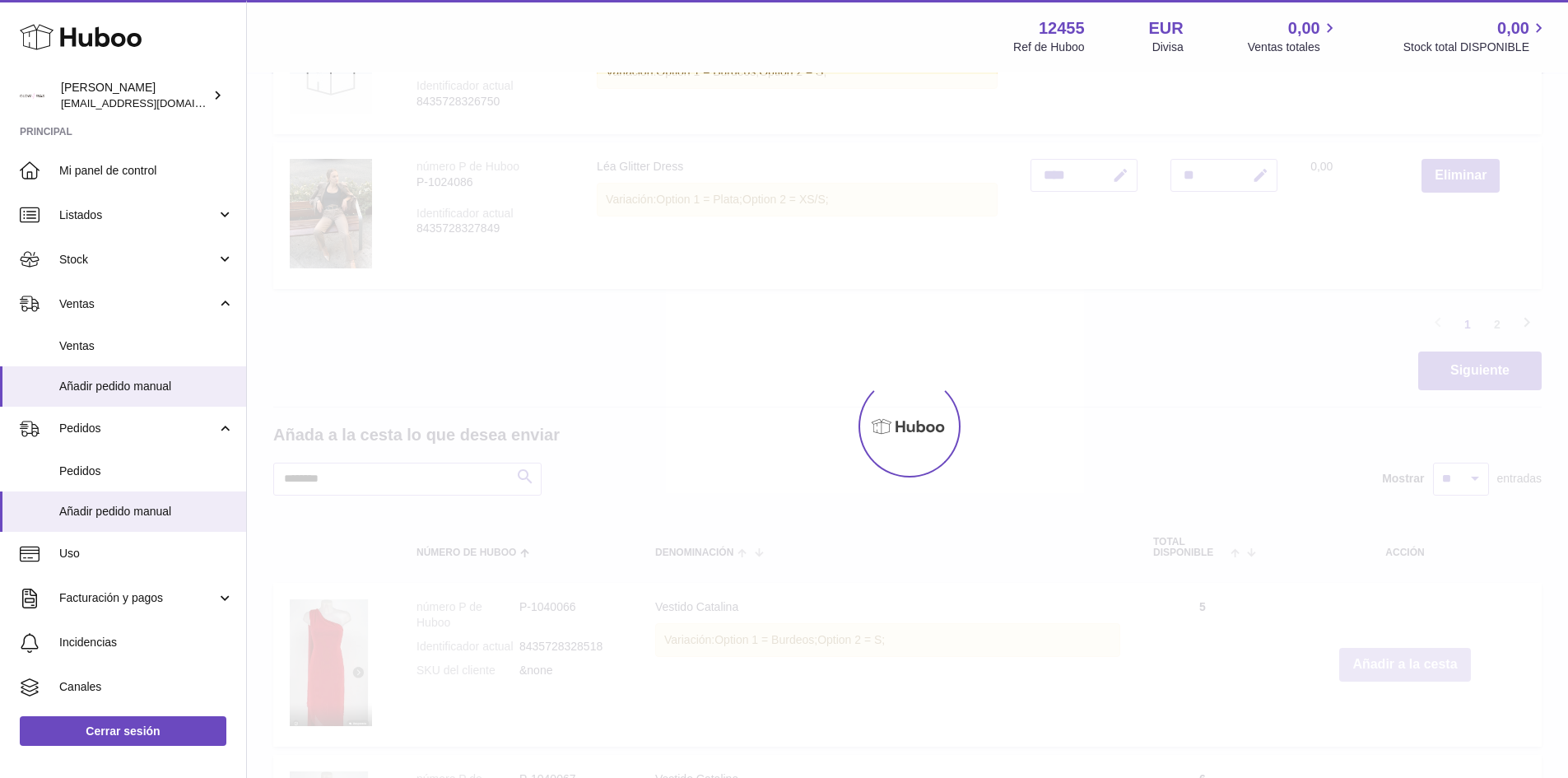
click at [1444, 667] on button "Añadir a la cesta" at bounding box center [1405, 665] width 131 height 34
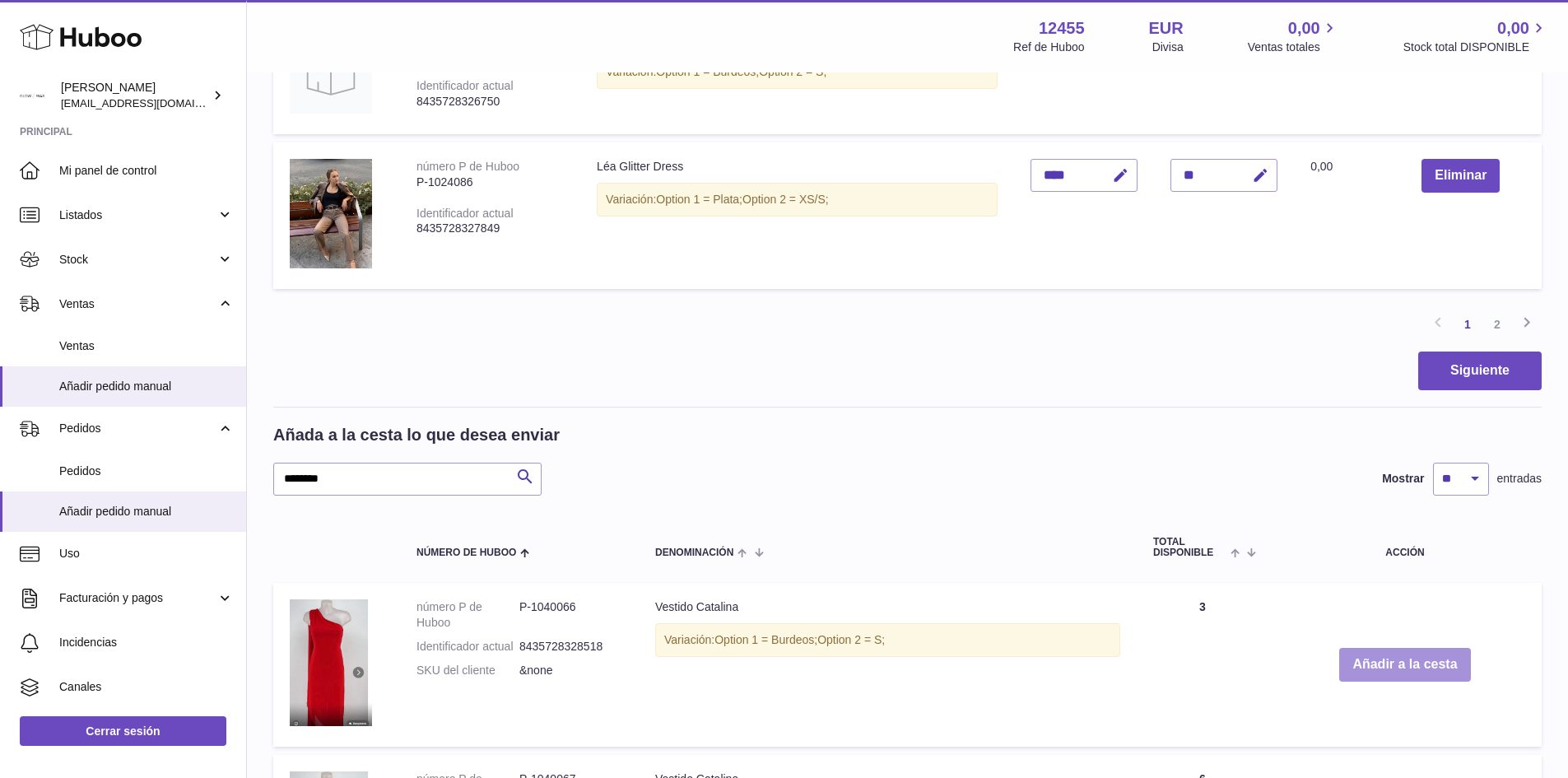
click at [1444, 667] on button "Añadir a la cesta" at bounding box center [1405, 665] width 131 height 34
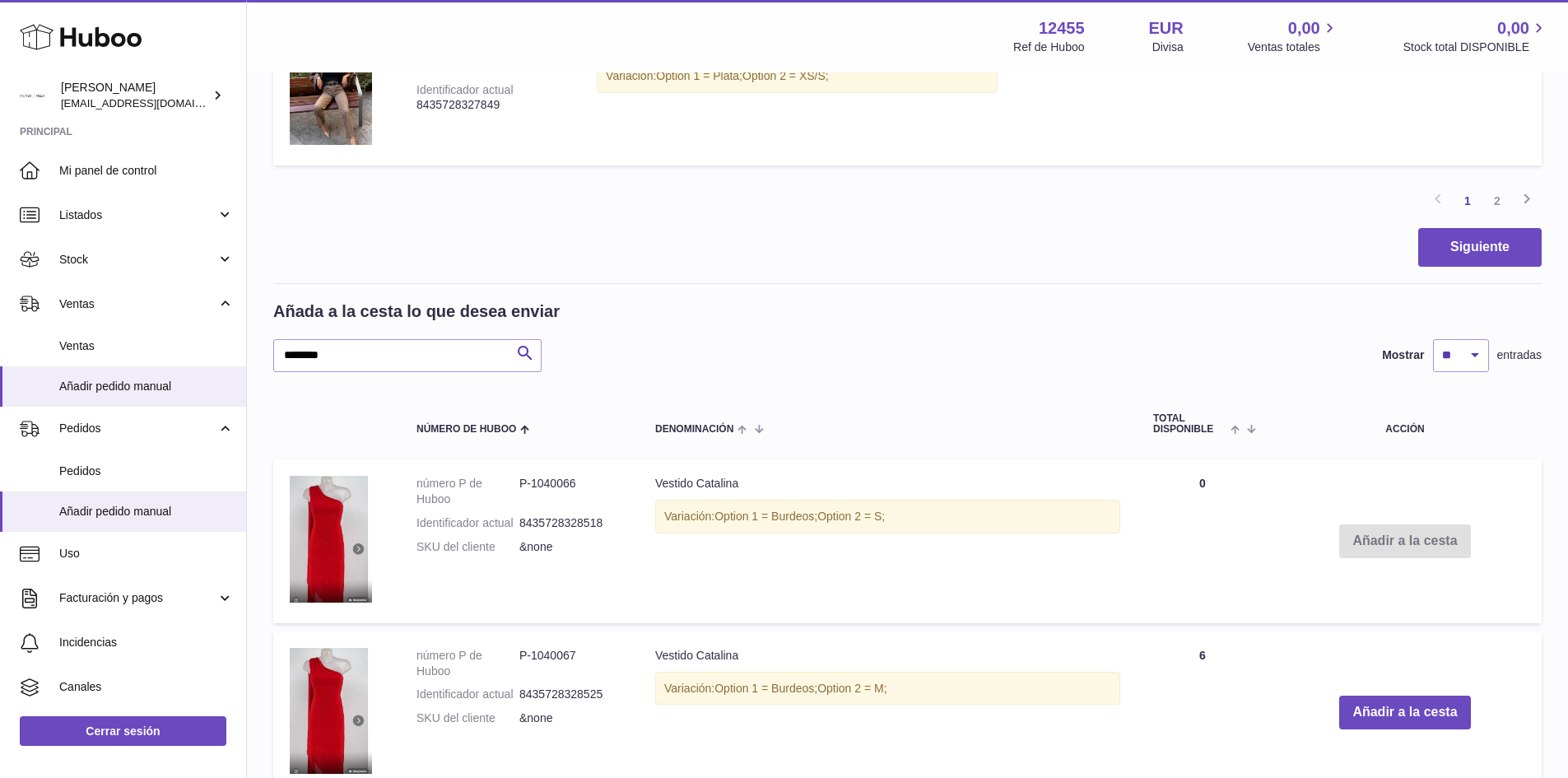
scroll to position [1906, 0]
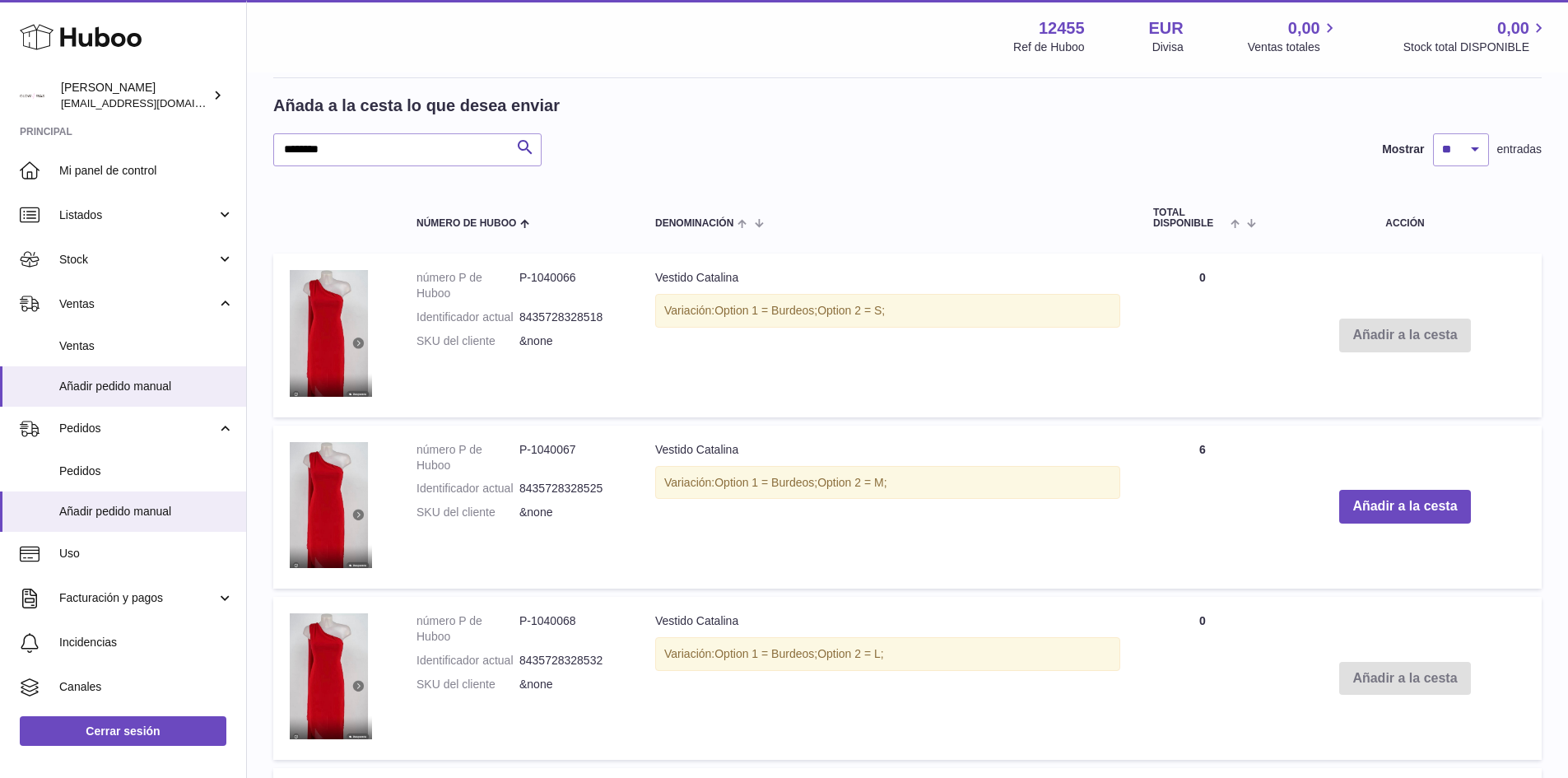
click at [1428, 528] on td "Añadir a la cesta" at bounding box center [1405, 507] width 273 height 163
click at [1426, 514] on button "Añadir a la cesta" at bounding box center [1405, 507] width 131 height 34
click at [1425, 513] on button "Añadir a la cesta" at bounding box center [1405, 507] width 131 height 34
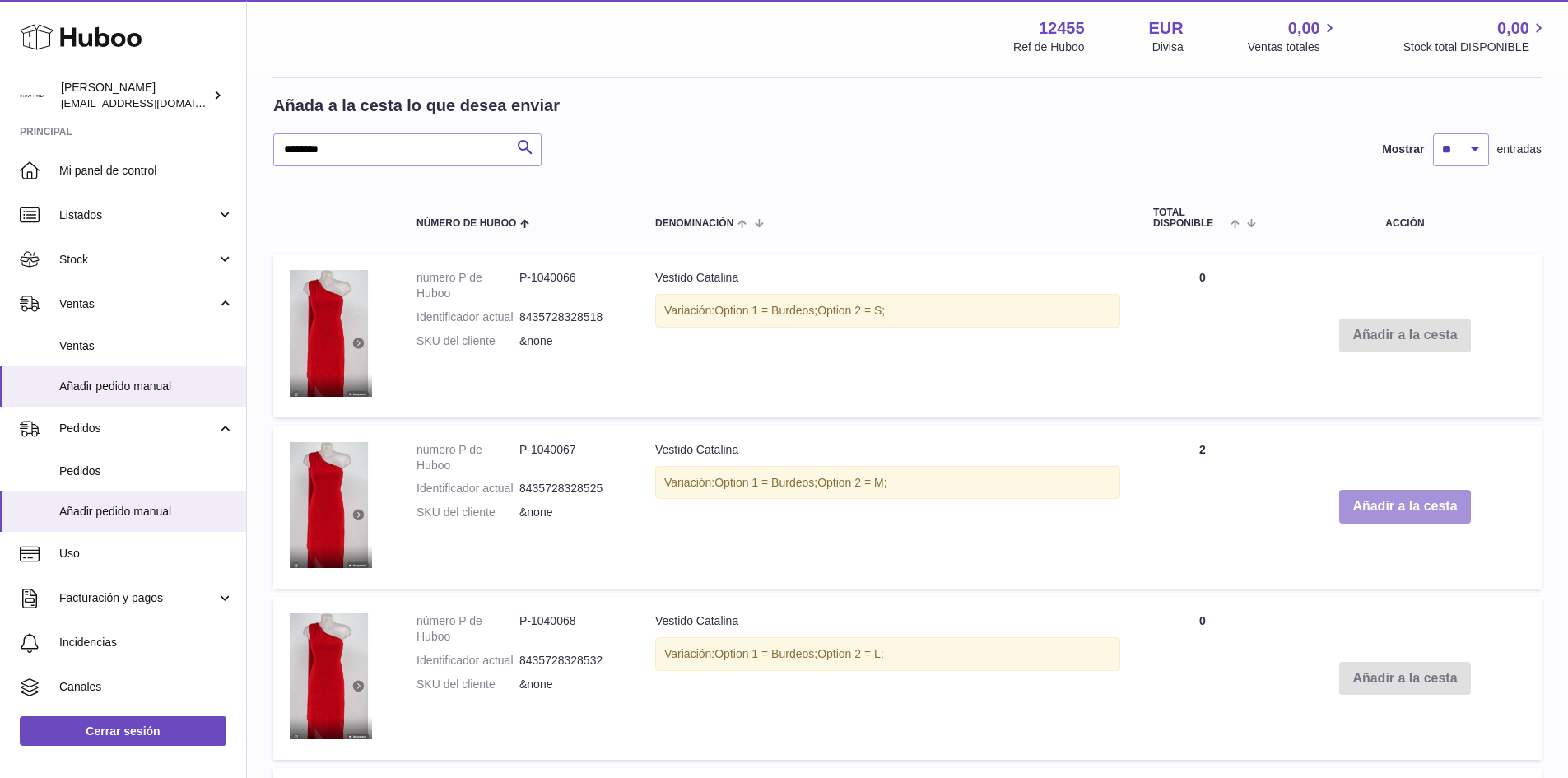
click at [1425, 513] on button "Añadir a la cesta" at bounding box center [1405, 507] width 131 height 34
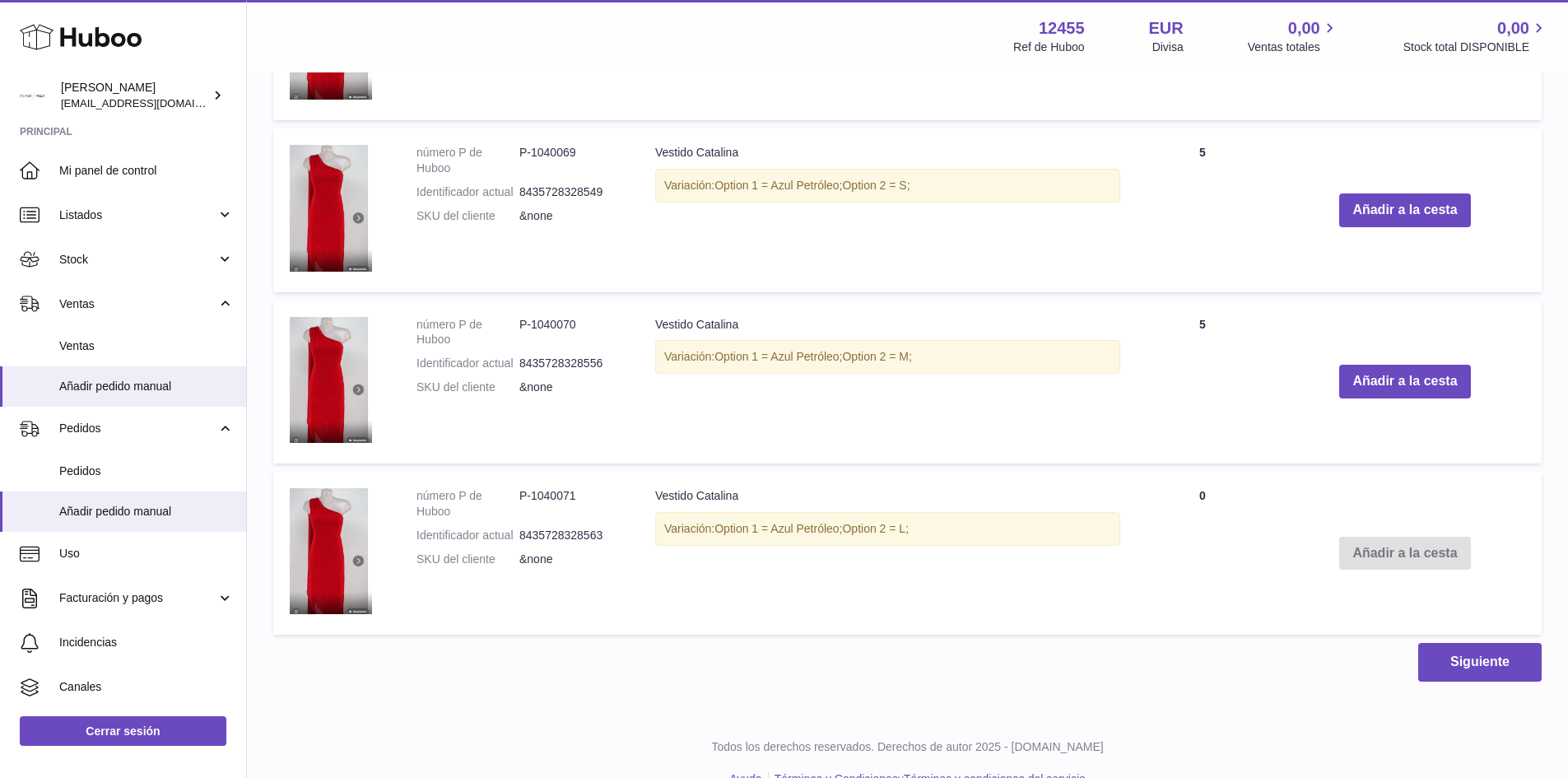
scroll to position [2564, 0]
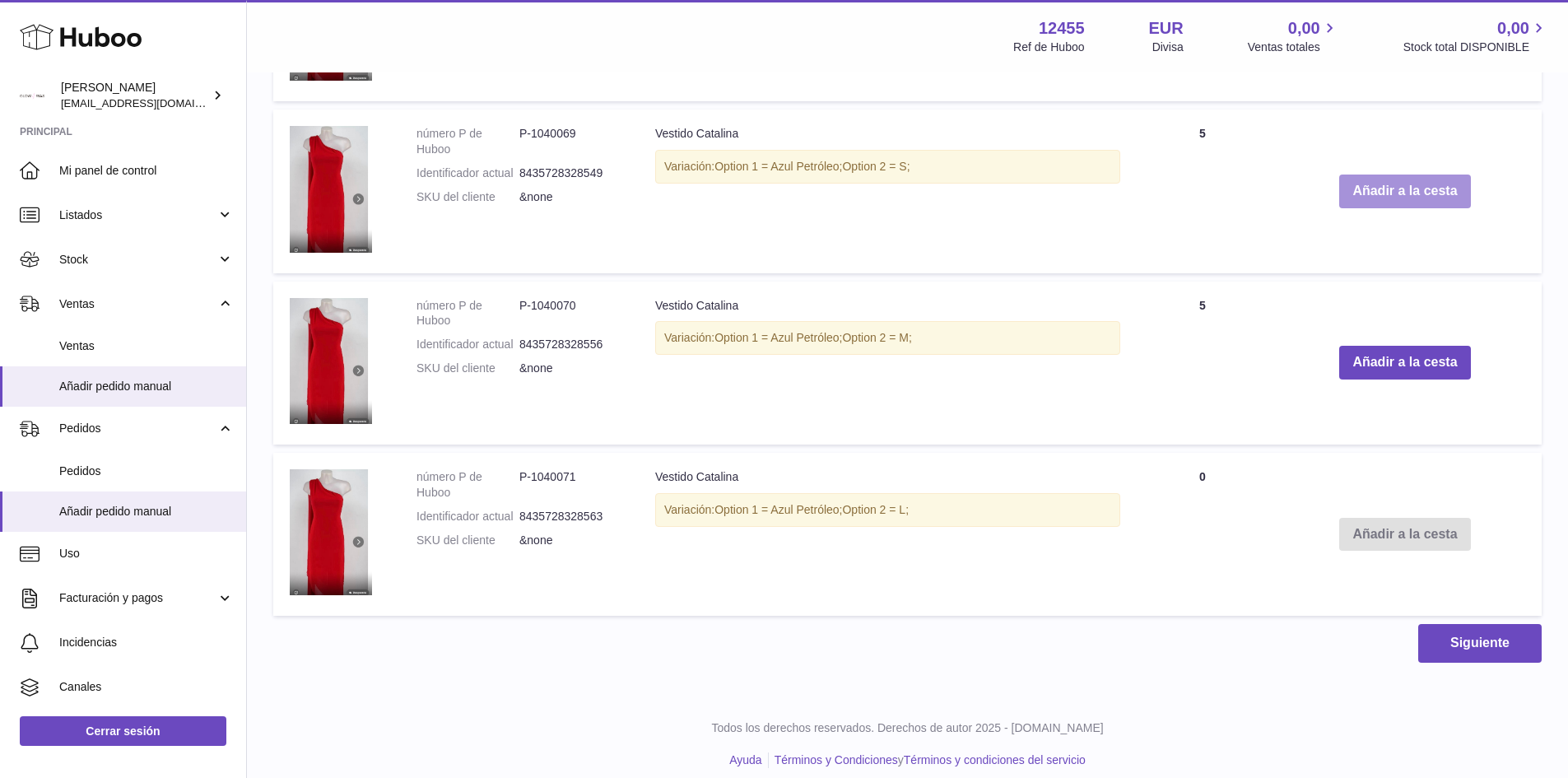
click at [1381, 197] on button "Añadir a la cesta" at bounding box center [1405, 192] width 131 height 34
click at [1408, 192] on button "Añadir a la cesta" at bounding box center [1405, 192] width 131 height 34
click at [1416, 191] on button "Añadir a la cesta" at bounding box center [1405, 192] width 131 height 34
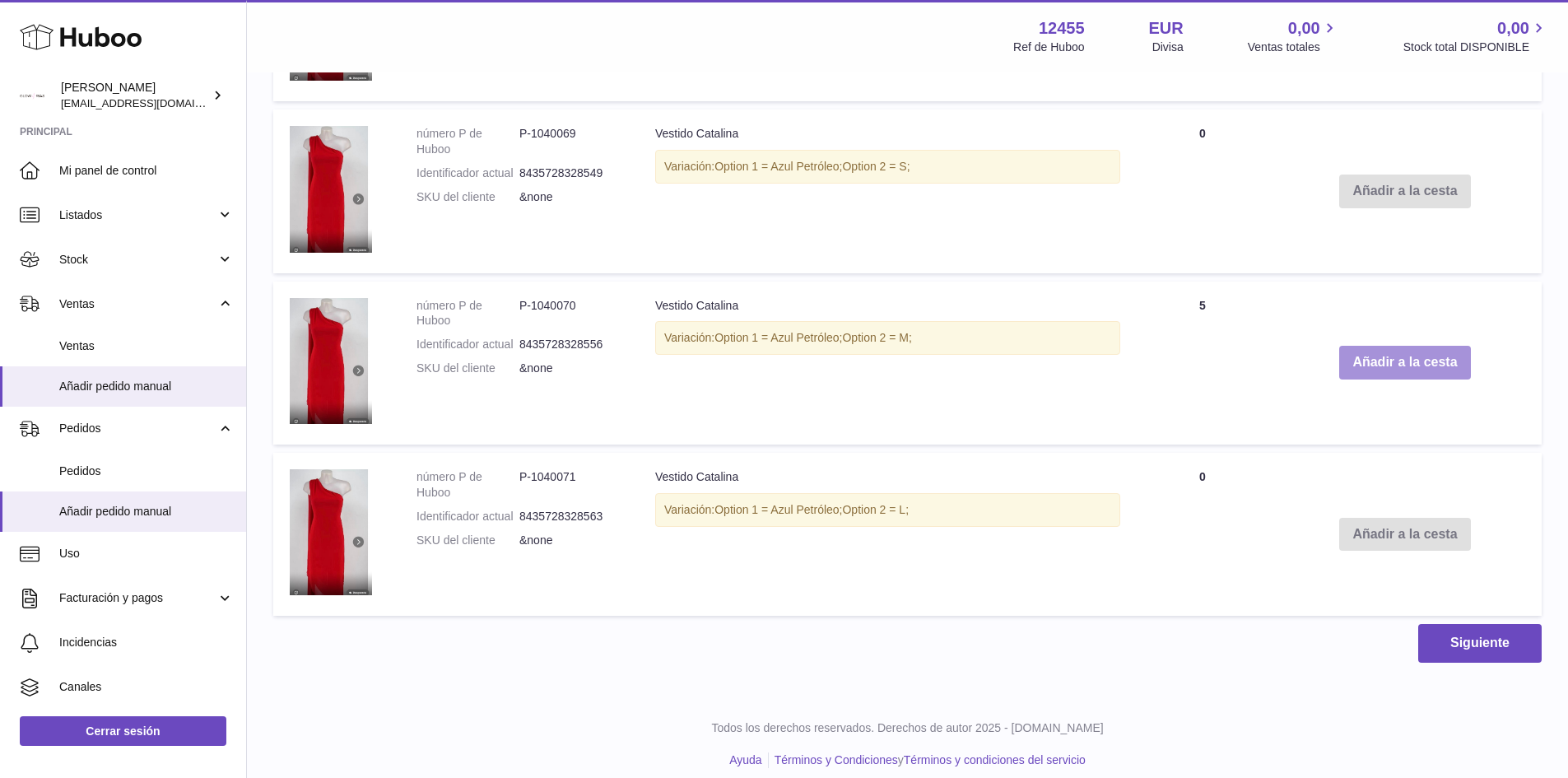
click at [1429, 369] on button "Añadir a la cesta" at bounding box center [1405, 362] width 131 height 34
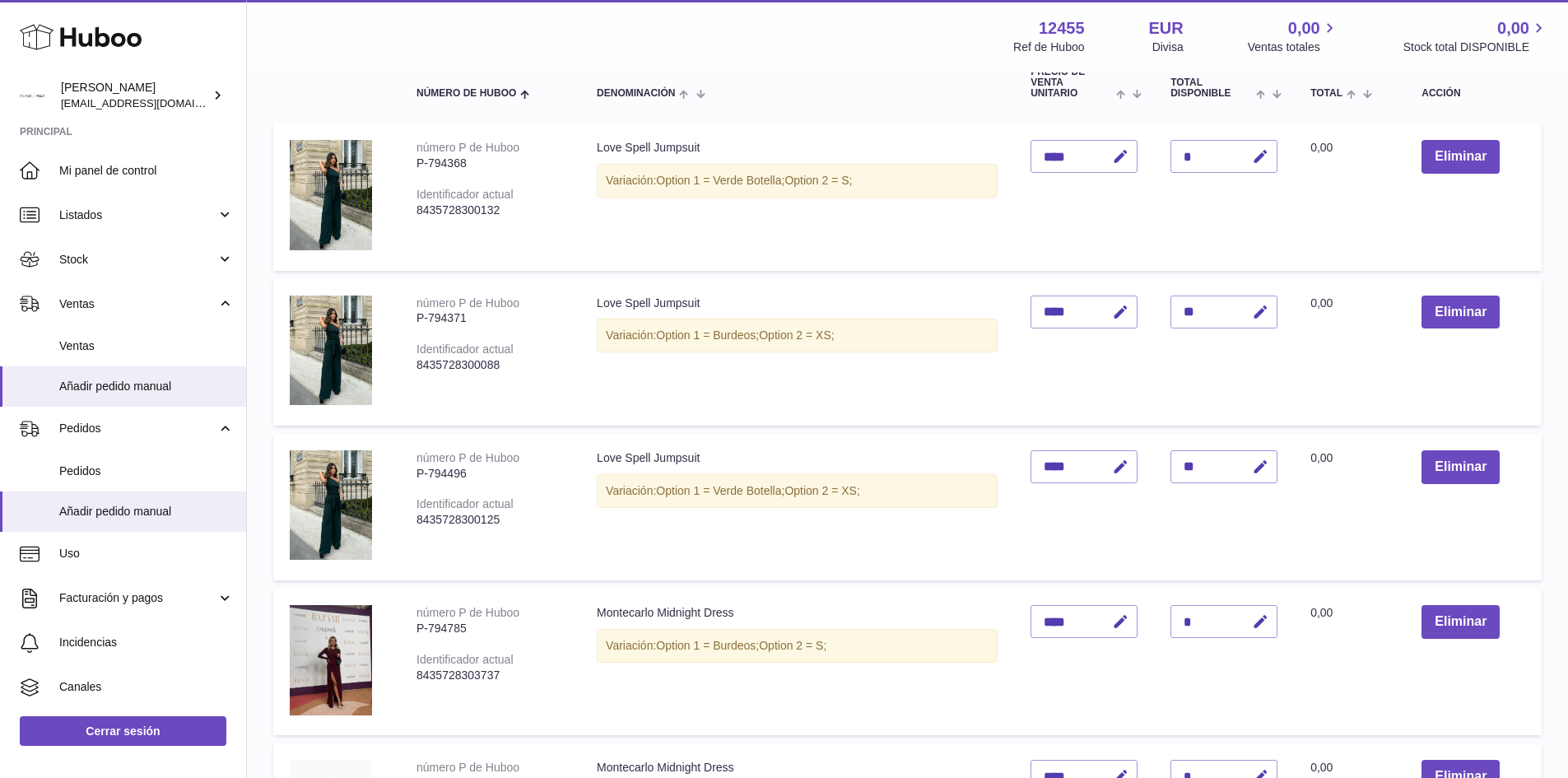
scroll to position [13, 0]
